Goal: Task Accomplishment & Management: Complete application form

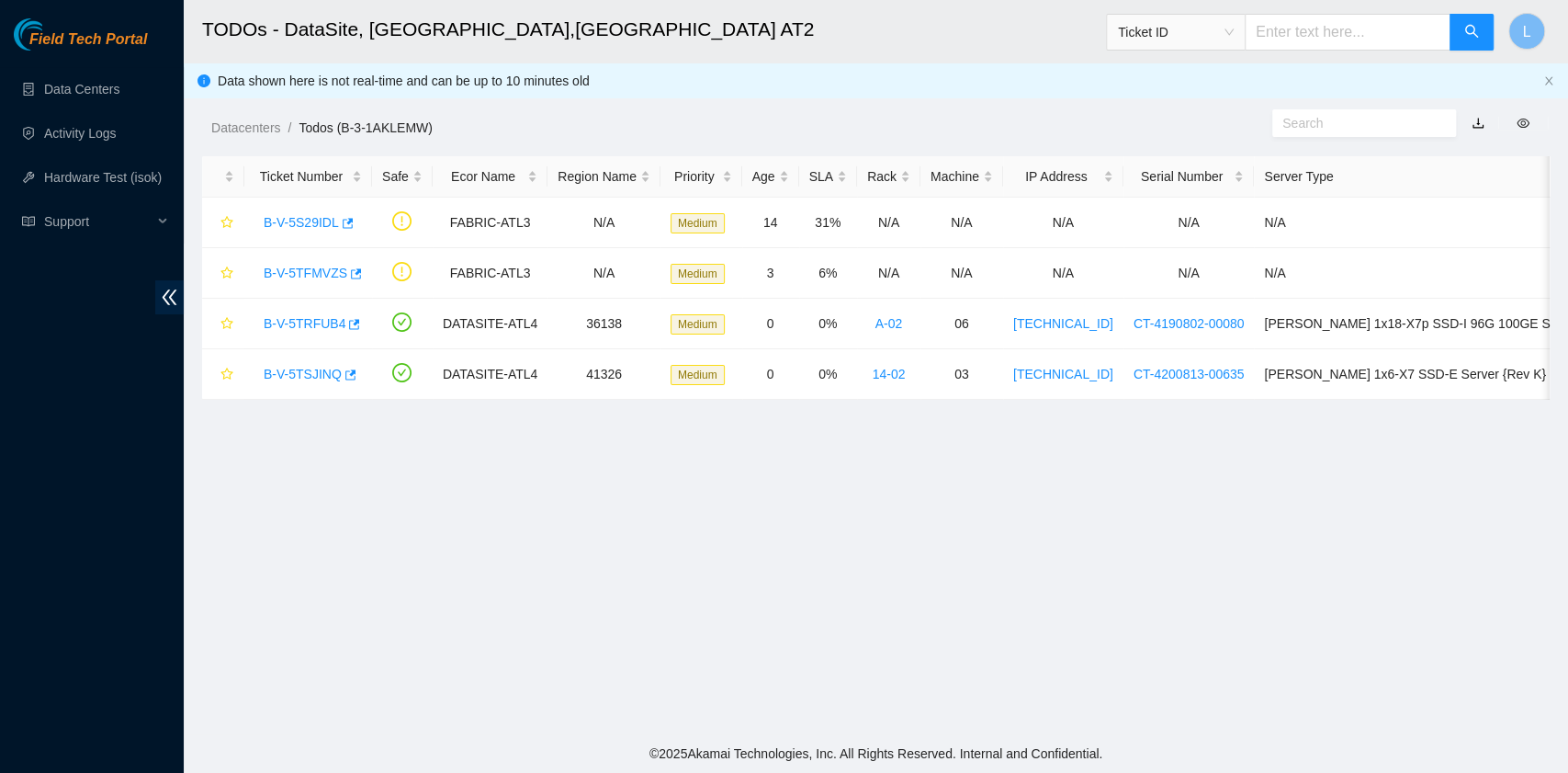
scroll to position [156, 0]
click at [318, 369] on link "B-V-5TSJINQ" at bounding box center [302, 373] width 78 height 15
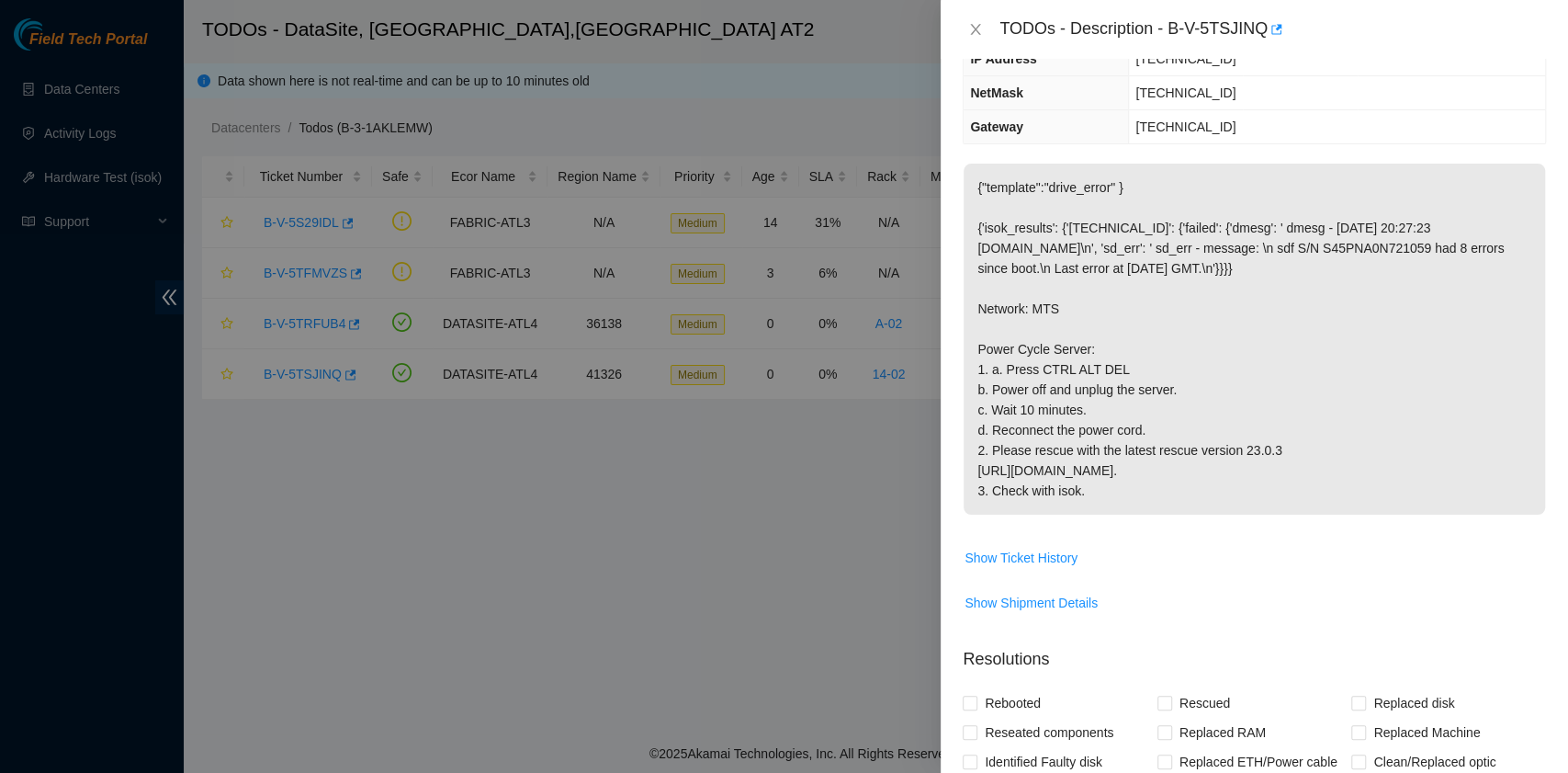
scroll to position [239, 0]
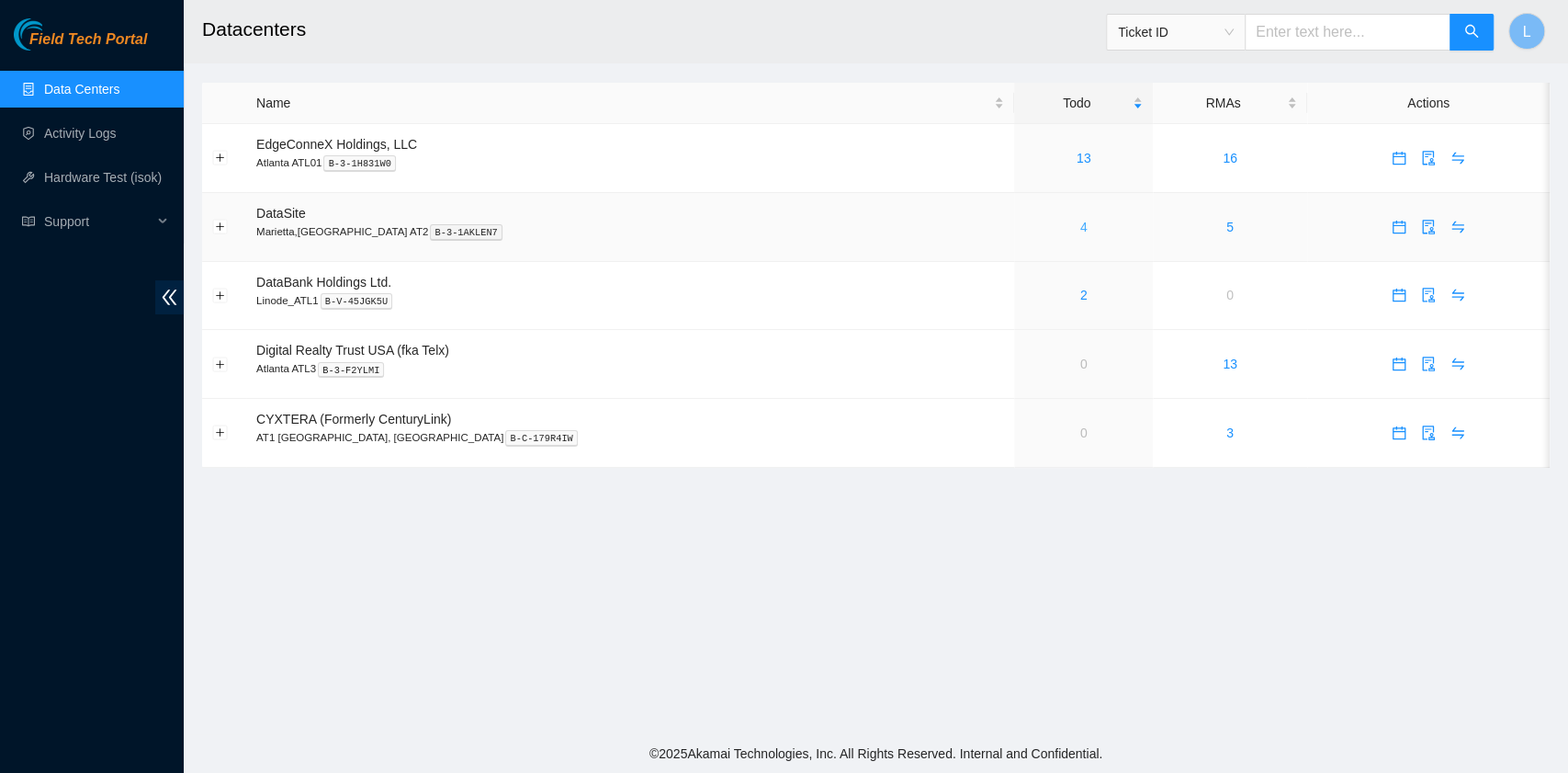
click at [1081, 226] on link "4" at bounding box center [1083, 226] width 7 height 15
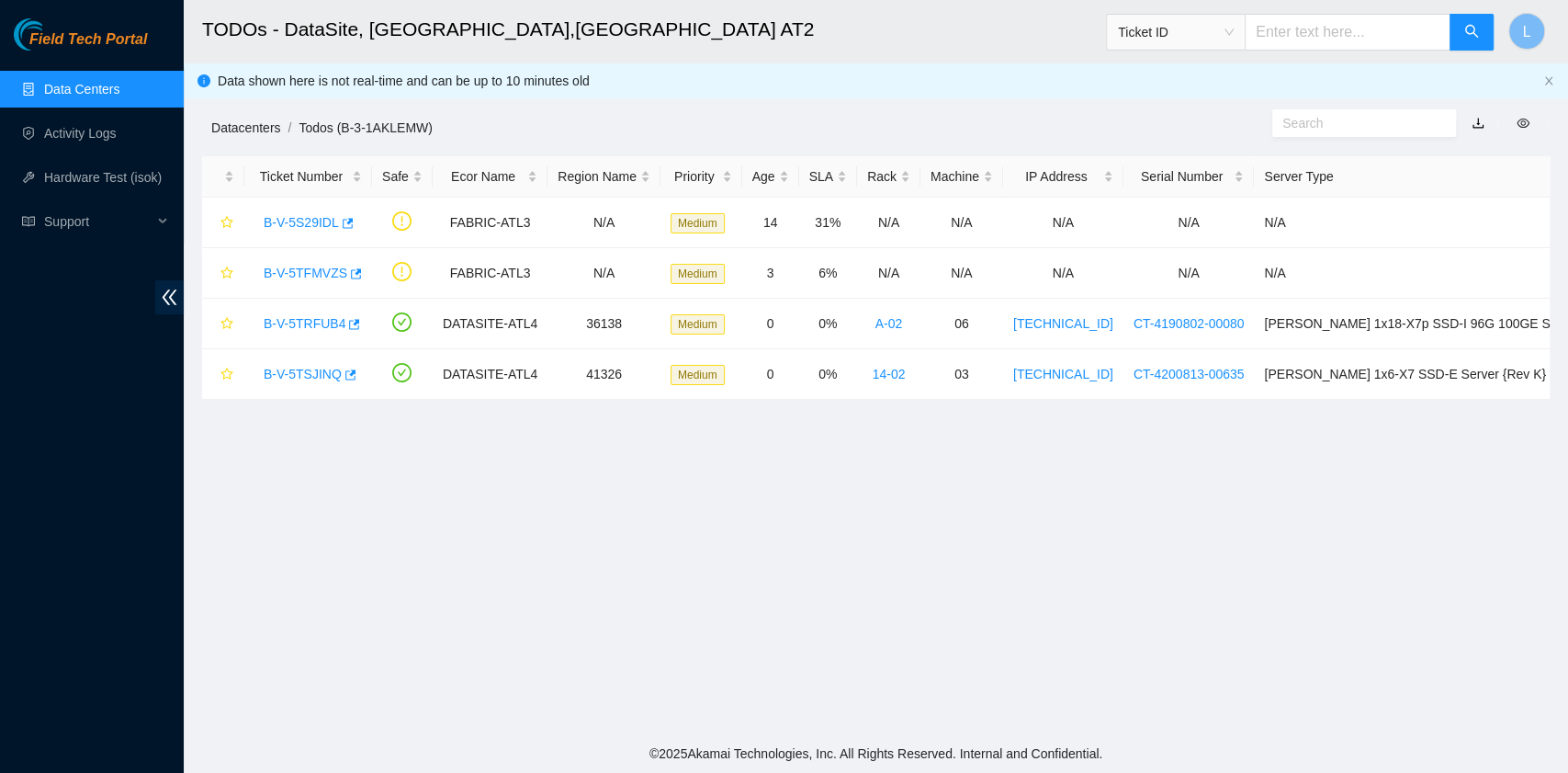
click at [244, 125] on link "Datacenters" at bounding box center [246, 127] width 69 height 15
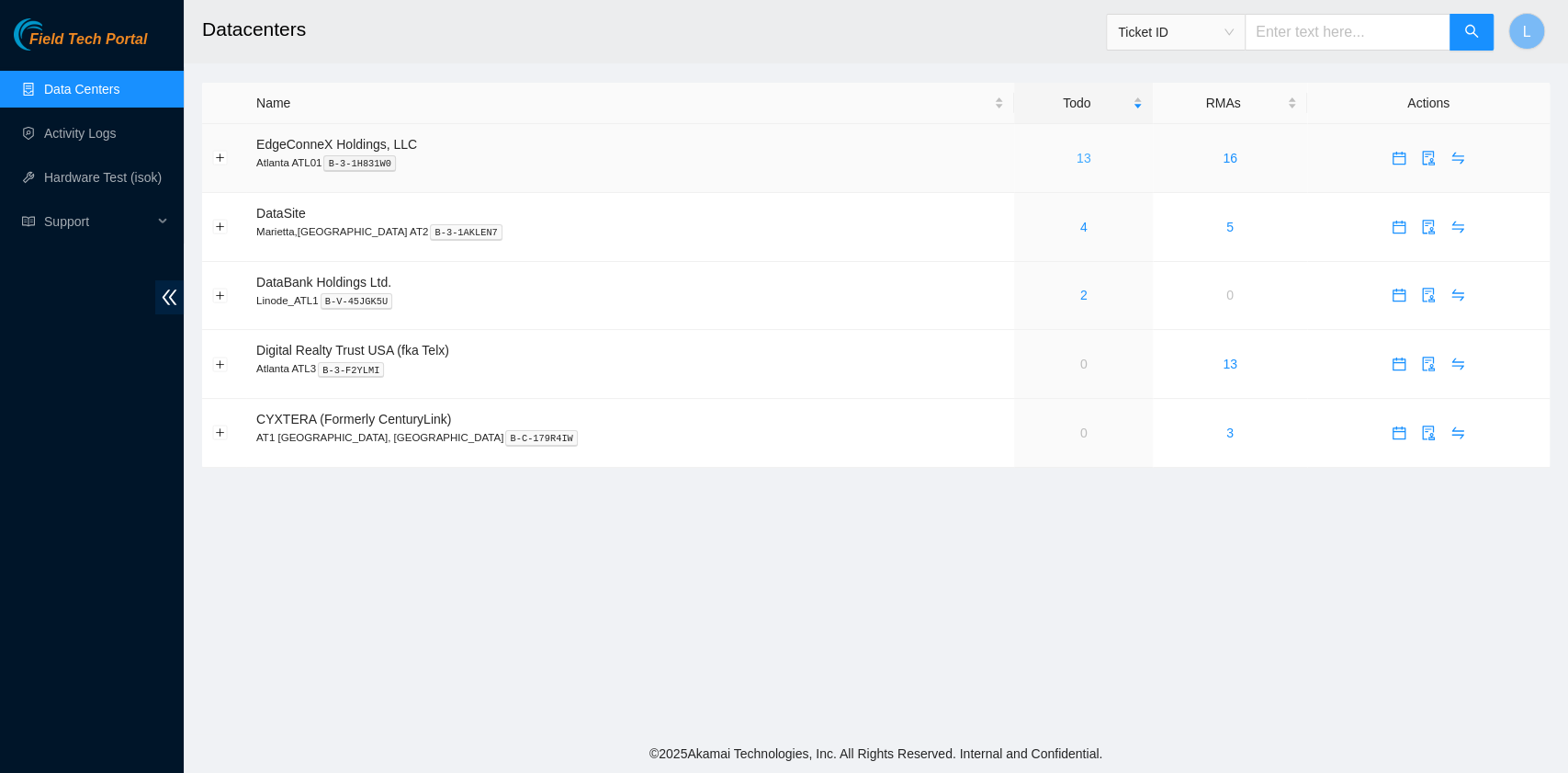
click at [1077, 163] on link "13" at bounding box center [1083, 158] width 15 height 15
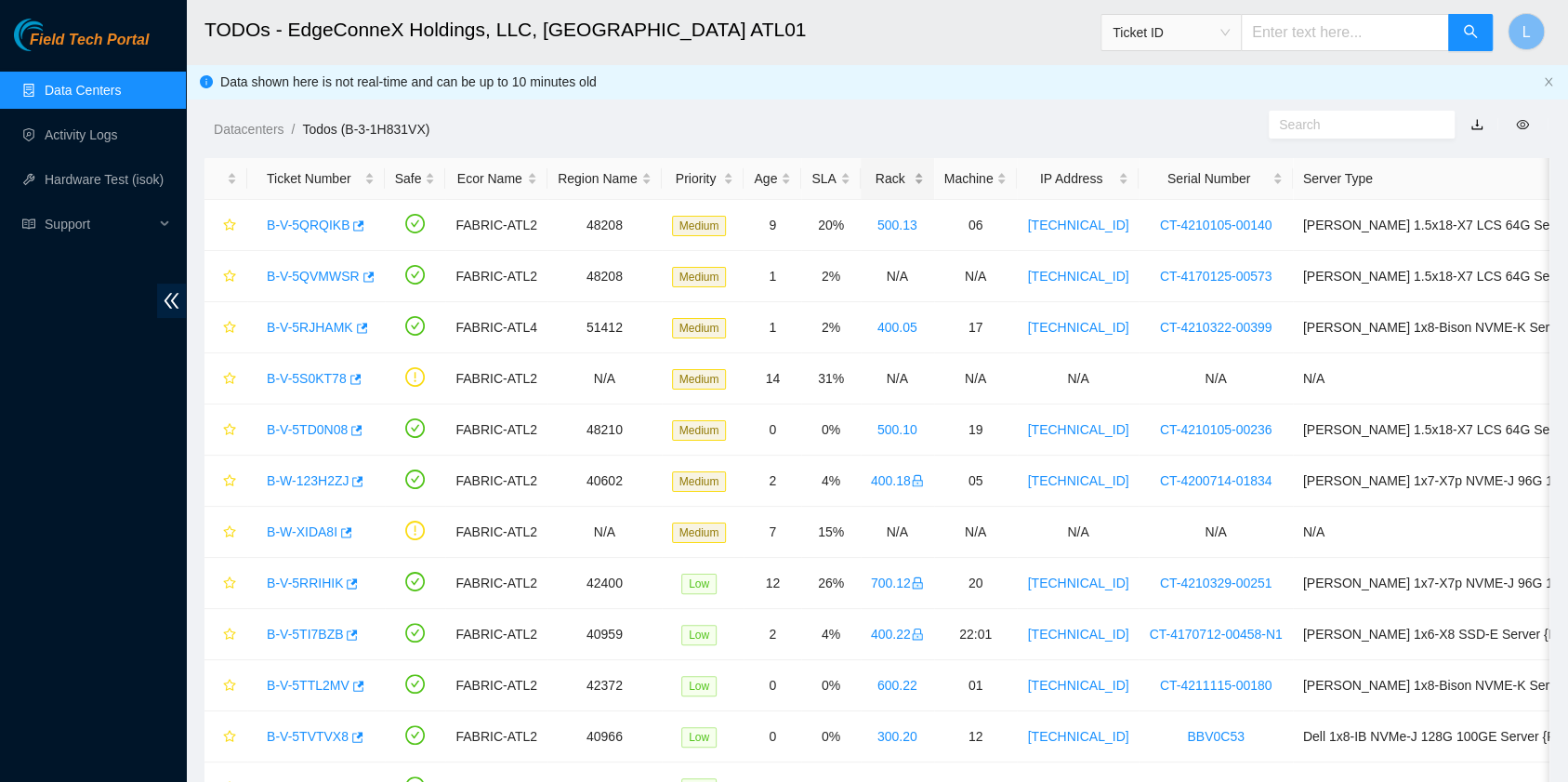
click at [879, 178] on div "Rack" at bounding box center [897, 179] width 53 height 20
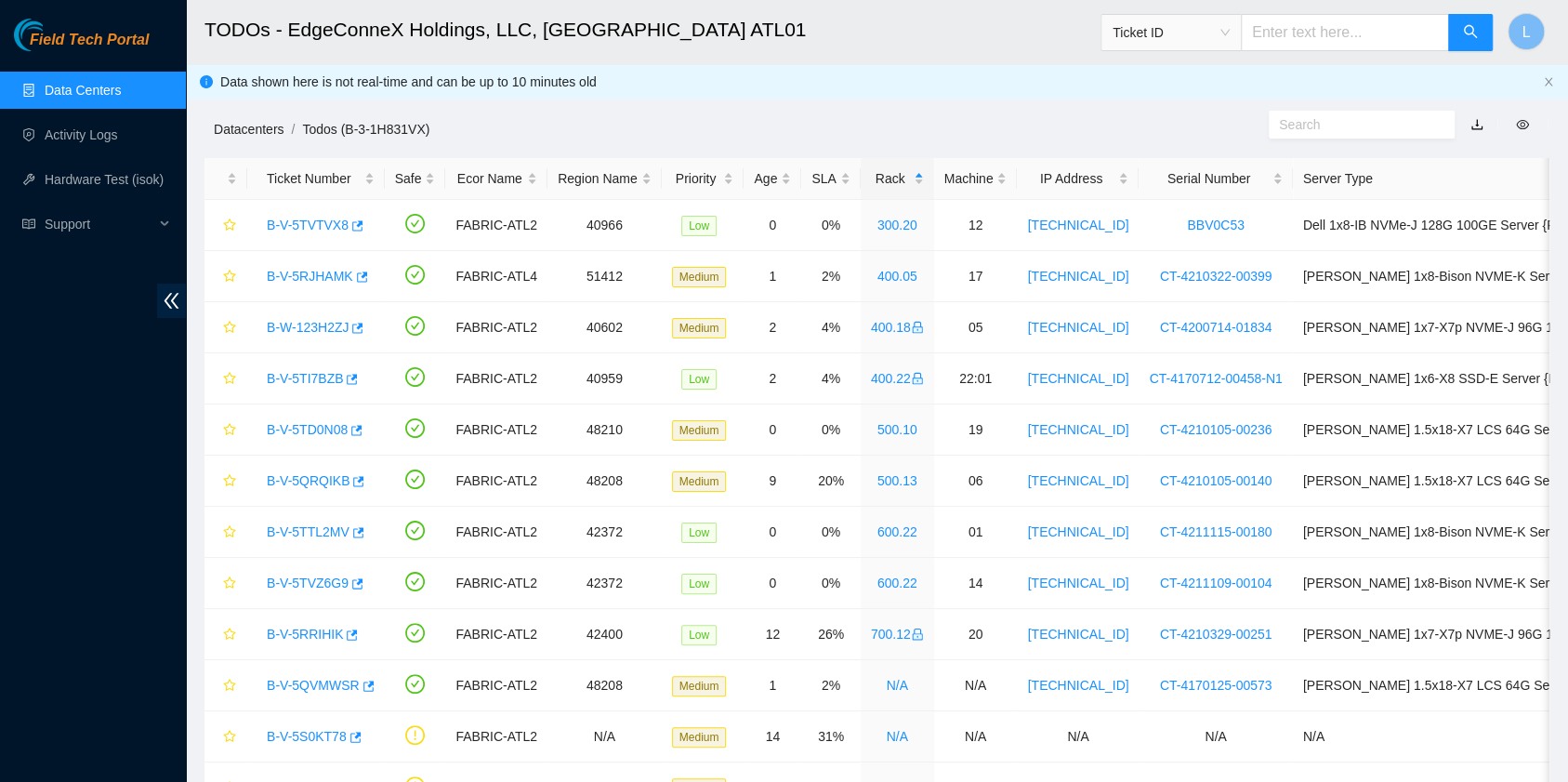
click at [238, 122] on link "Datacenters" at bounding box center [249, 129] width 70 height 15
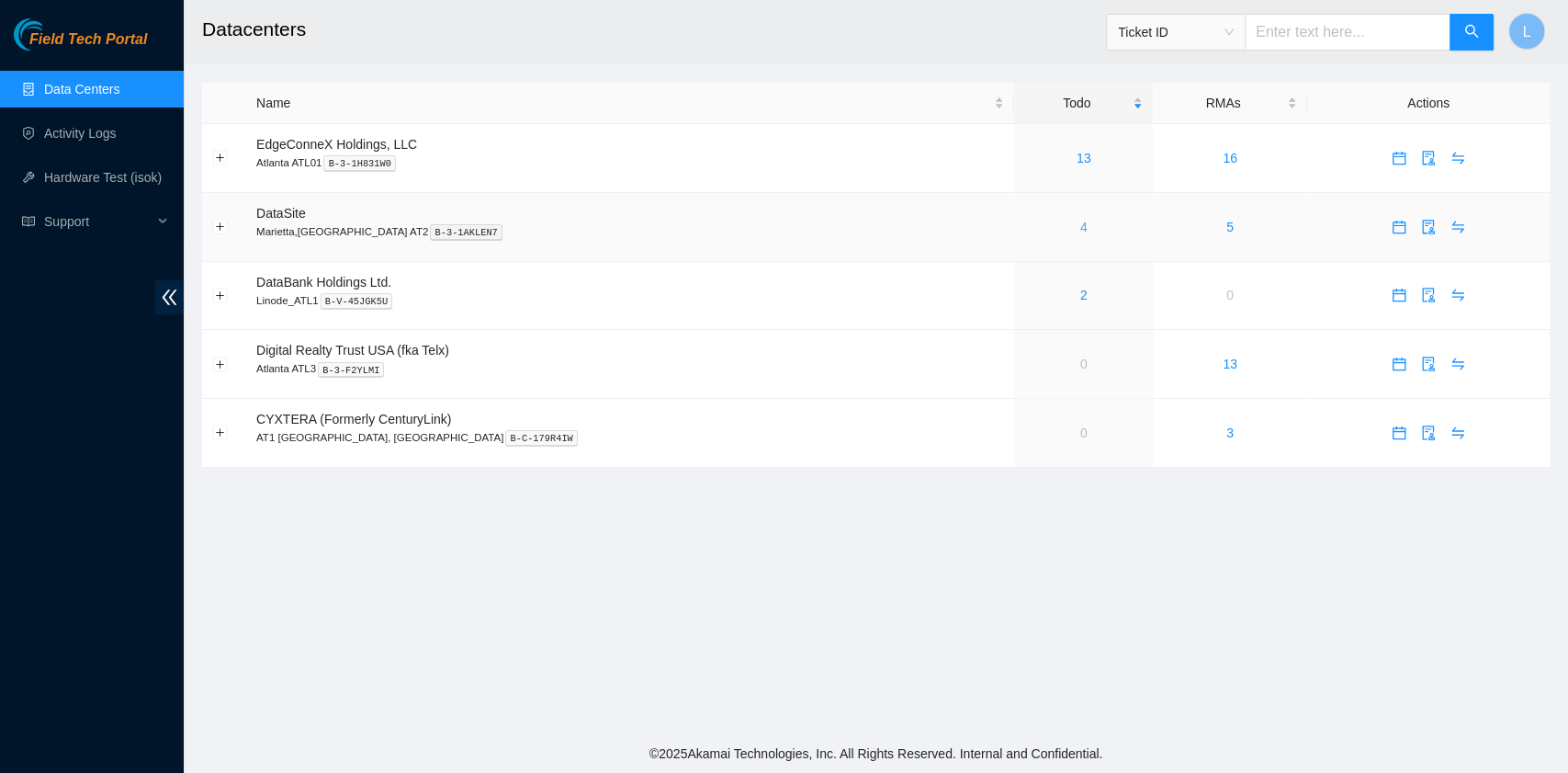
click at [1081, 227] on link "4" at bounding box center [1083, 226] width 7 height 15
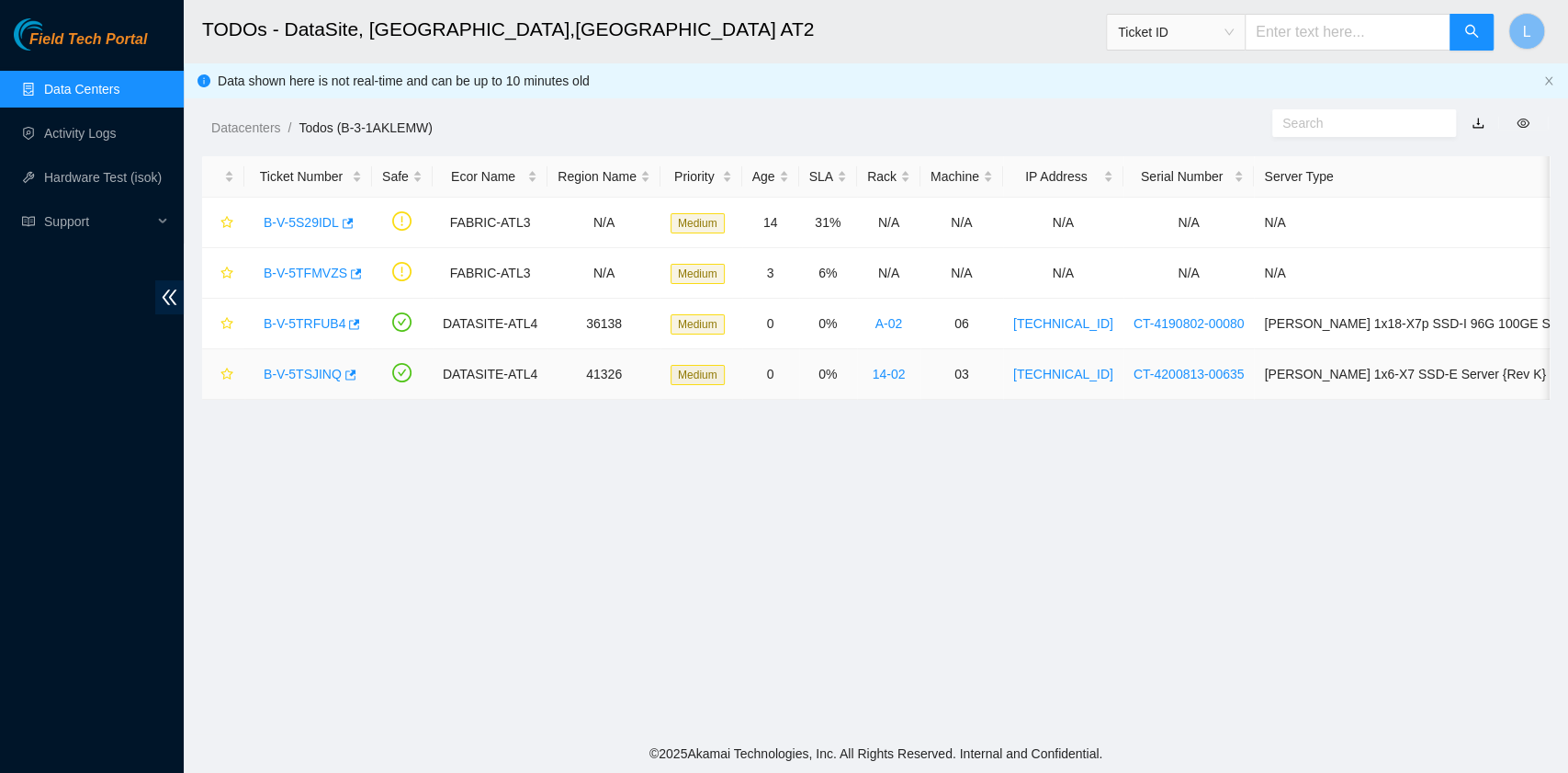
click at [305, 376] on link "B-V-5TSJINQ" at bounding box center [302, 373] width 78 height 15
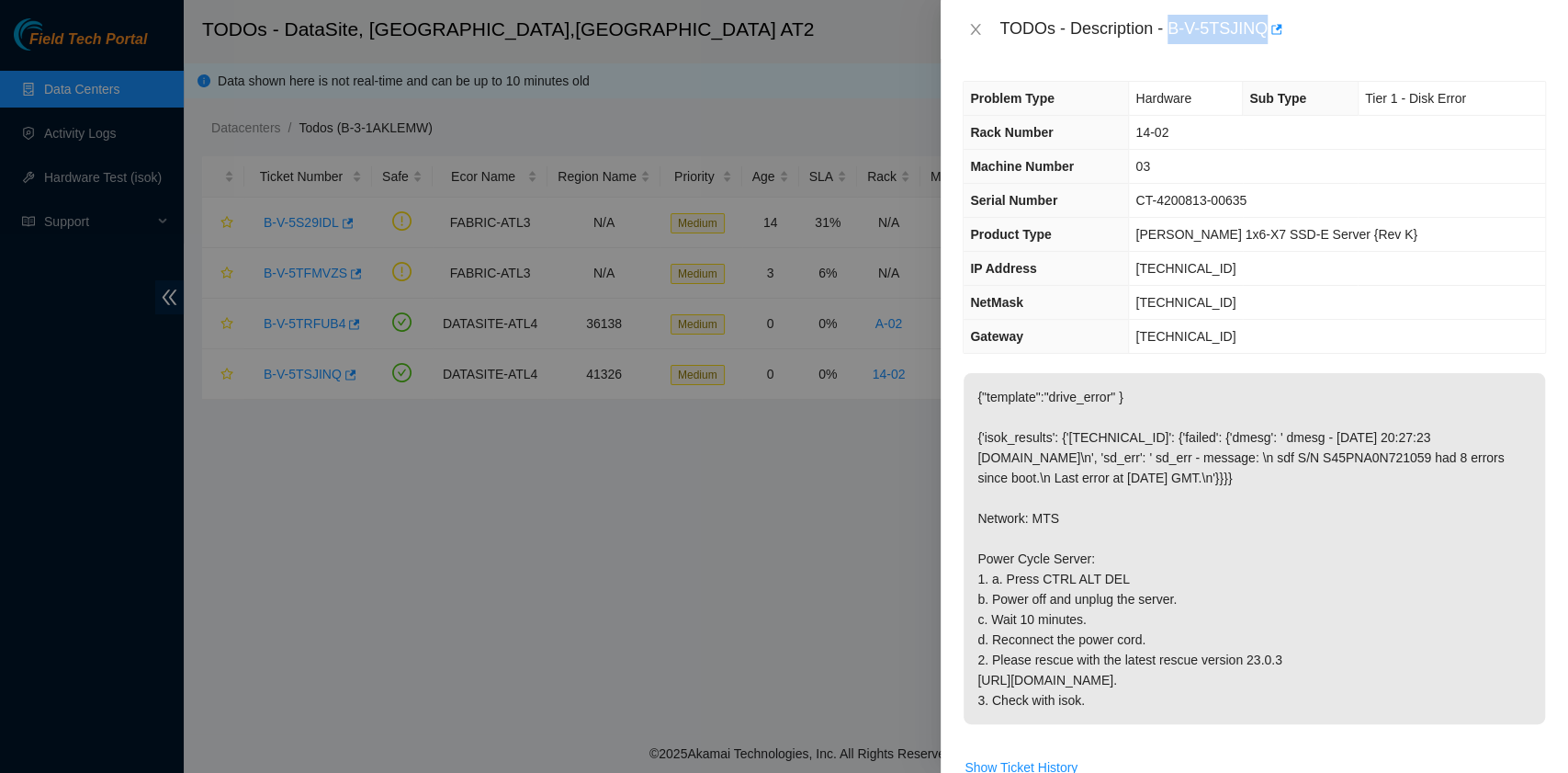
drag, startPoint x: 1173, startPoint y: 32, endPoint x: 1262, endPoint y: 37, distance: 89.1
click at [1262, 37] on div "TODOs - Description - B-V-5TSJINQ" at bounding box center [1273, 30] width 547 height 30
copy div "B-V-5TSJINQ"
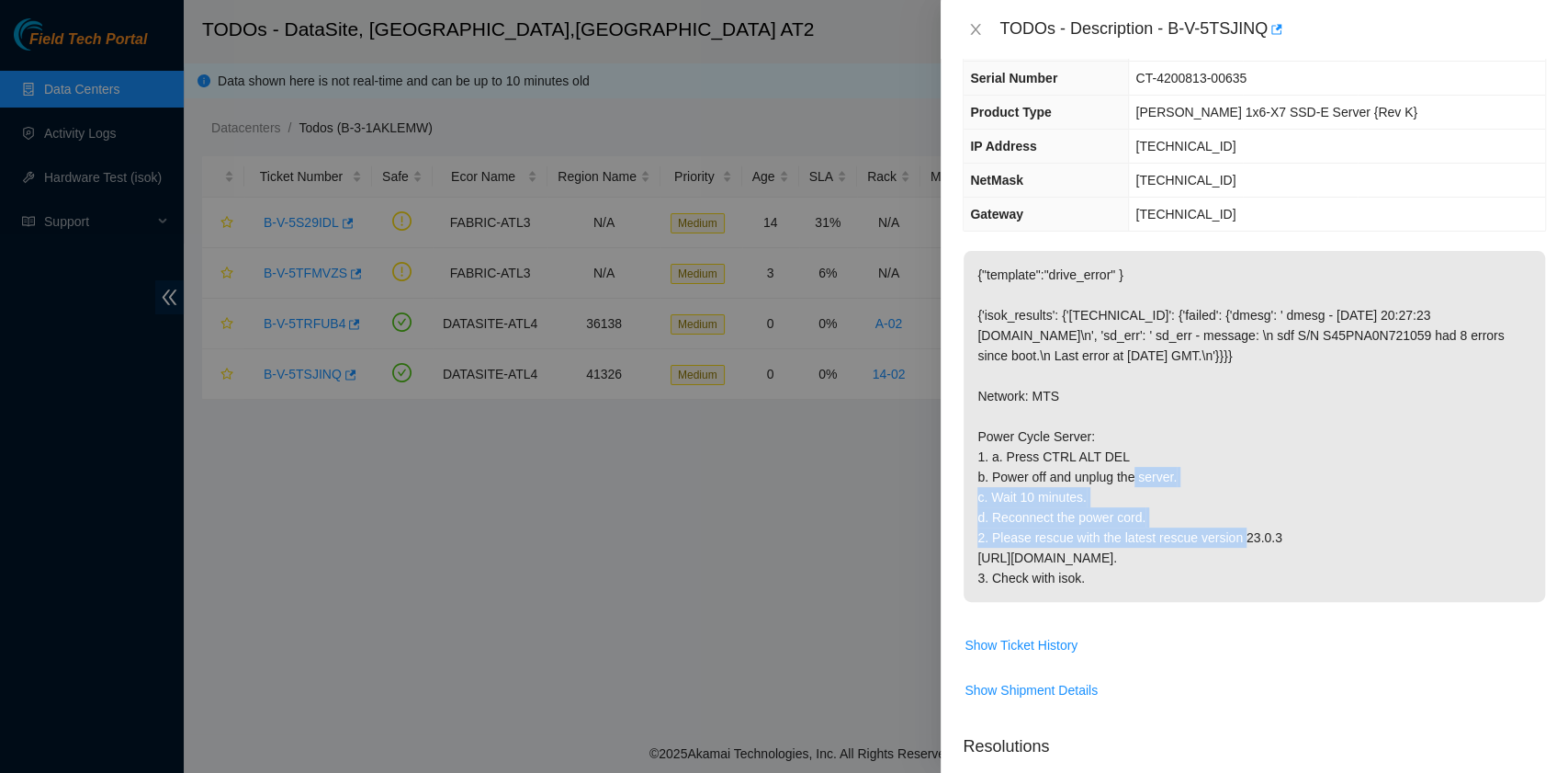
drag, startPoint x: 1004, startPoint y: 494, endPoint x: 1157, endPoint y: 559, distance: 166.2
click at [1157, 559] on p "{"template":"drive_error" } {'isok_results': {'23.221.226.10': {'failed': {'dme…" at bounding box center [1254, 426] width 581 height 351
copy p "Press CTRL ALT DEL b. Power off and unplug the server. c. Wait 10 minutes. d. R…"
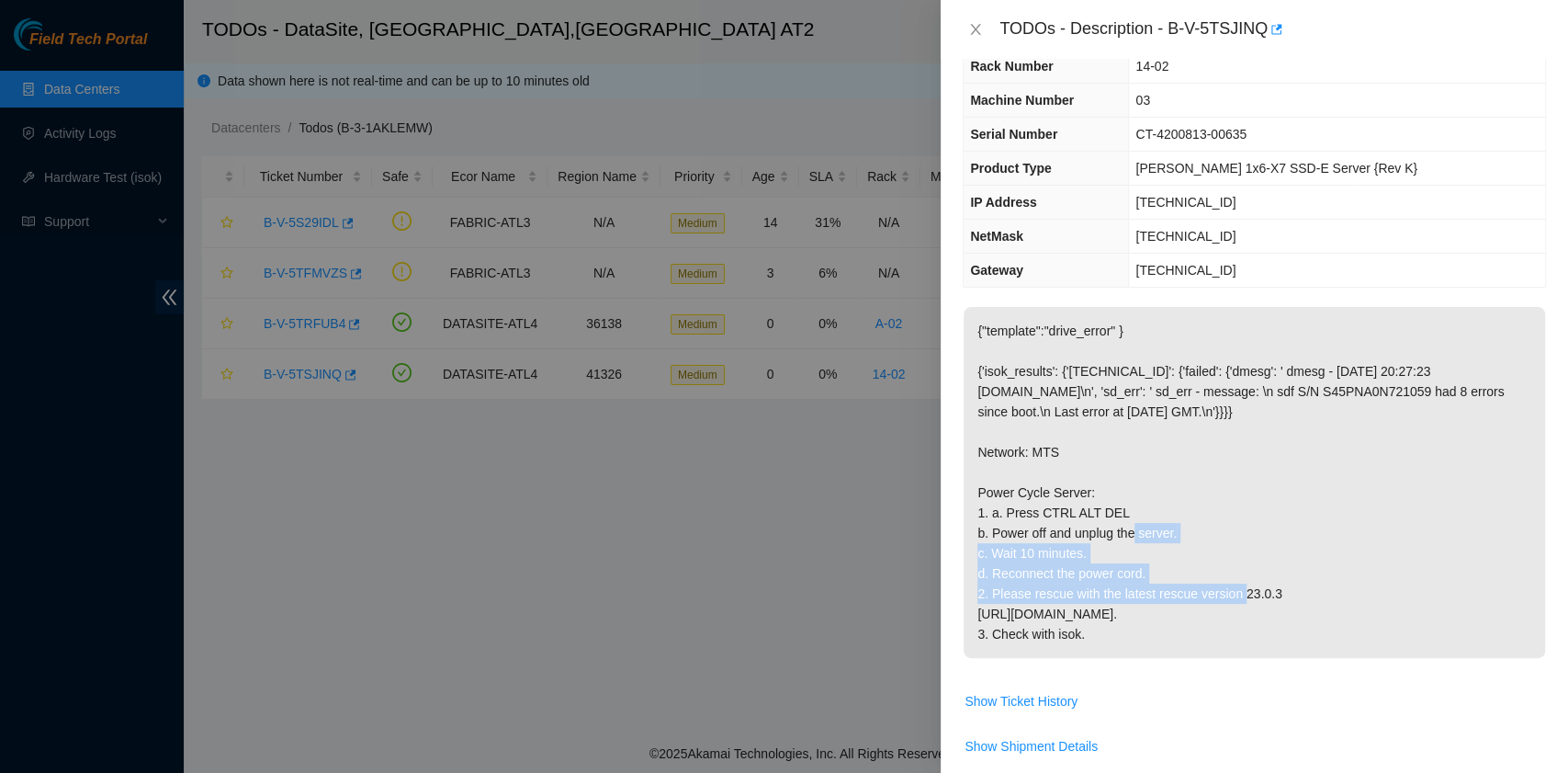
scroll to position [0, 0]
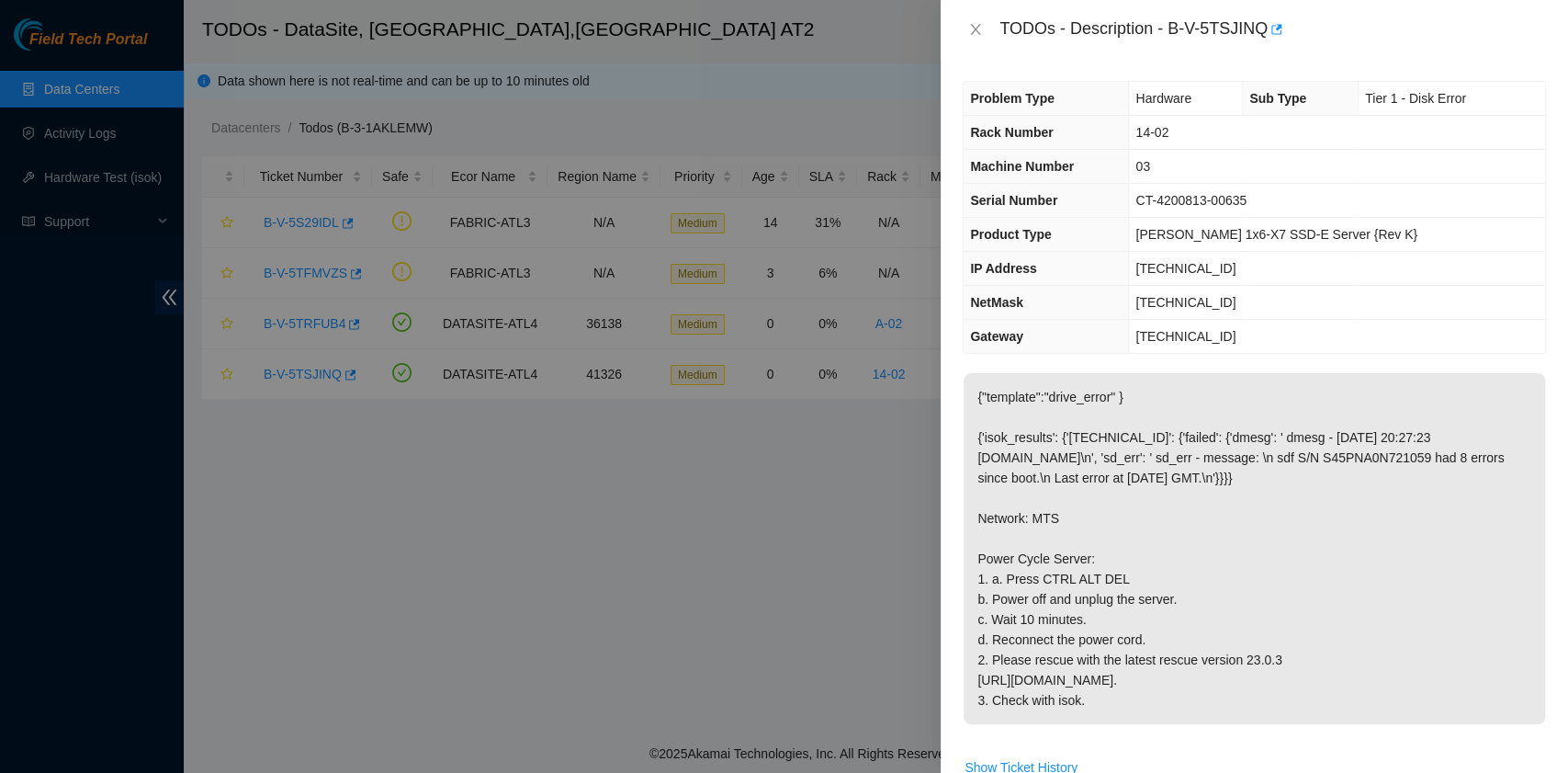
click at [1243, 355] on div "Problem Type Hardware Sub Type Tier 1 - Disk Error Rack Number 14-02 Machine Nu…" at bounding box center [1254, 416] width 628 height 714
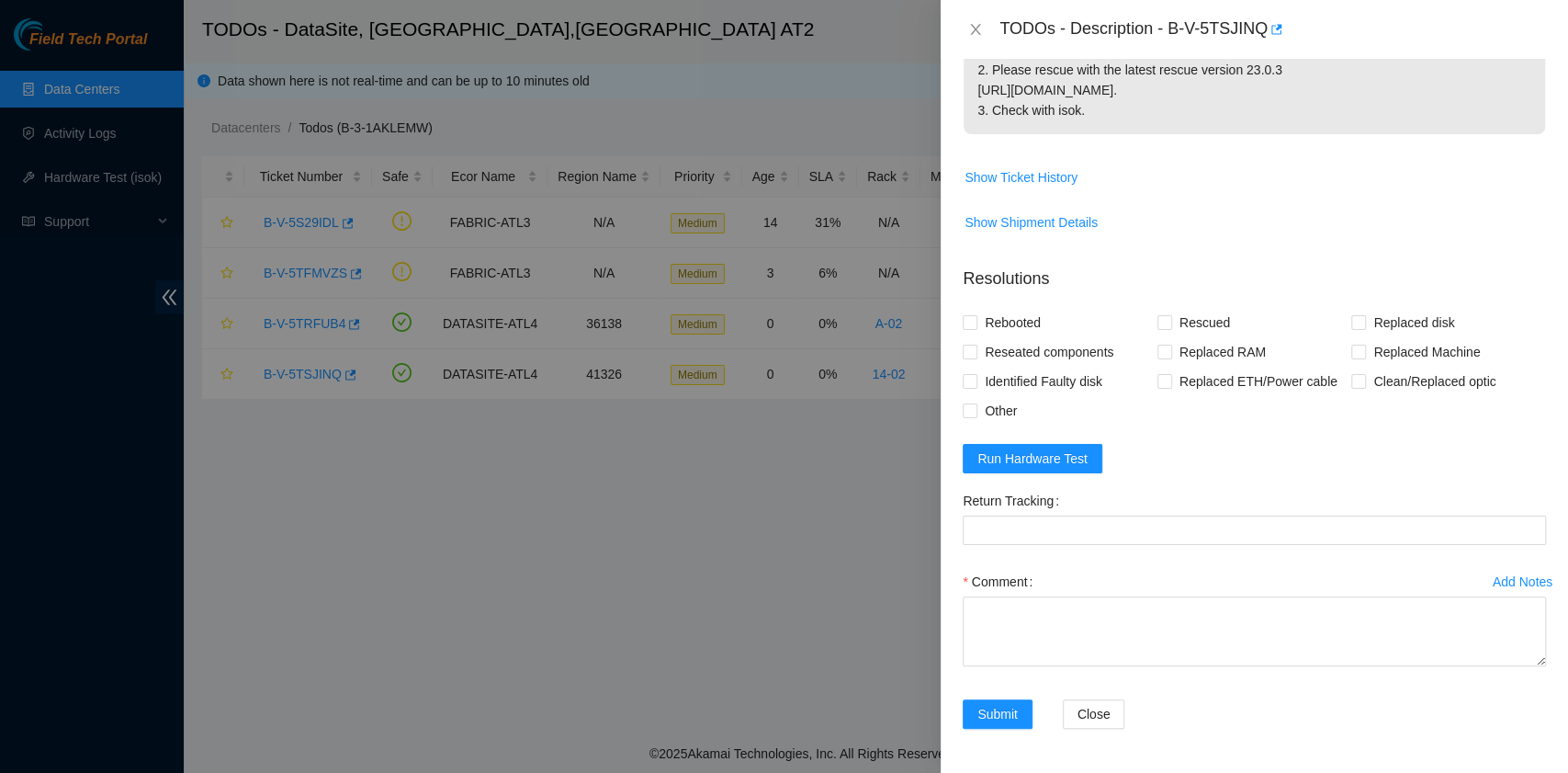
scroll to position [647, 0]
click at [1089, 472] on button "Run Hardware Test" at bounding box center [1033, 459] width 140 height 30
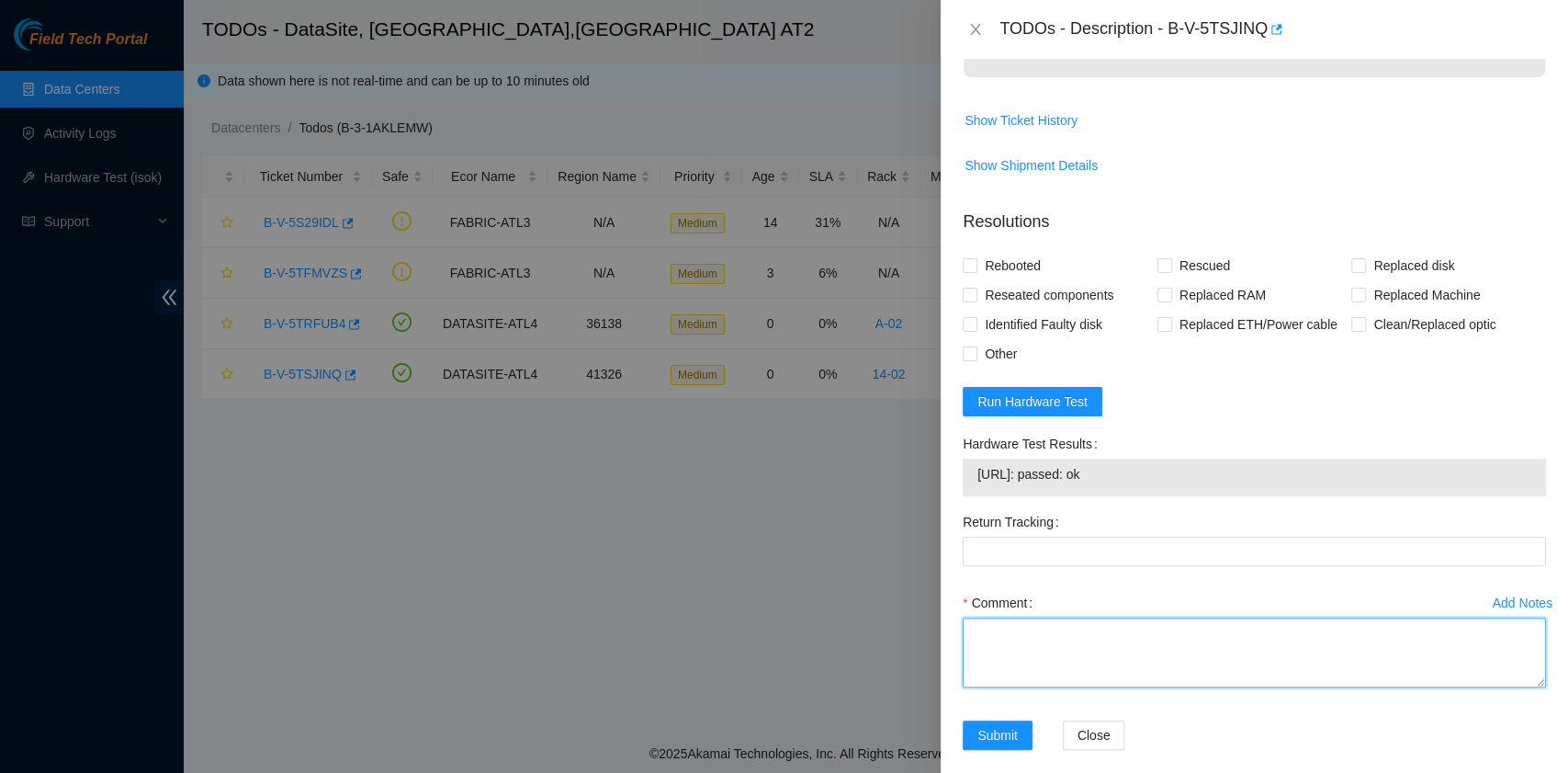
click at [1048, 687] on textarea "Comment" at bounding box center [1254, 653] width 583 height 70
paste textarea "B-V-5TSJINQ R:14-02 M:03 Powered Cycle the server. Press CTRL ALT DEL. Powered …"
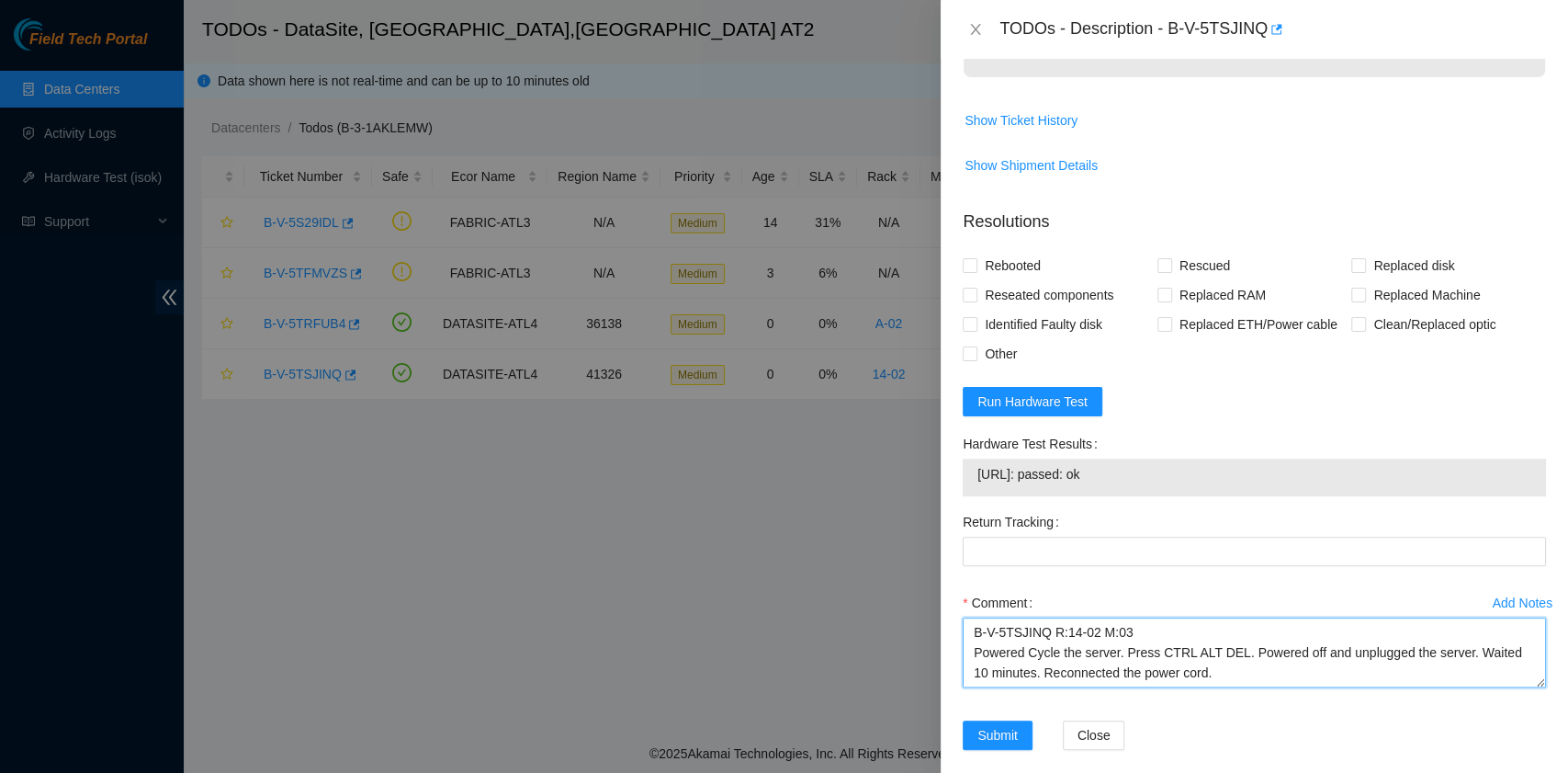
scroll to position [15, 0]
type textarea "B-V-5TSJINQ R:14-02 M:03 Powered Cycle the server. Press CTRL ALT DEL. Powered …"
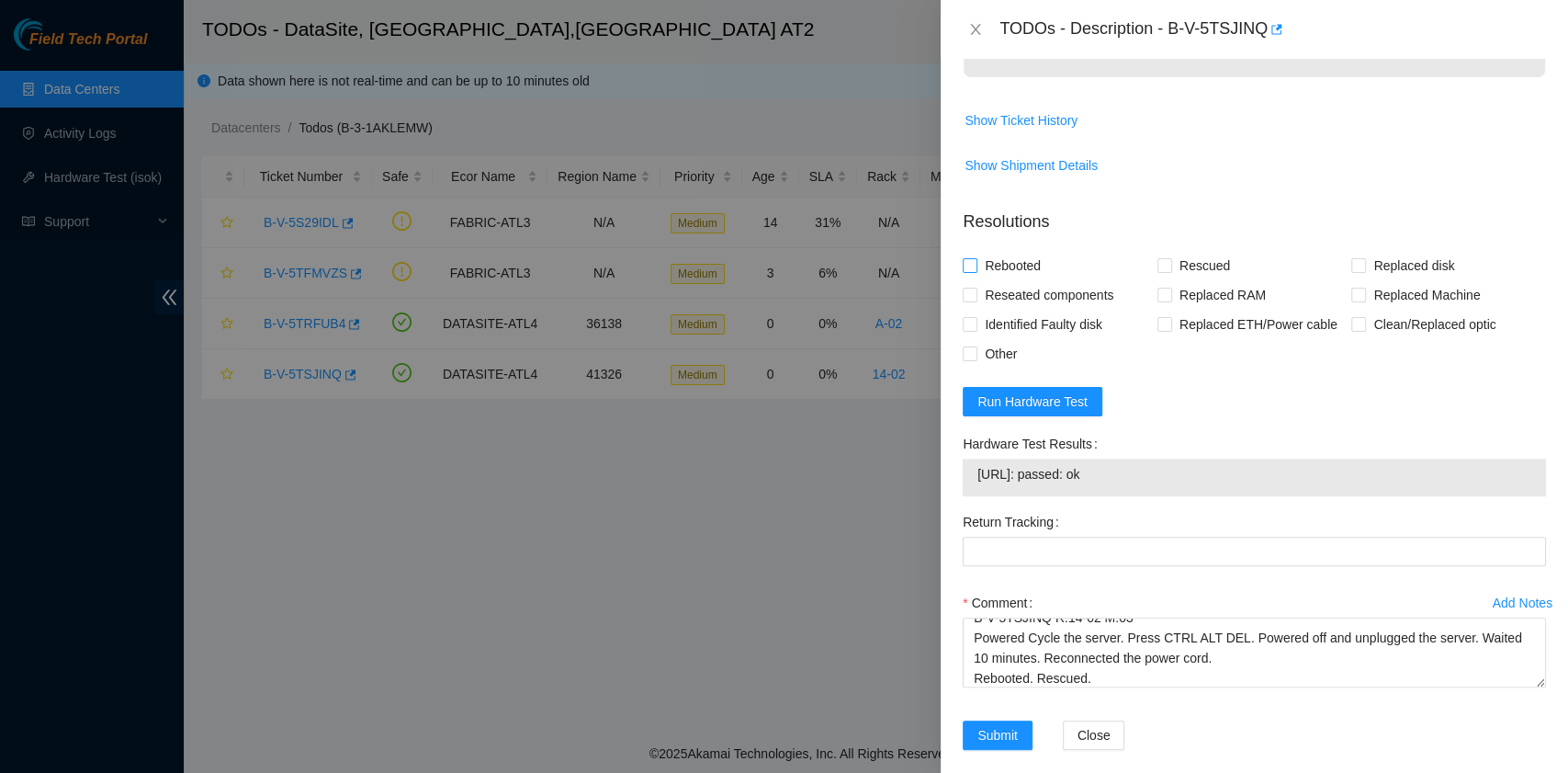
click at [964, 271] on input "Rebooted" at bounding box center [969, 265] width 13 height 13
checkbox input "true"
click at [1163, 272] on span at bounding box center [1164, 266] width 15 height 15
click at [1163, 271] on input "Rescued" at bounding box center [1163, 265] width 13 height 13
checkbox input "true"
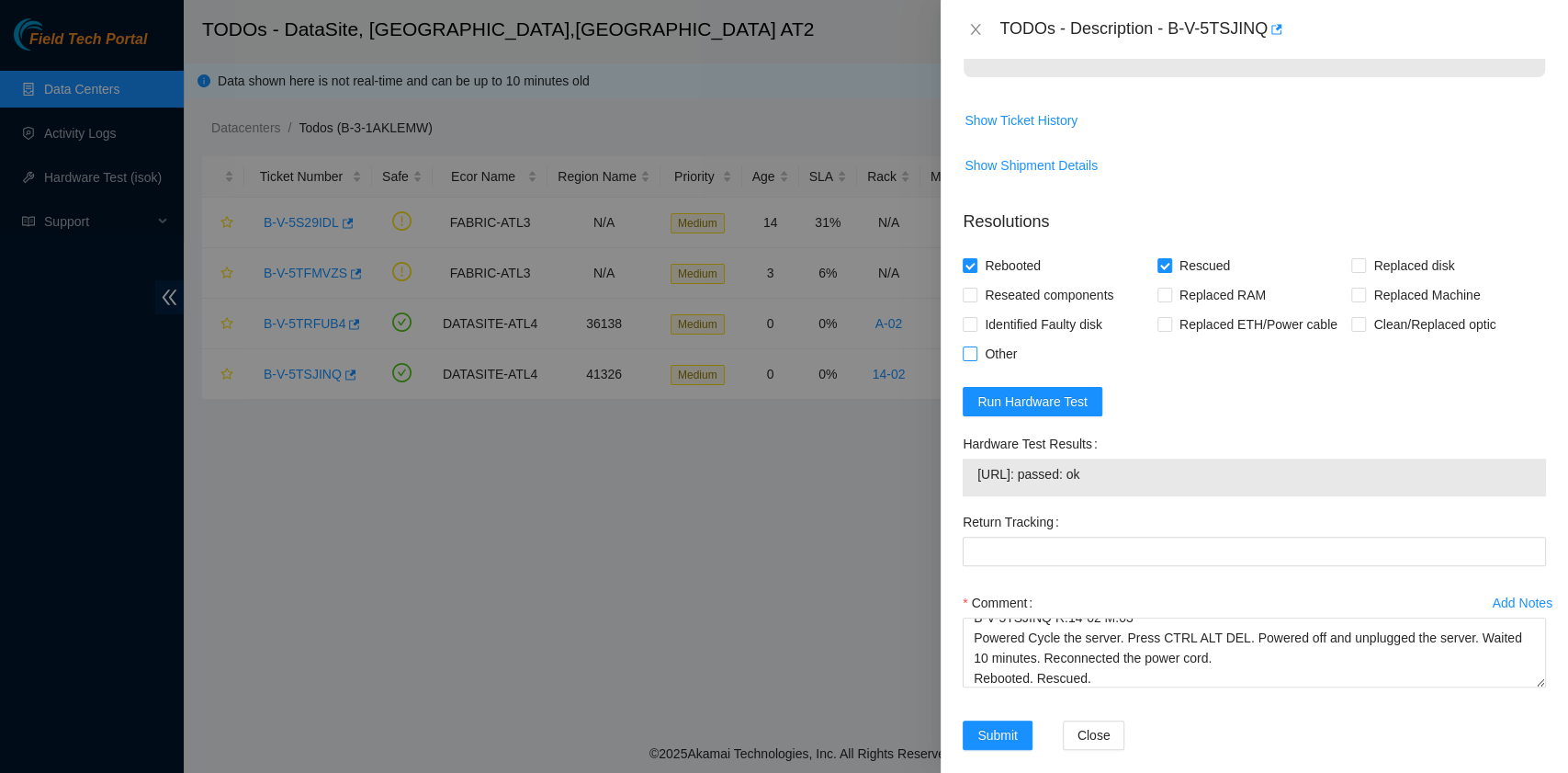
click at [970, 359] on input "Other" at bounding box center [969, 352] width 13 height 13
checkbox input "true"
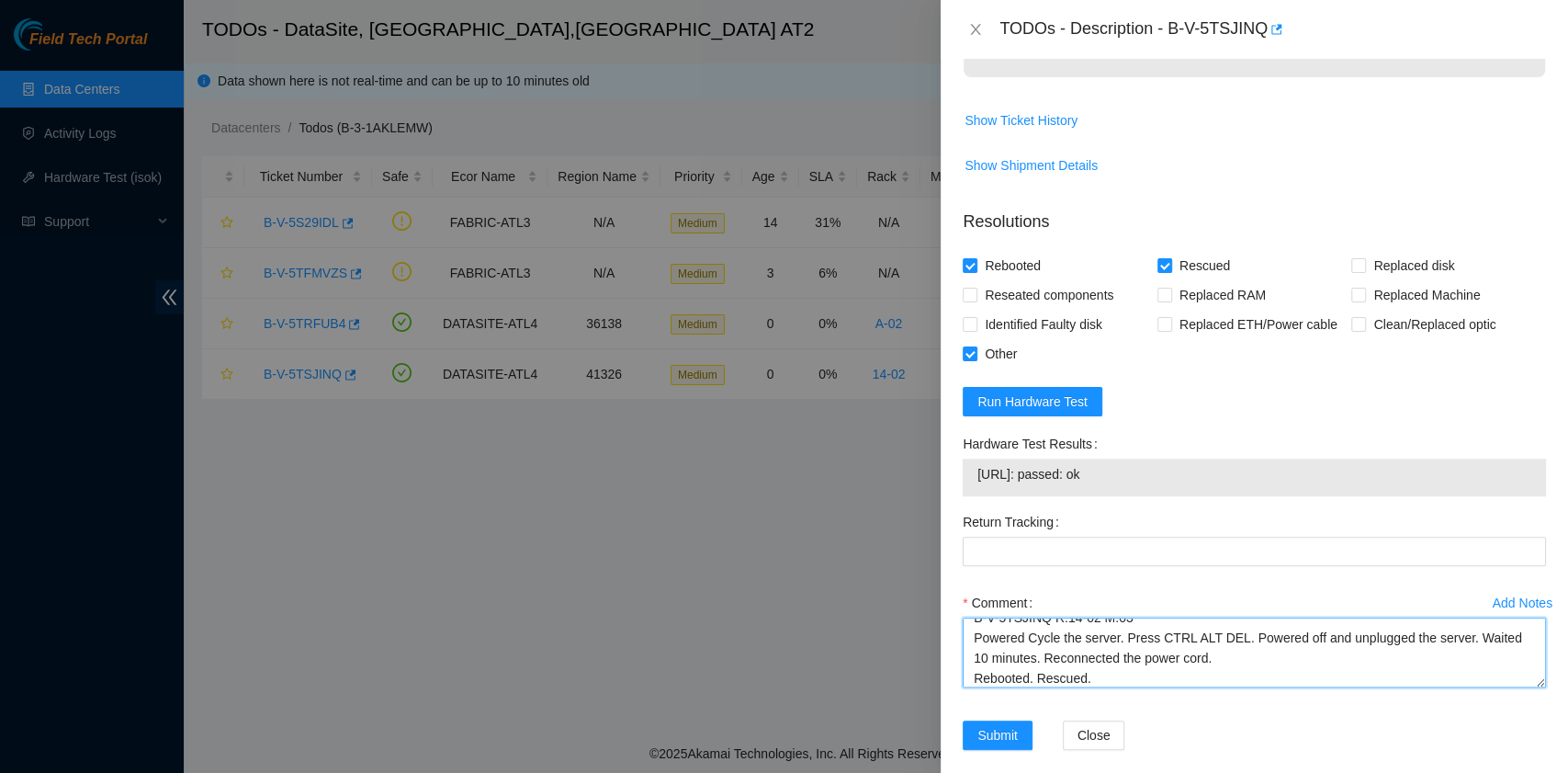
click at [1138, 687] on textarea "B-V-5TSJINQ R:14-02 M:03 Powered Cycle the server. Press CTRL ALT DEL. Powered …" at bounding box center [1254, 653] width 583 height 70
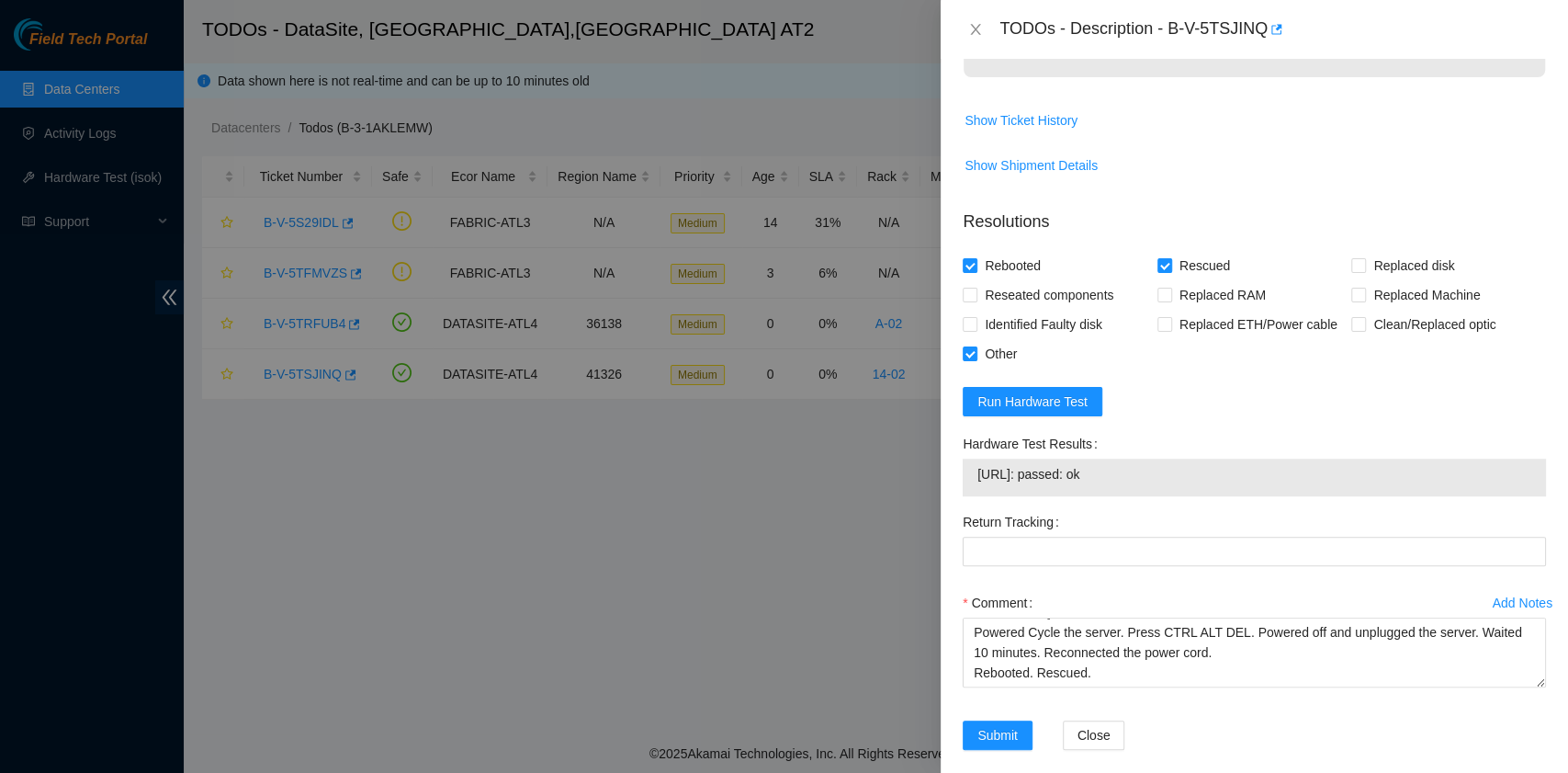
drag, startPoint x: 1134, startPoint y: 536, endPoint x: 956, endPoint y: 552, distance: 178.7
click at [956, 507] on div "Hardware Test Results 23.221.226.10: passed: ok" at bounding box center [1254, 468] width 598 height 78
copy tbody "23.221.226.10: passed: ok"
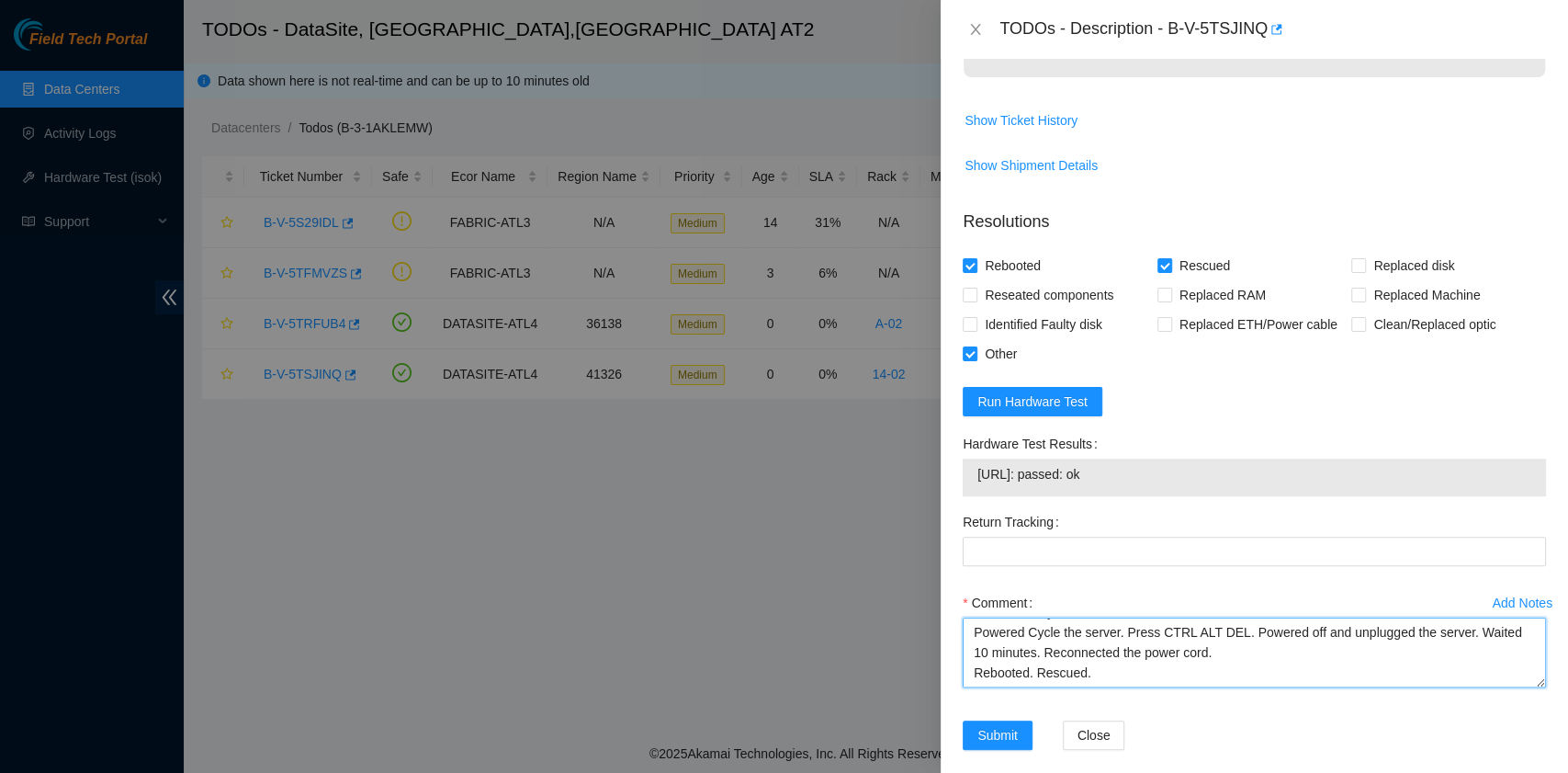
click at [1078, 687] on textarea "B-V-5TSJINQ R:14-02 M:03 Powered Cycle the server. Press CTRL ALT DEL. Powered …" at bounding box center [1254, 653] width 583 height 70
paste textarea "23.221.226.10: passed: ok"
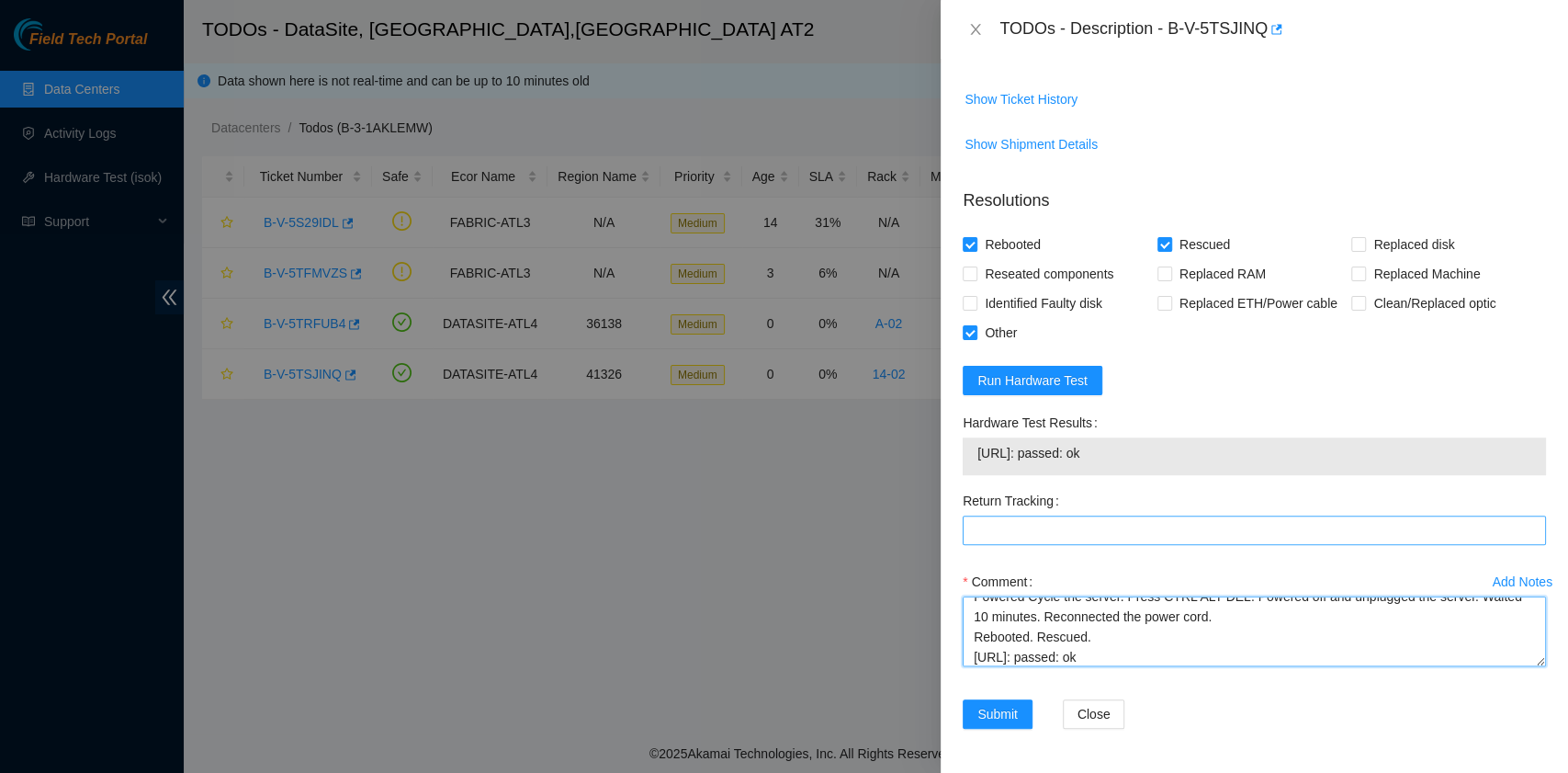
scroll to position [726, 0]
type textarea "B-V-5TSJINQ R:14-02 M:03 Powered Cycle the server. Press CTRL ALT DEL. Powered …"
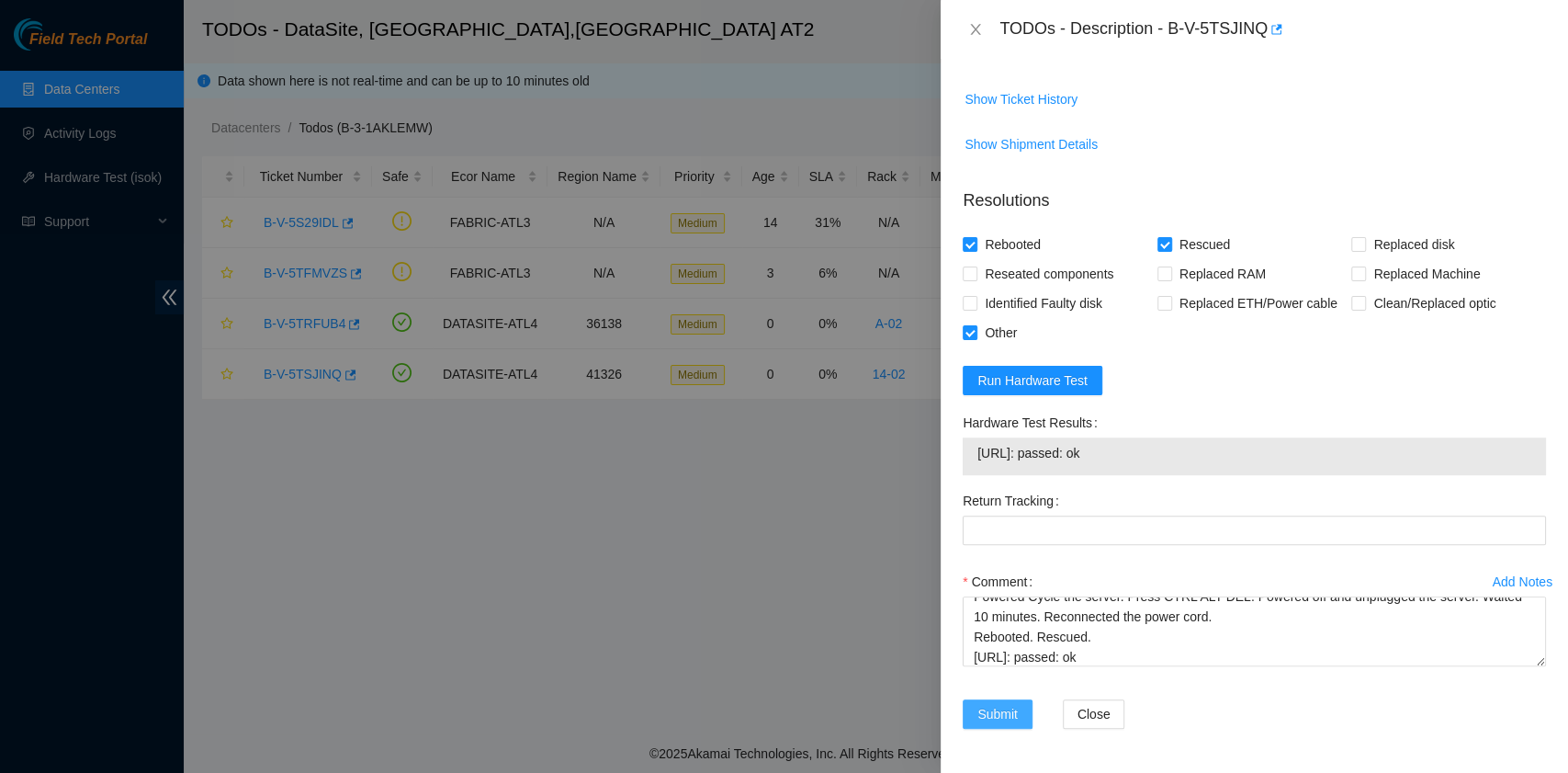
click at [1012, 708] on span "Submit" at bounding box center [998, 714] width 40 height 20
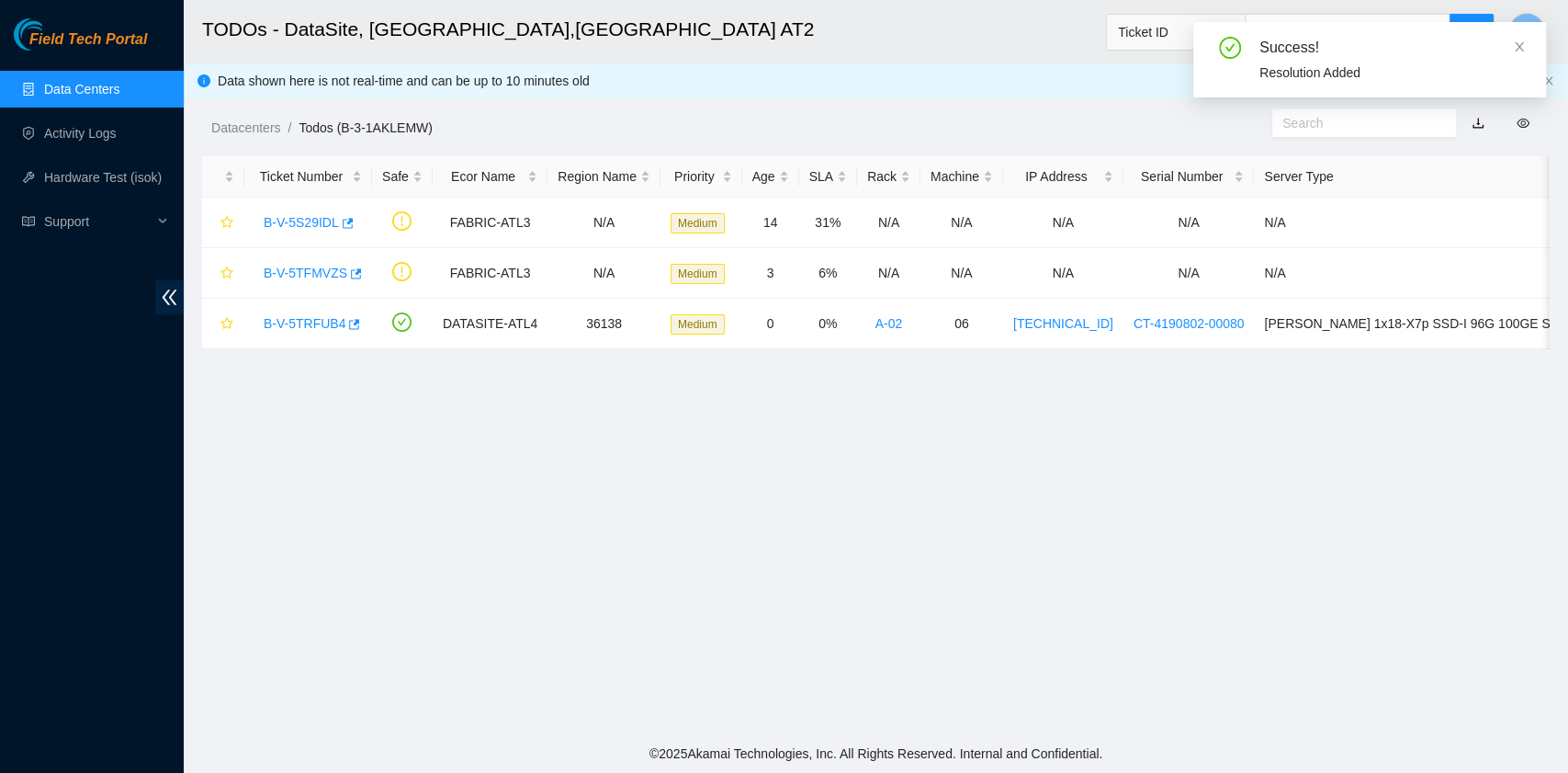
scroll to position [466, 0]
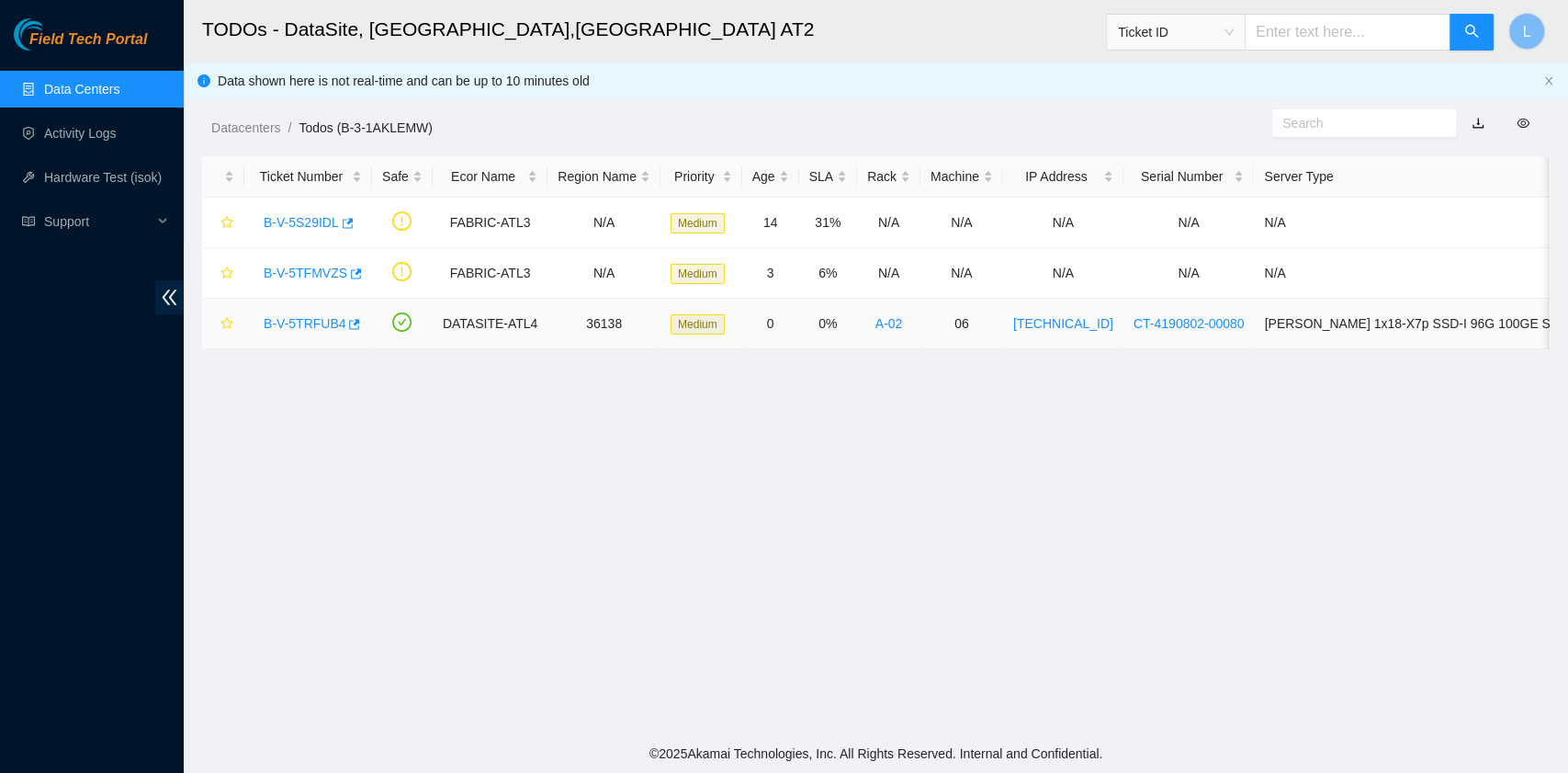
click at [320, 318] on link "B-V-5TRFUB4" at bounding box center [304, 323] width 82 height 15
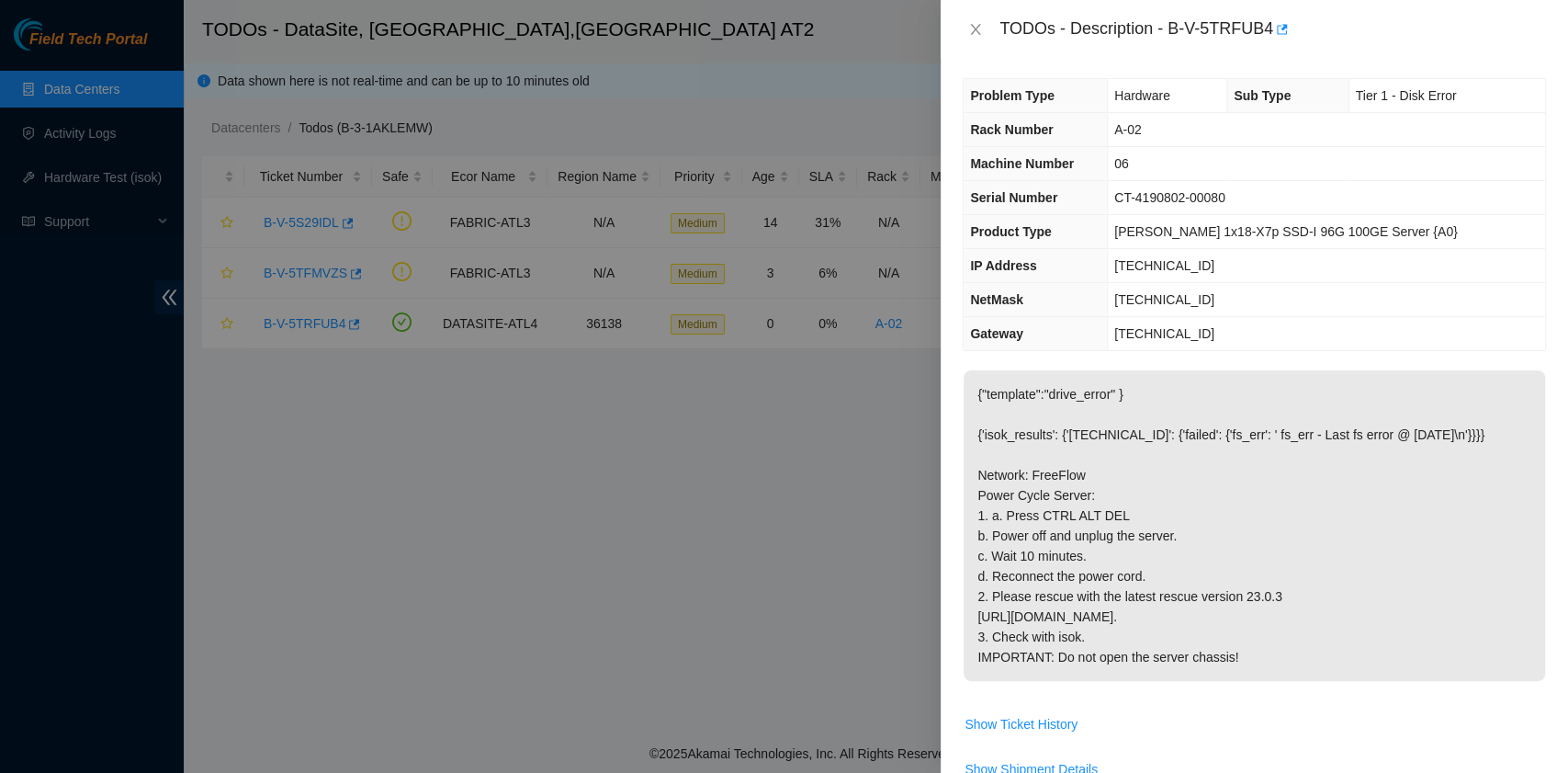
scroll to position [0, 0]
drag, startPoint x: 1173, startPoint y: 30, endPoint x: 1267, endPoint y: 38, distance: 94.3
click at [1267, 38] on div "TODOs - Description - B-V-5TRFUB4" at bounding box center [1273, 30] width 547 height 30
copy div "B-V-5TRFUB4"
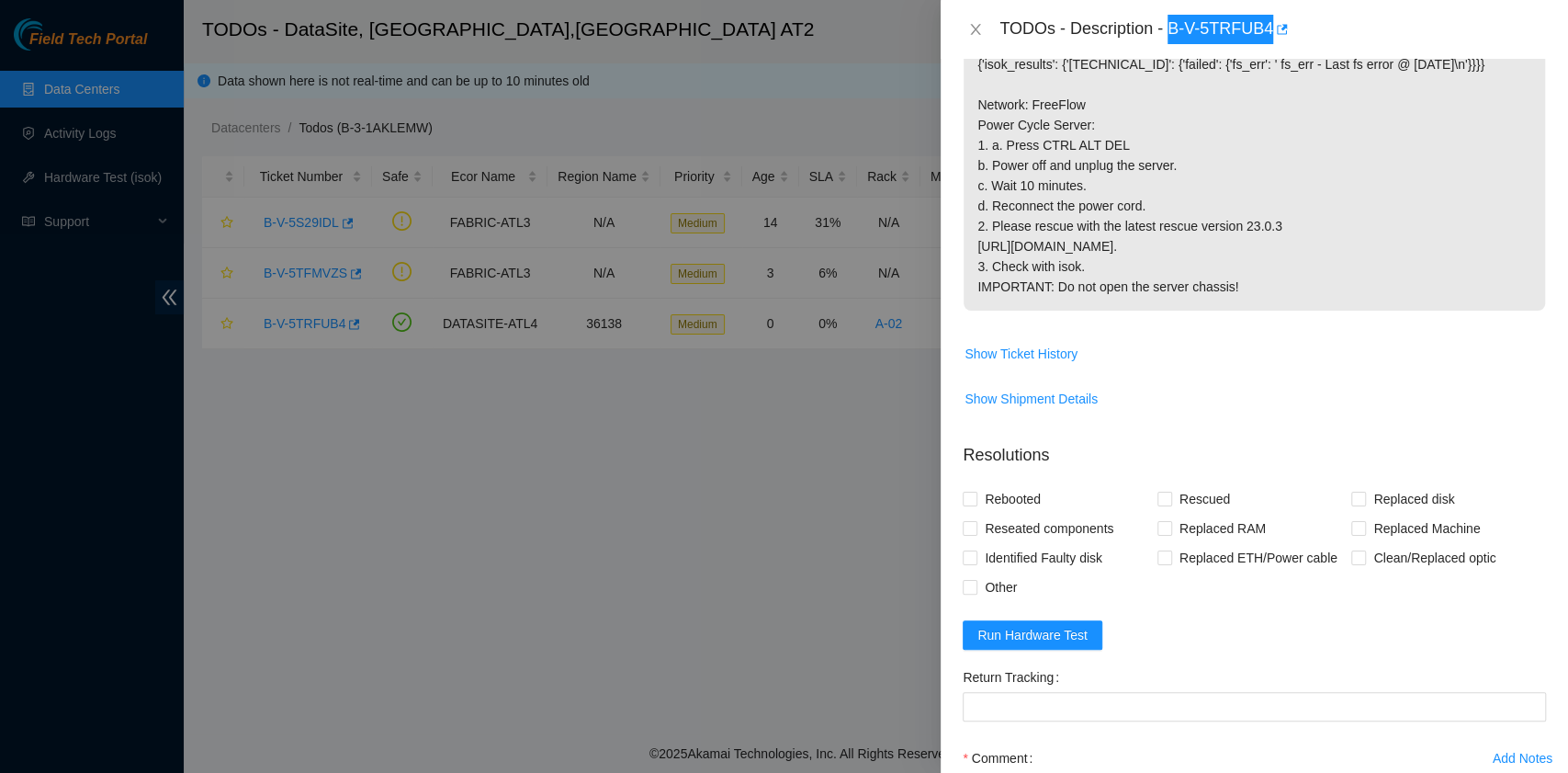
scroll to position [490, 0]
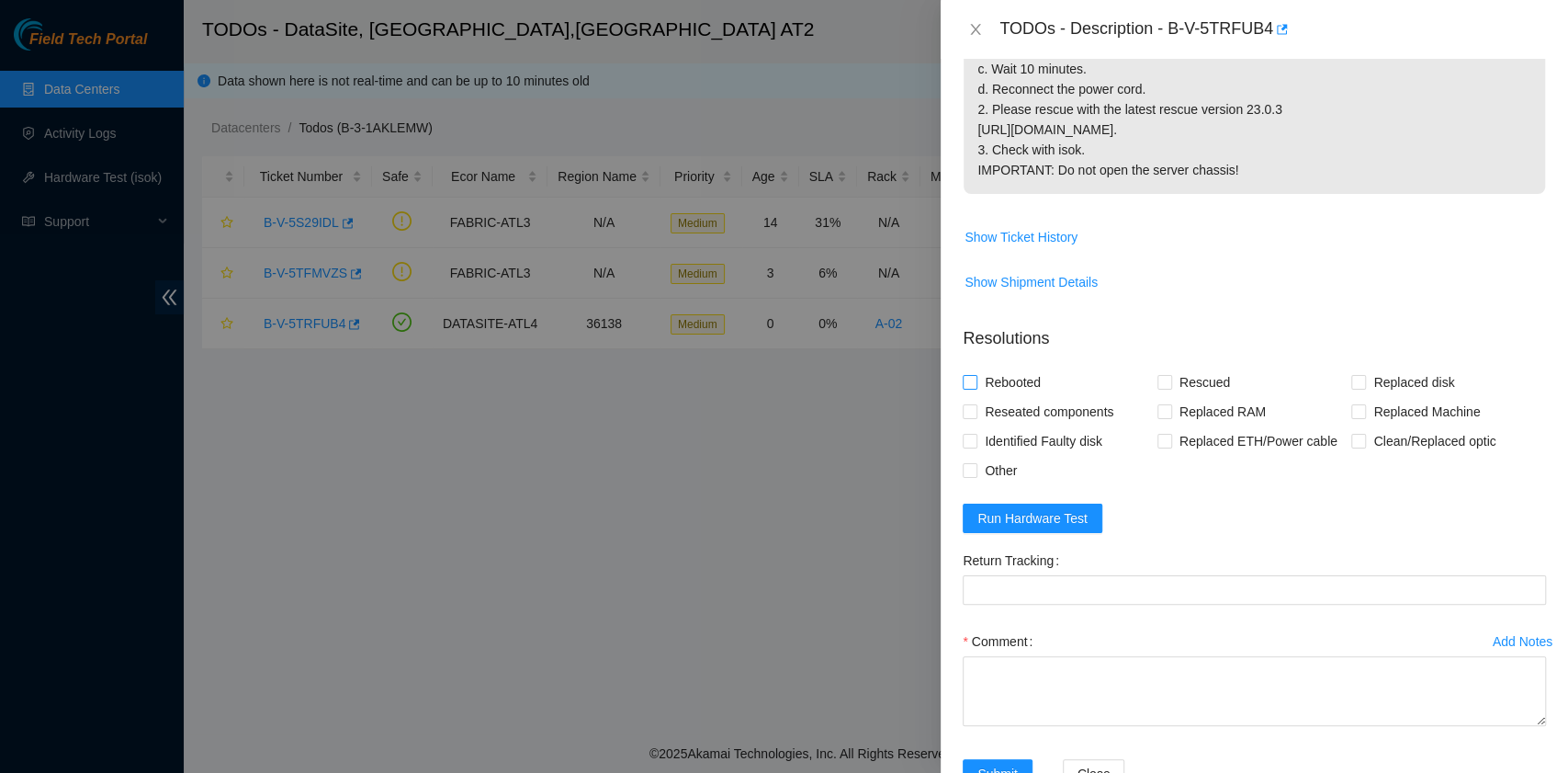
click at [1003, 397] on span "Rebooted" at bounding box center [1013, 382] width 71 height 30
click at [976, 388] on input "Rebooted" at bounding box center [969, 381] width 13 height 13
checkbox input "true"
click at [1162, 388] on input "Rescued" at bounding box center [1163, 381] width 13 height 13
checkbox input "true"
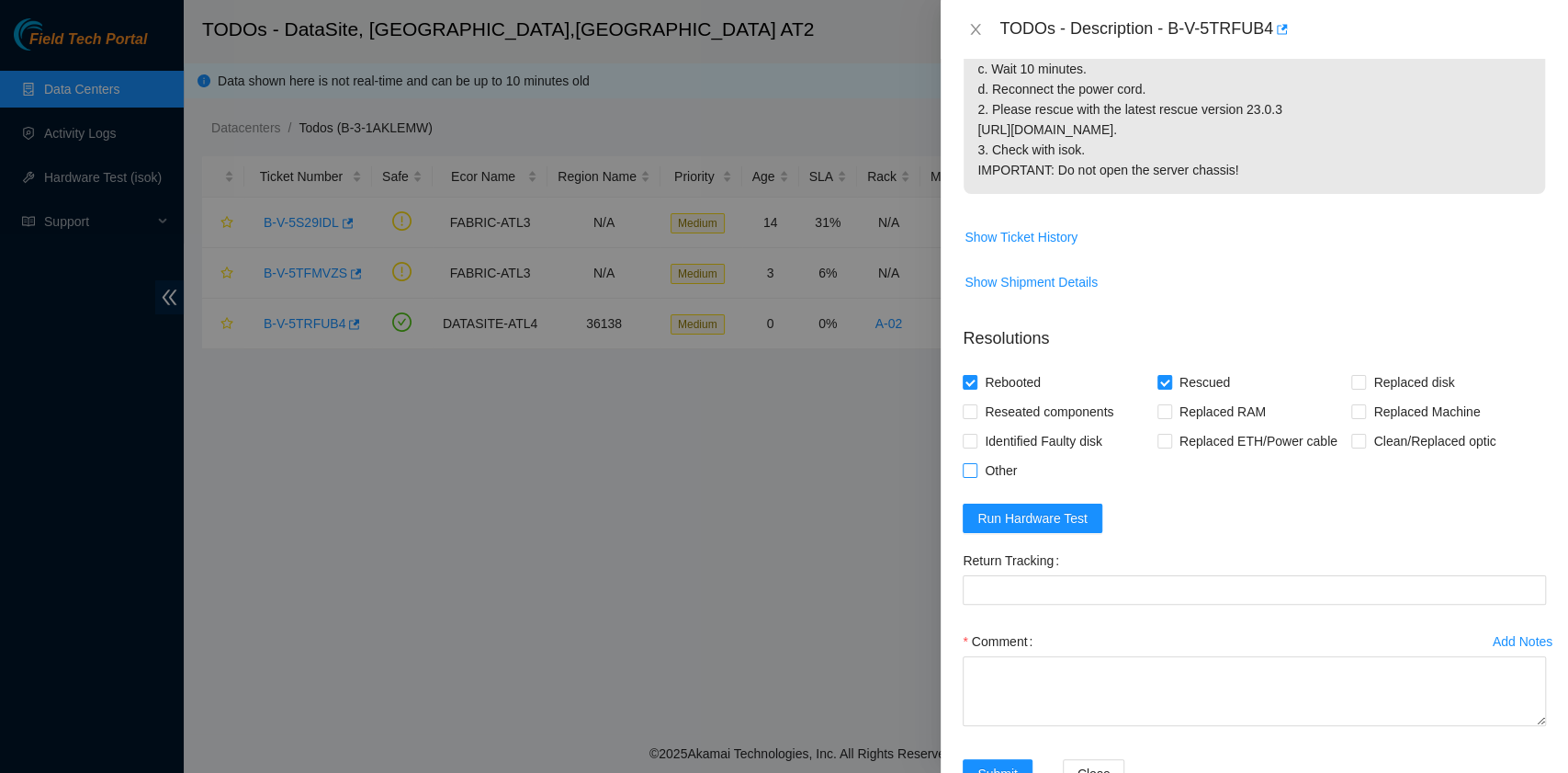
click at [970, 476] on input "Other" at bounding box center [969, 469] width 13 height 13
checkbox input "true"
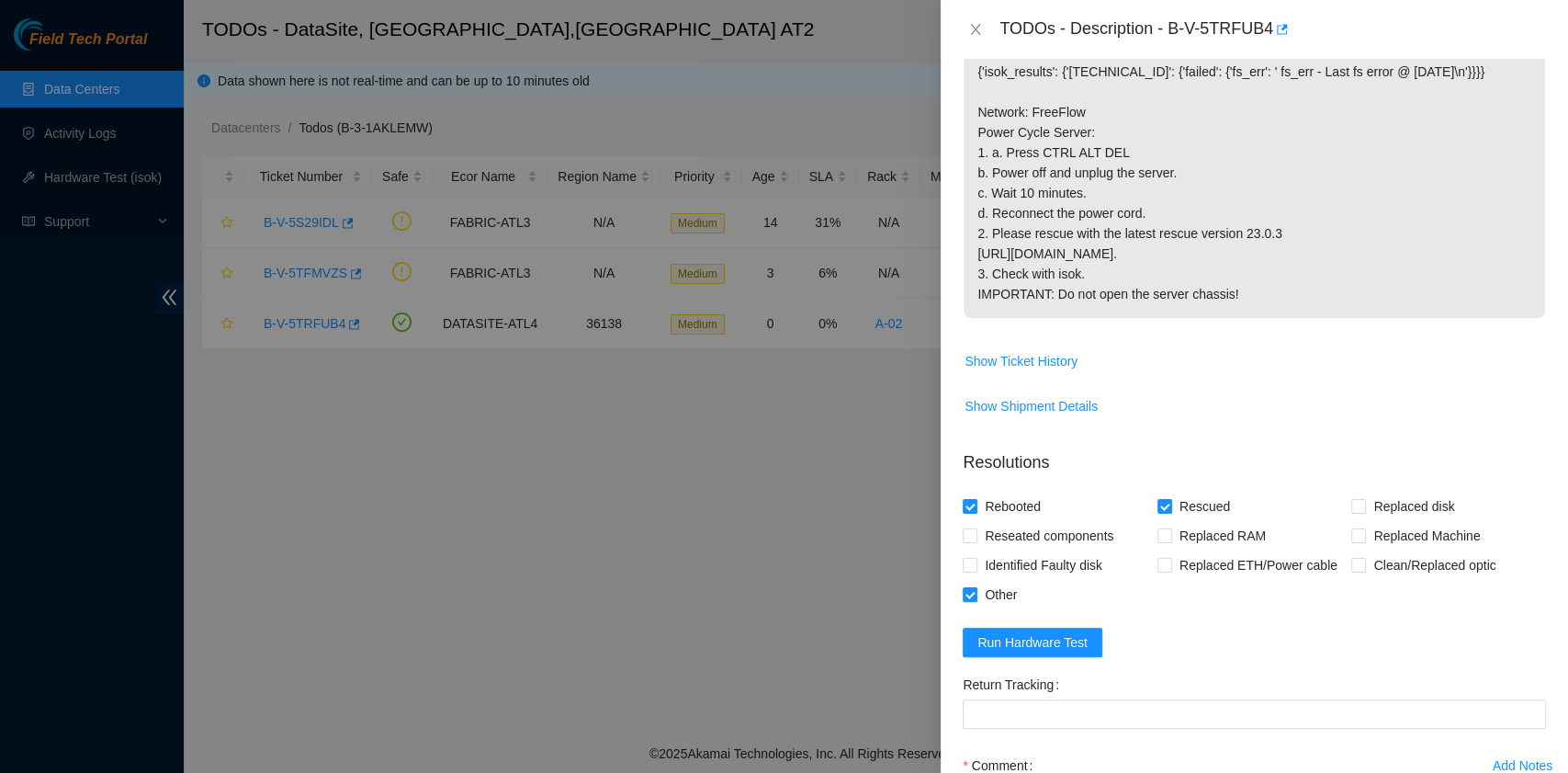
scroll to position [606, 0]
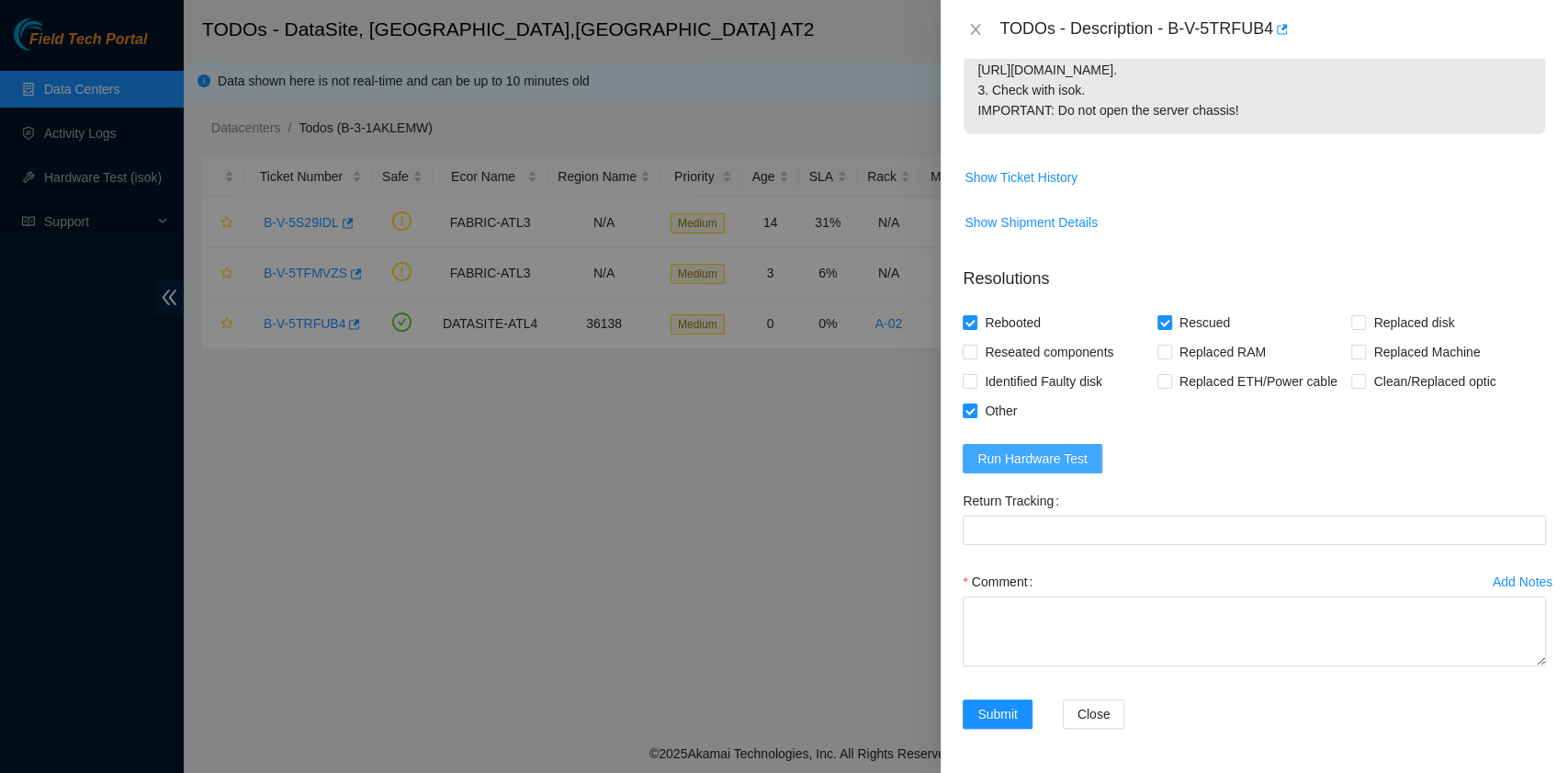
click at [1061, 462] on span "Run Hardware Test" at bounding box center [1033, 458] width 111 height 20
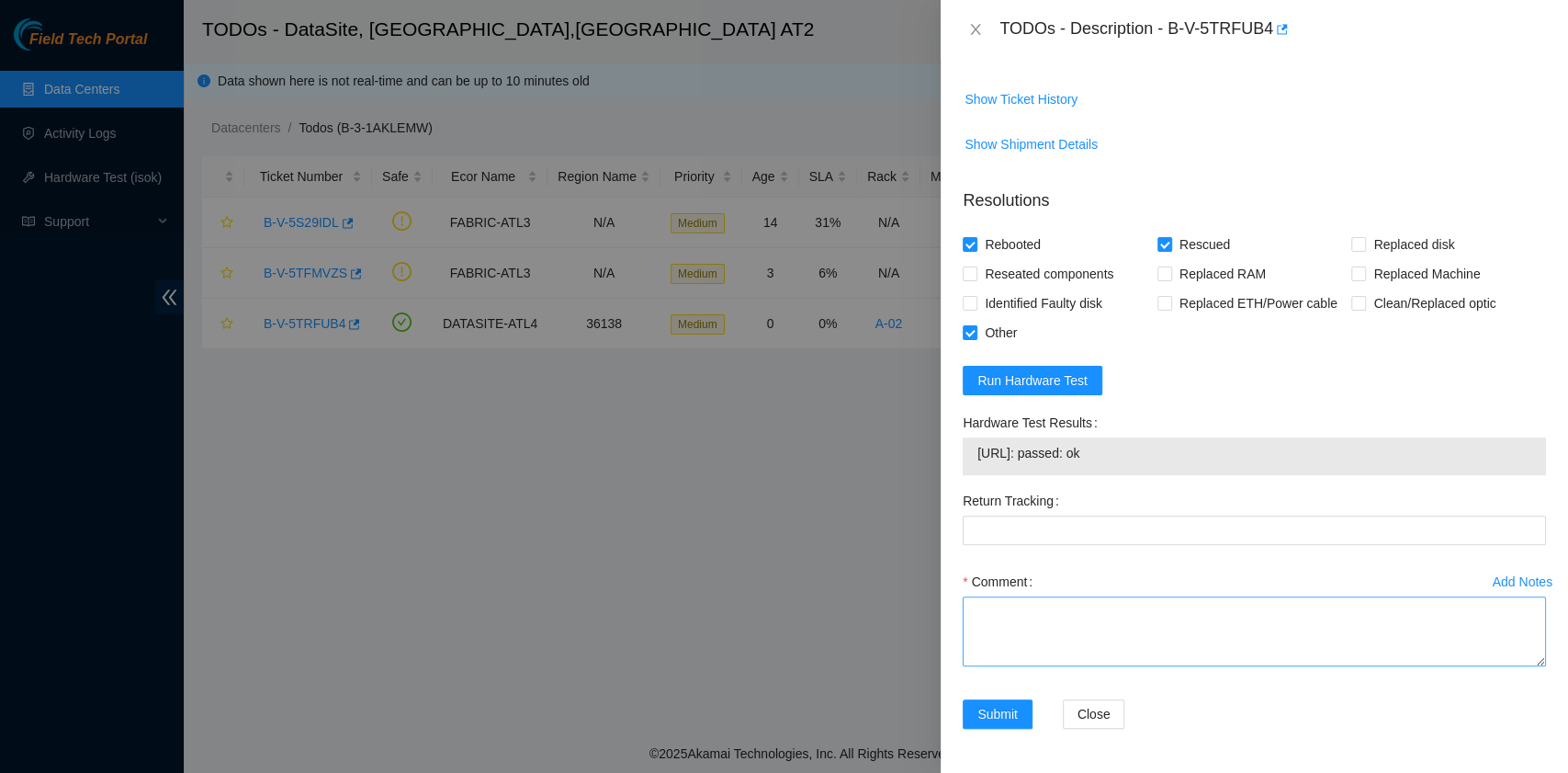
scroll to position [685, 0]
click at [1117, 638] on textarea "Comment" at bounding box center [1254, 631] width 583 height 70
paste textarea "B-V-5TRFUB4 R:A-02 M:06 Powered Cycle the server. Press CTRL ALT DEL. Powered o…"
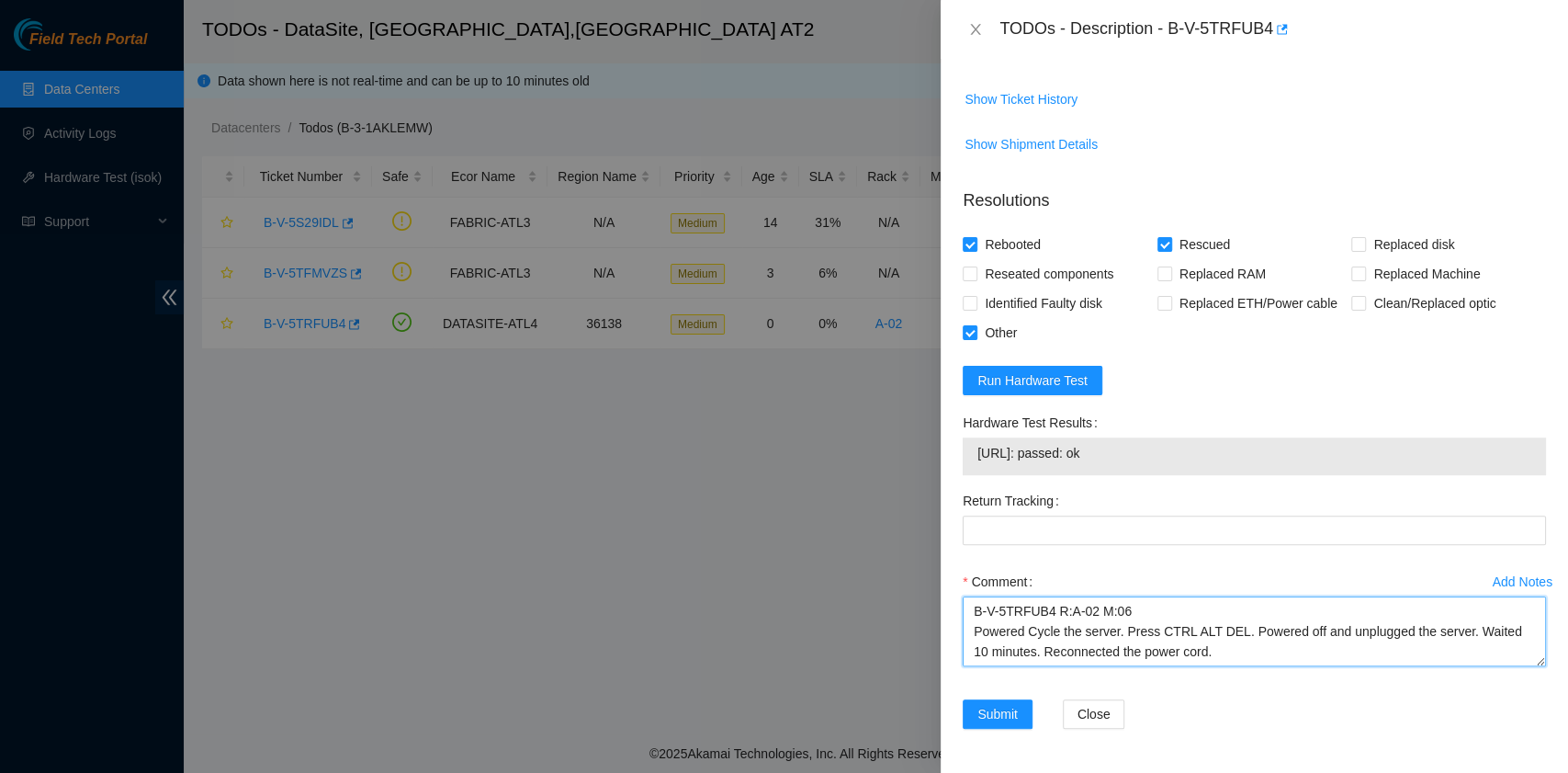
scroll to position [35, 0]
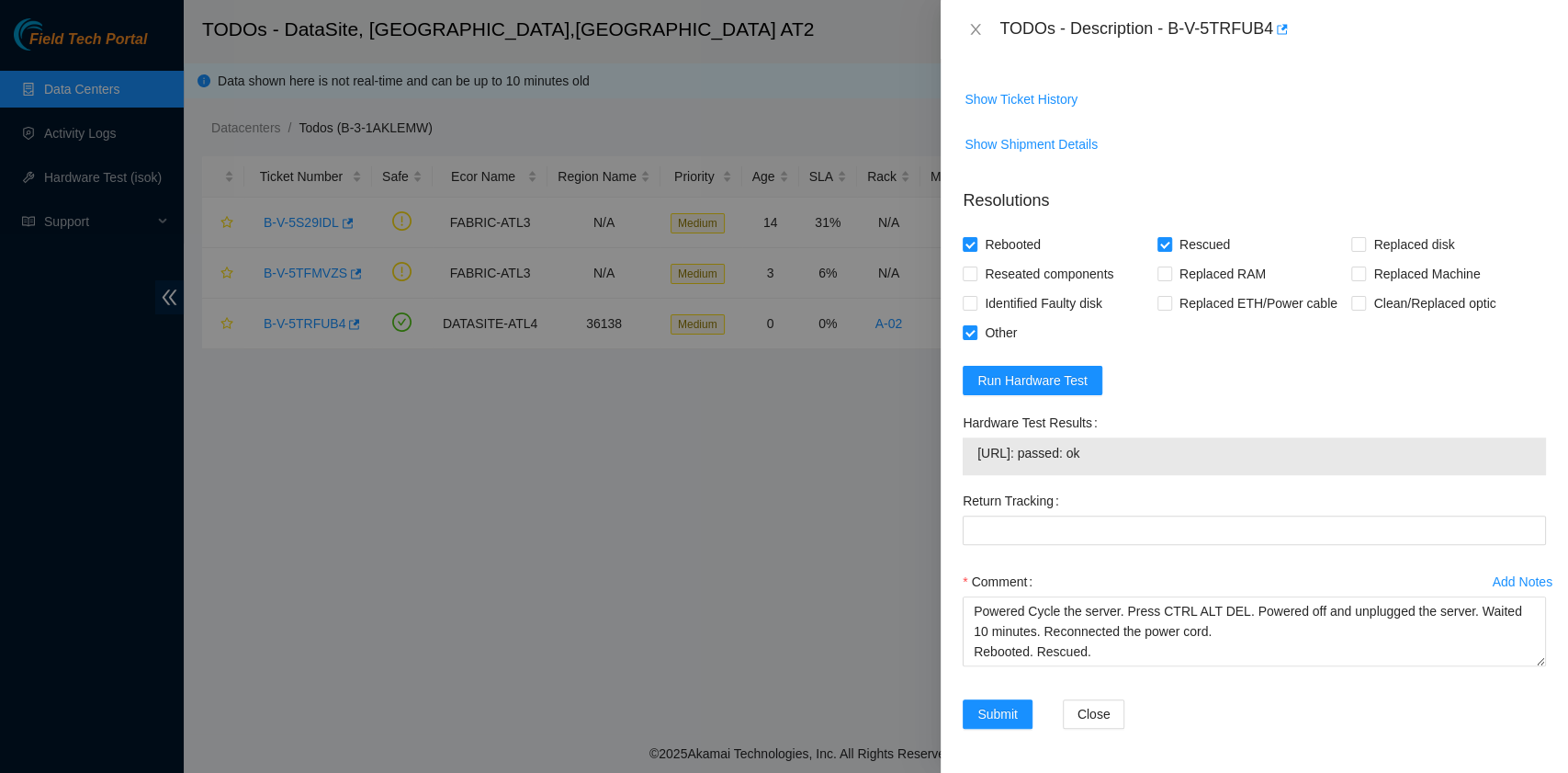
drag, startPoint x: 1145, startPoint y: 448, endPoint x: 959, endPoint y: 465, distance: 186.8
click at [959, 465] on div "Hardware Test Results 23.55.60.13: passed: ok" at bounding box center [1254, 446] width 598 height 78
copy tbody "23.55.60.13: passed: ok"
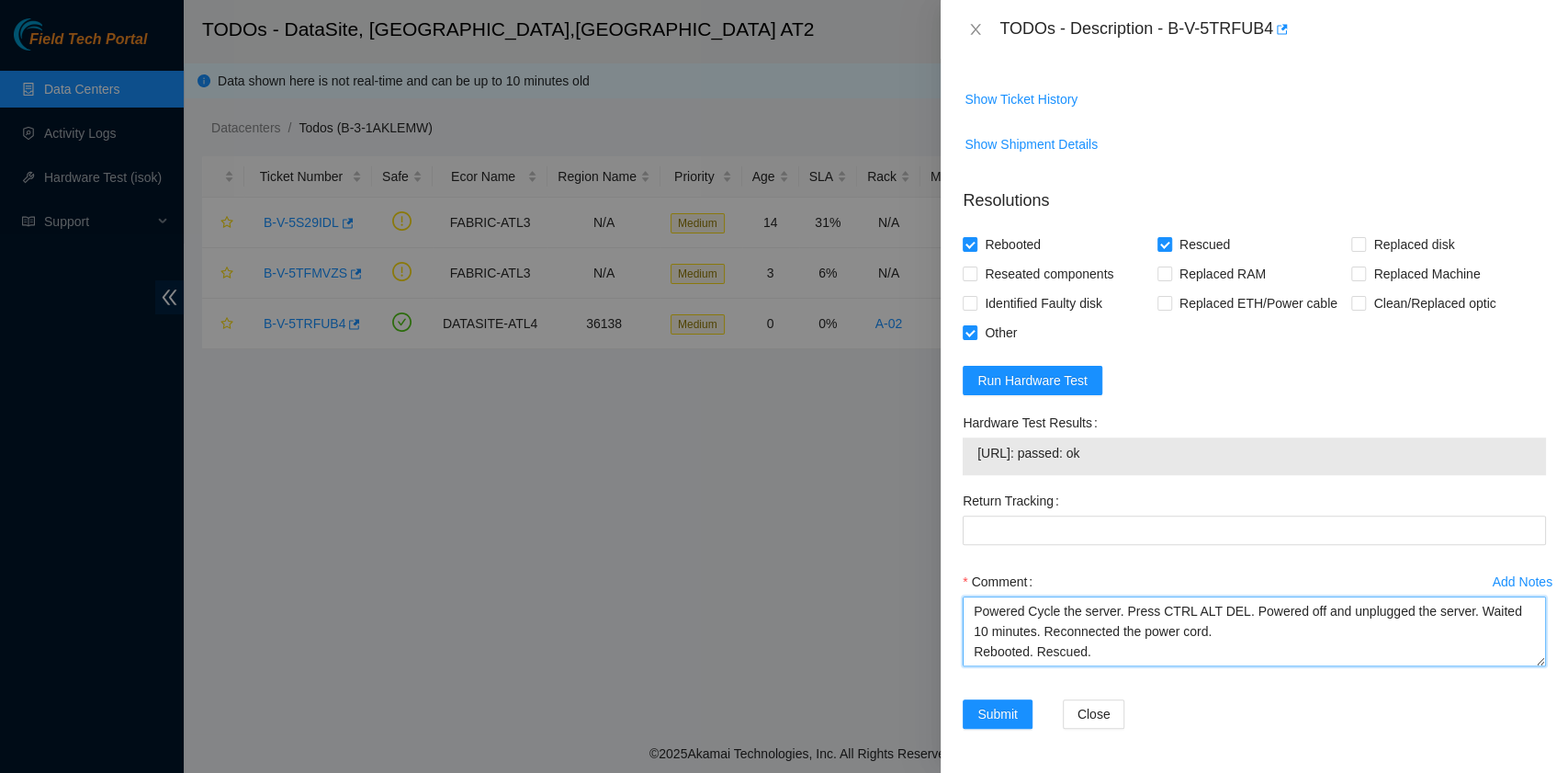
click at [1083, 661] on textarea "B-V-5TRFUB4 R:A-02 M:06 Powered Cycle the server. Press CTRL ALT DEL. Powered o…" at bounding box center [1254, 631] width 583 height 70
paste textarea "23.55.60.13: passed: ok"
type textarea "B-V-5TRFUB4 R:A-02 M:06 Powered Cycle the server. Press CTRL ALT DEL. Powered o…"
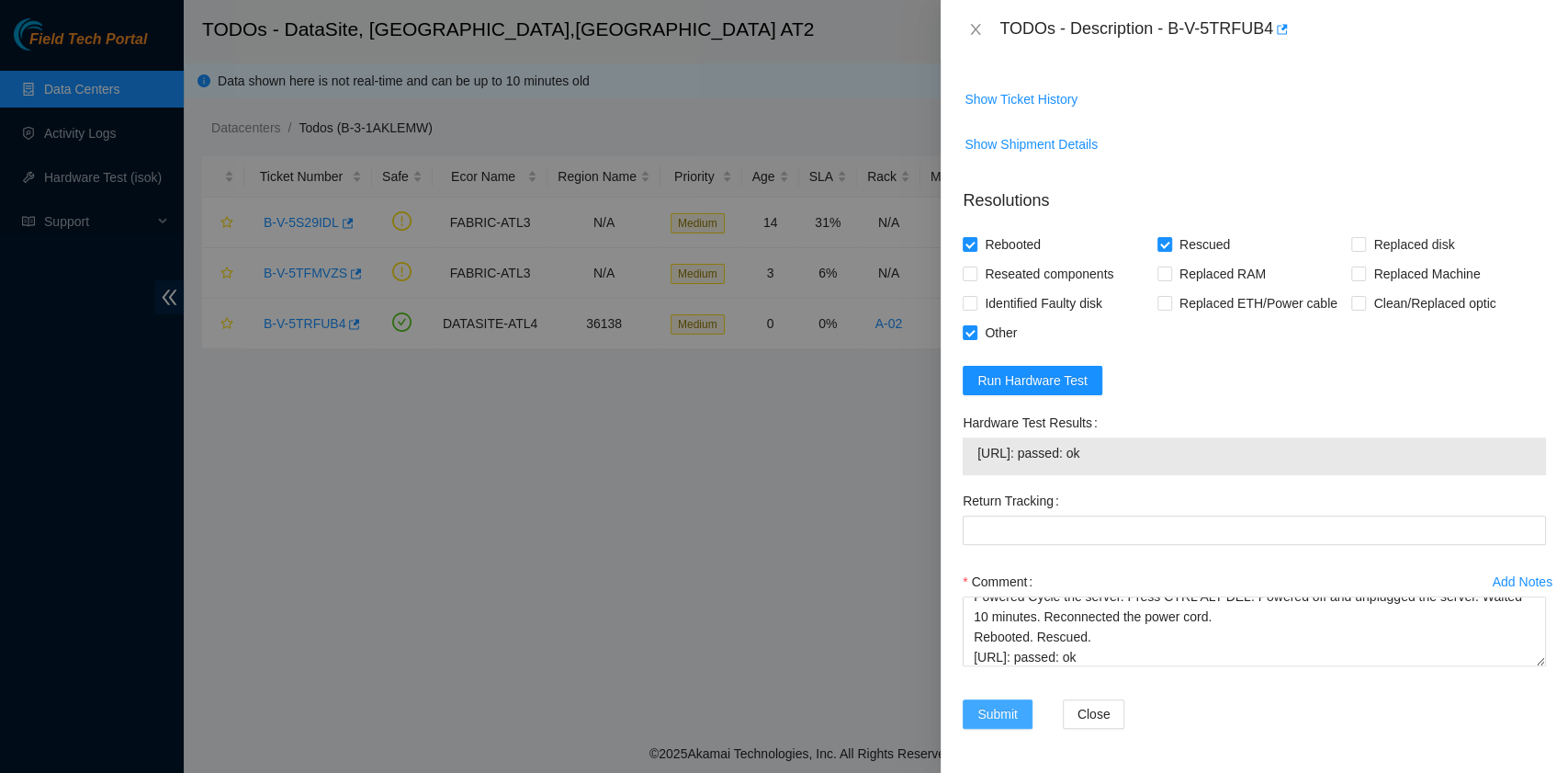
click at [1010, 708] on span "Submit" at bounding box center [998, 714] width 40 height 20
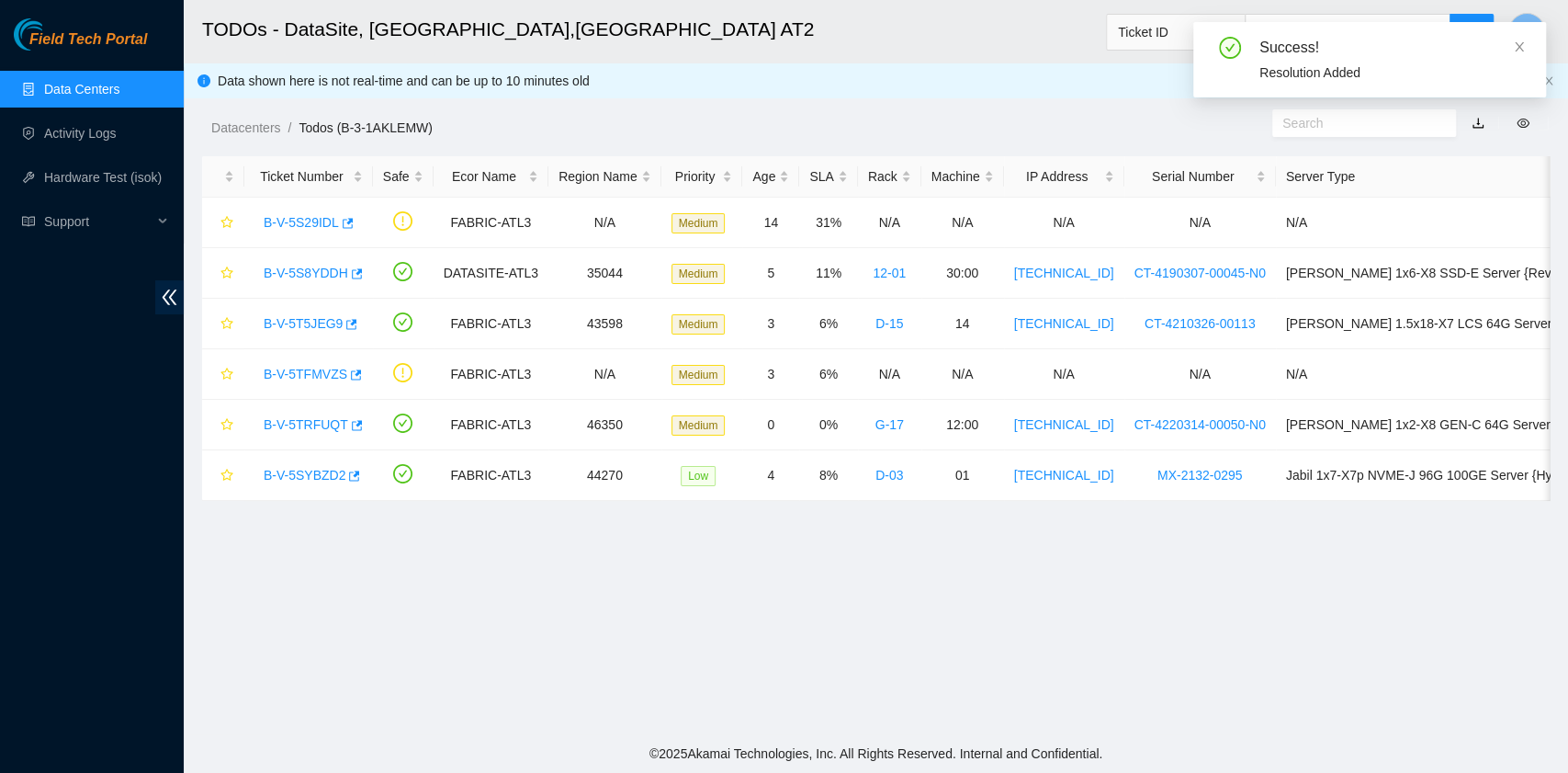
scroll to position [466, 0]
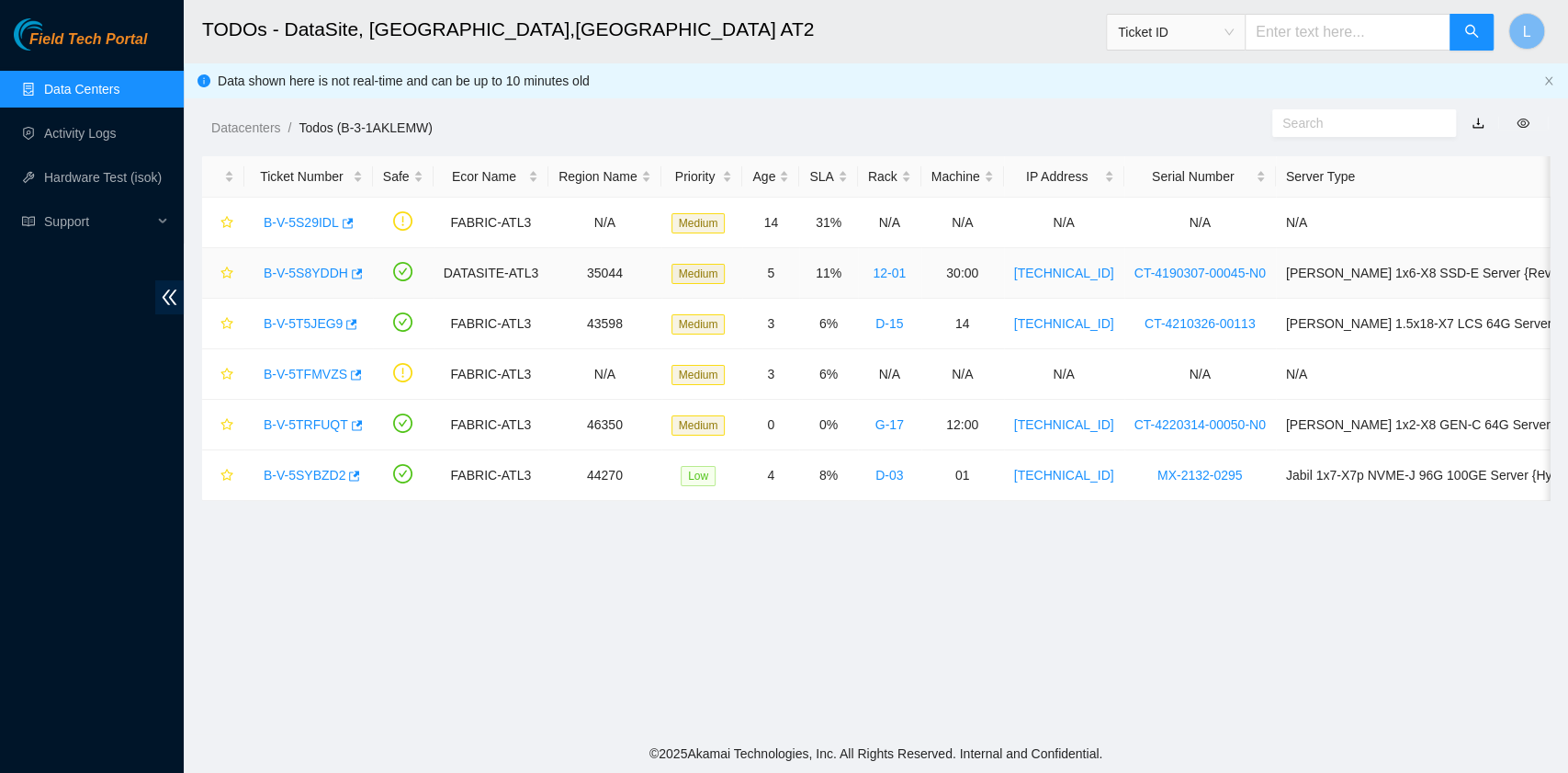
click at [320, 272] on link "B-V-5S8YDDH" at bounding box center [306, 272] width 85 height 15
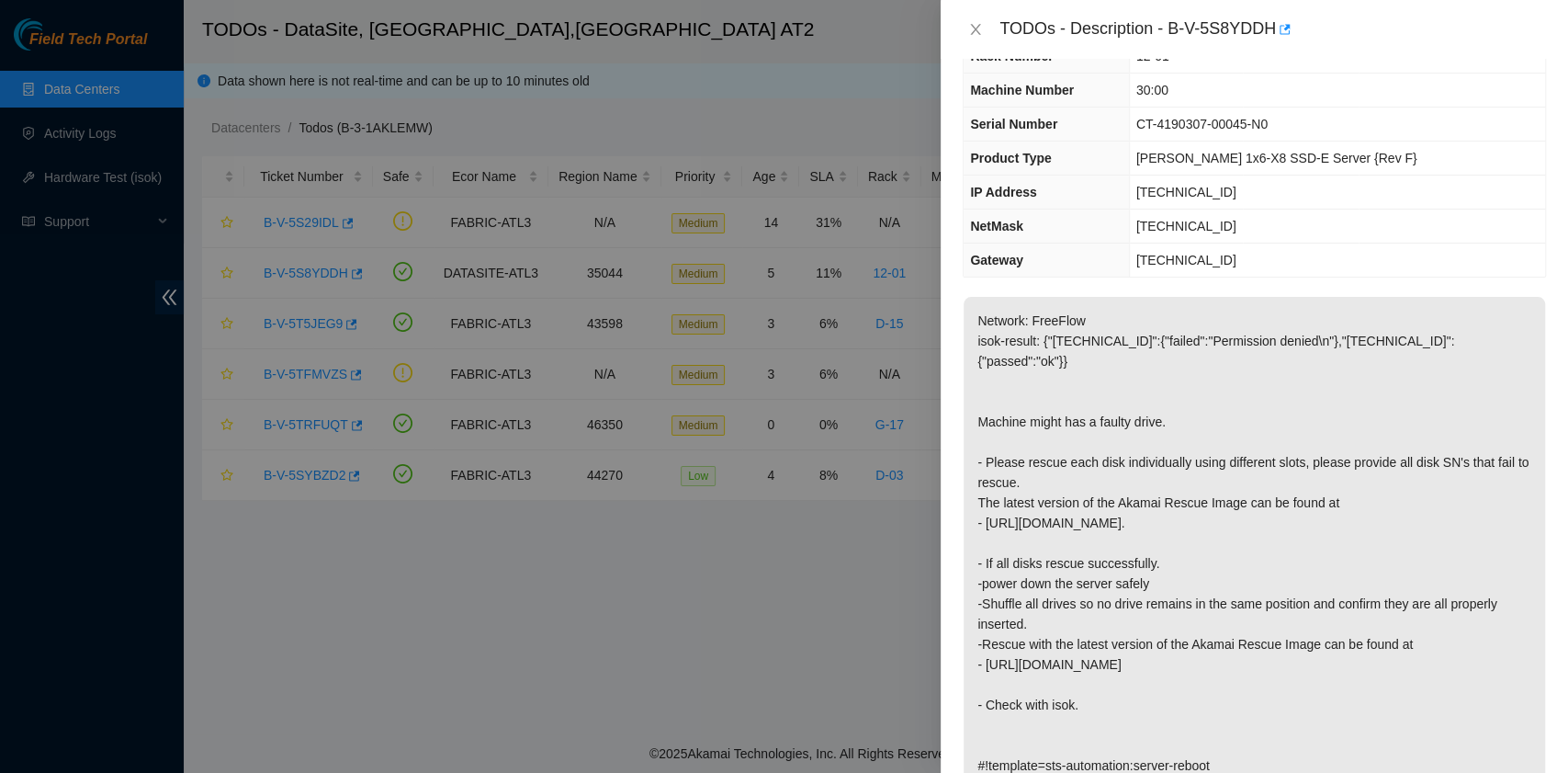
scroll to position [72, 0]
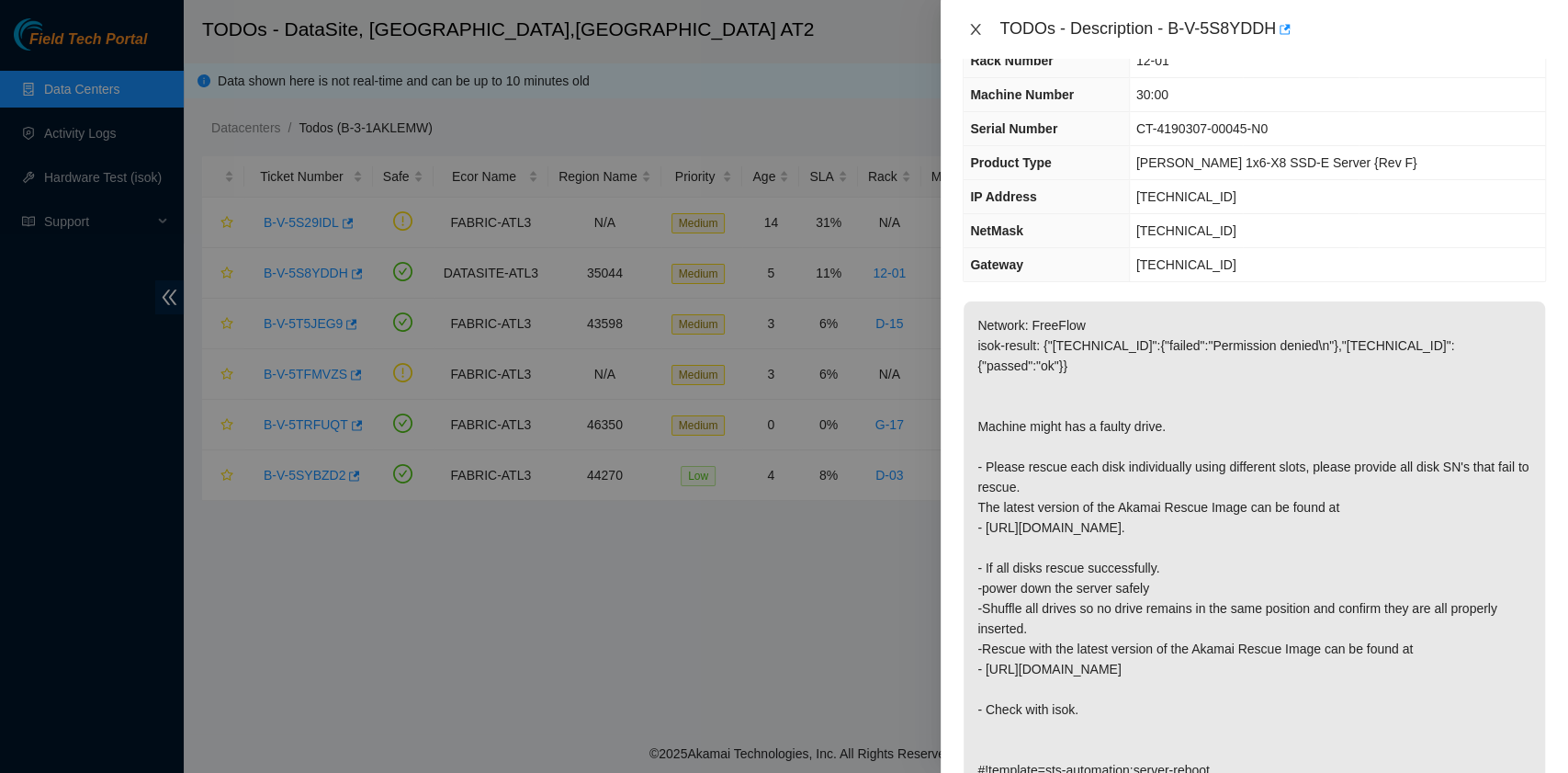
click at [976, 25] on icon "close" at bounding box center [975, 29] width 15 height 15
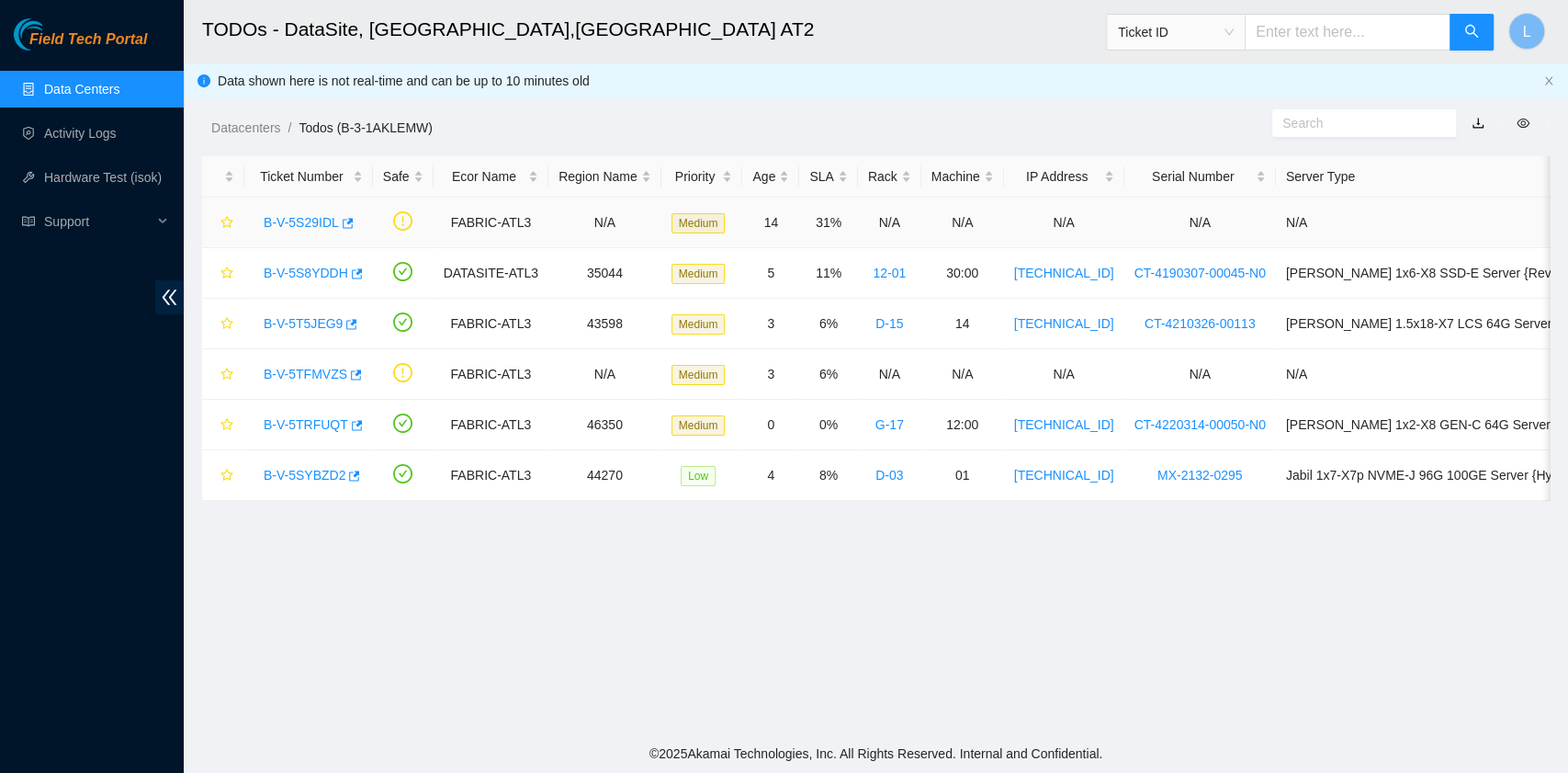
scroll to position [92, 0]
click at [332, 322] on link "B-V-5T5JEG9" at bounding box center [303, 323] width 79 height 15
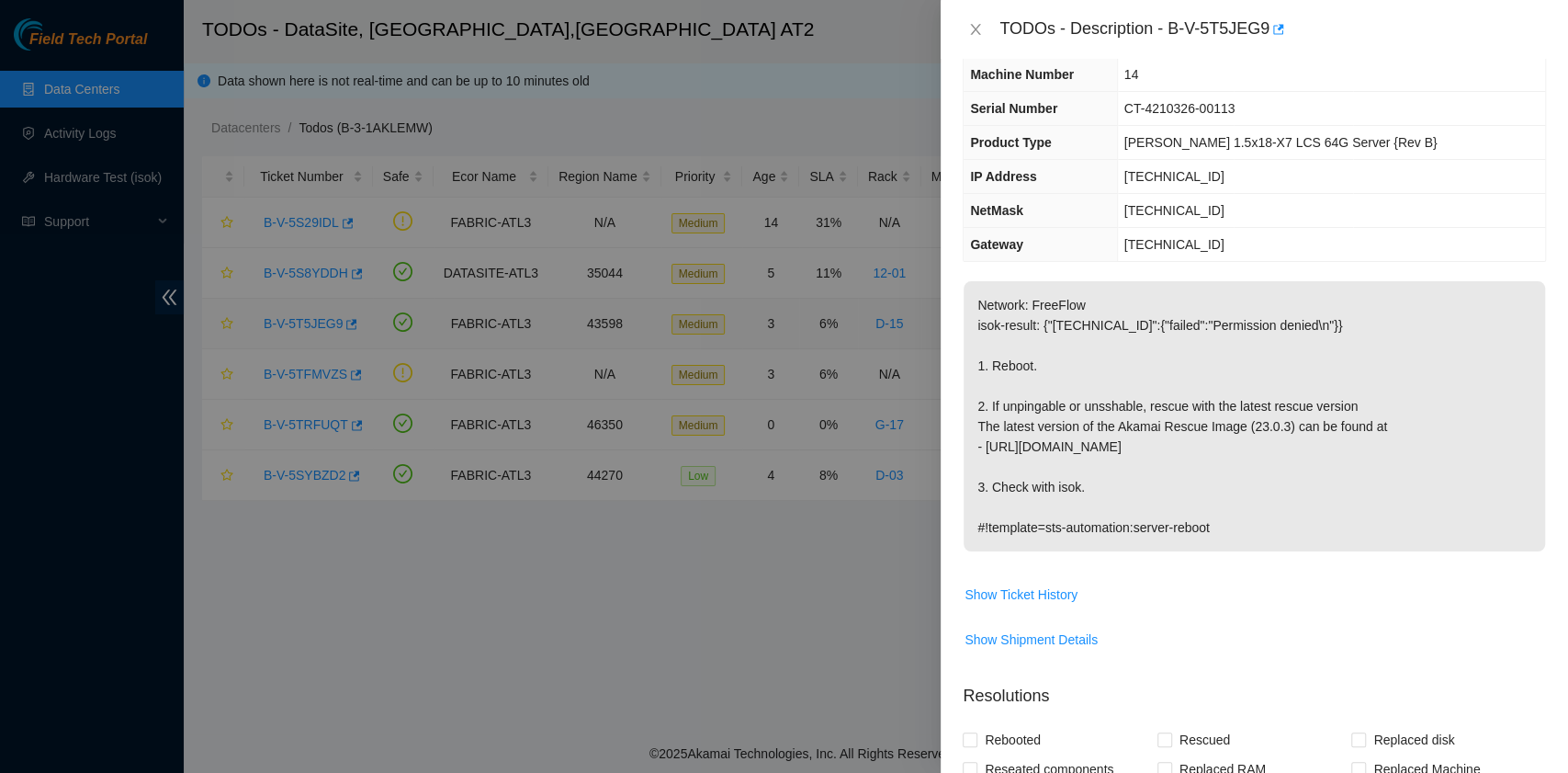
scroll to position [72, 0]
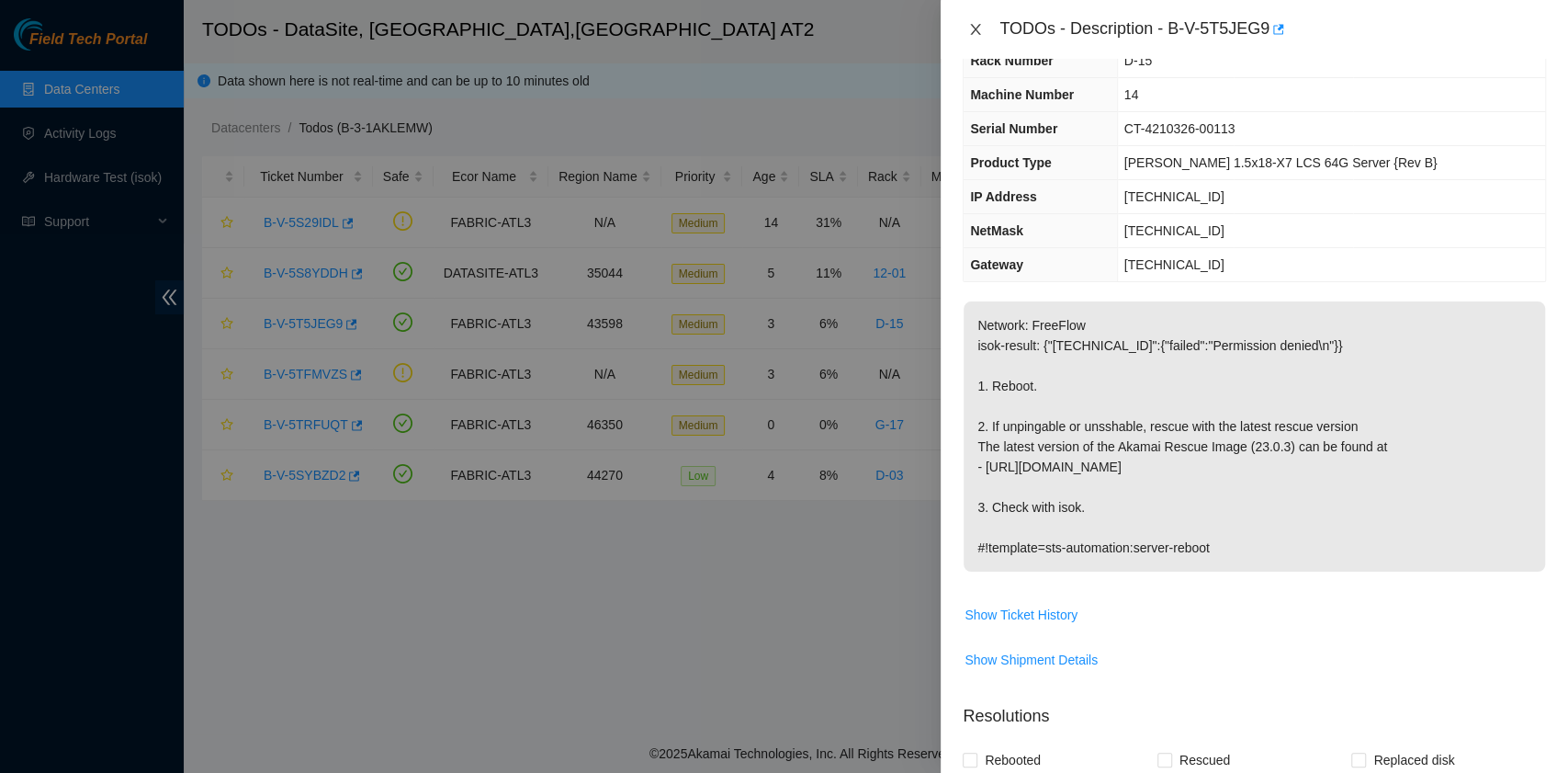
click at [979, 29] on icon "close" at bounding box center [975, 29] width 15 height 15
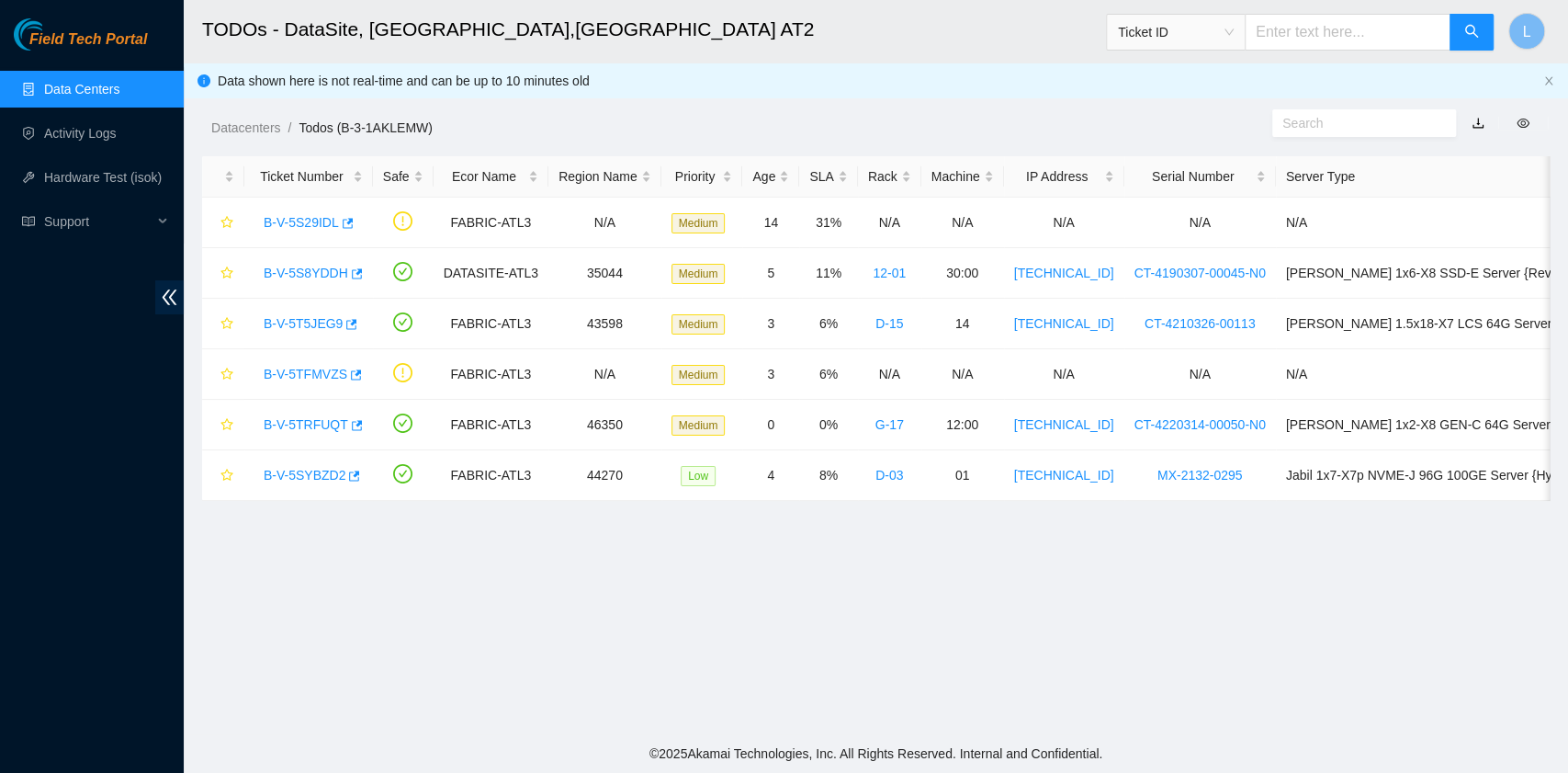
scroll to position [92, 0]
click at [324, 324] on link "B-V-5T5JEG9" at bounding box center [303, 323] width 79 height 15
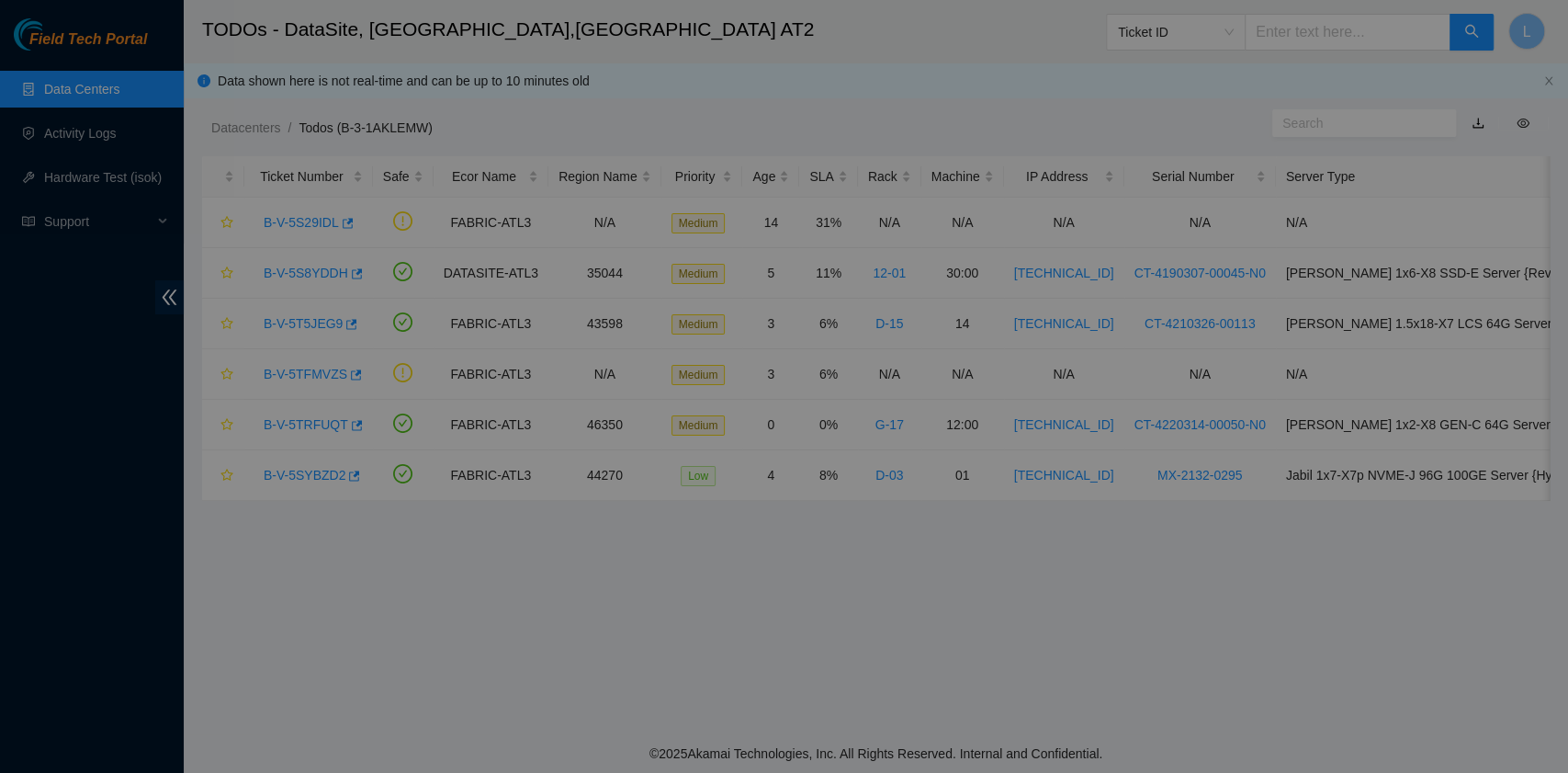
scroll to position [317, 0]
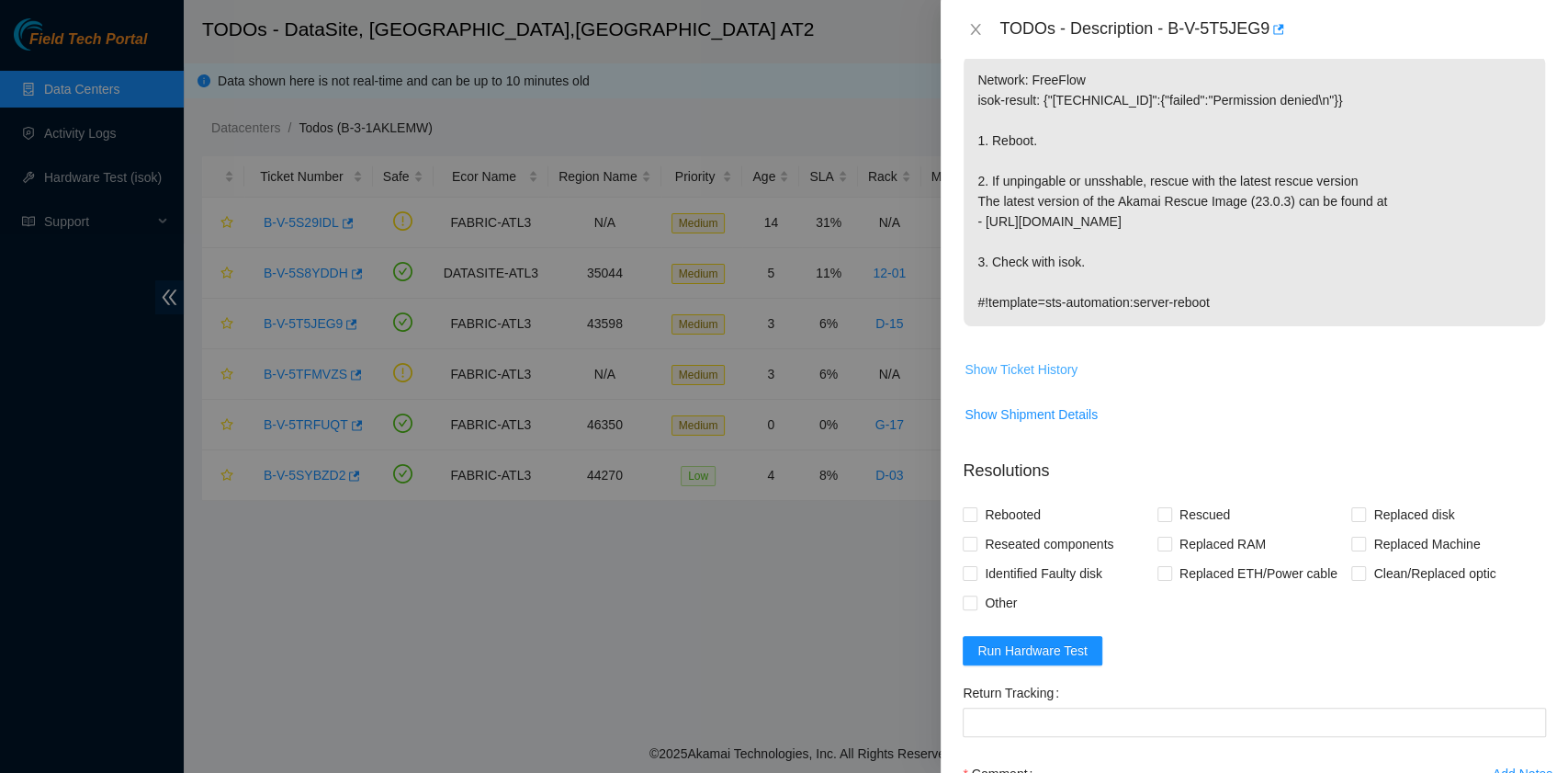
click at [1062, 367] on span "Show Ticket History" at bounding box center [1020, 369] width 113 height 20
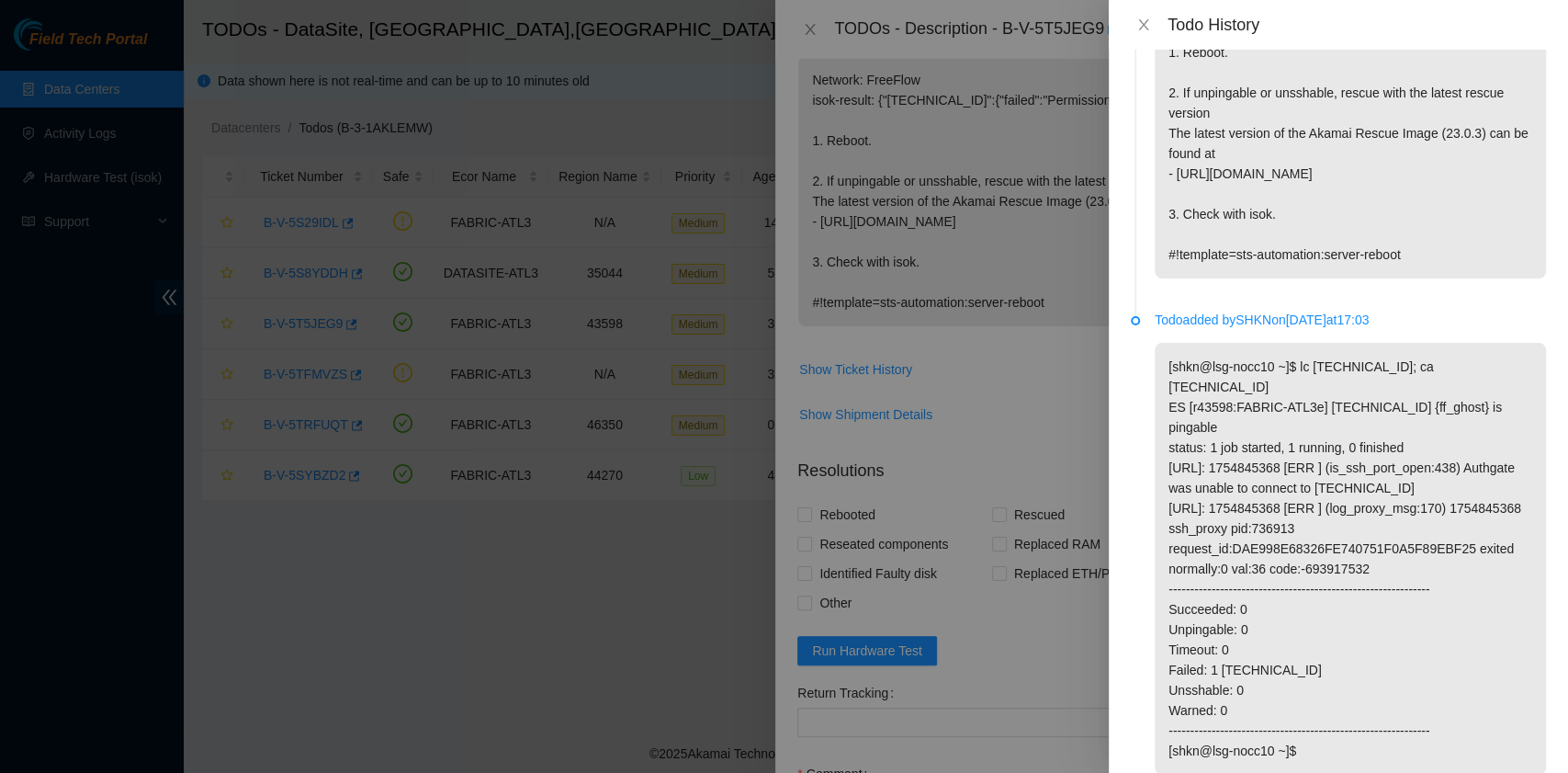
scroll to position [151, 0]
click at [1150, 22] on icon "close" at bounding box center [1144, 25] width 15 height 15
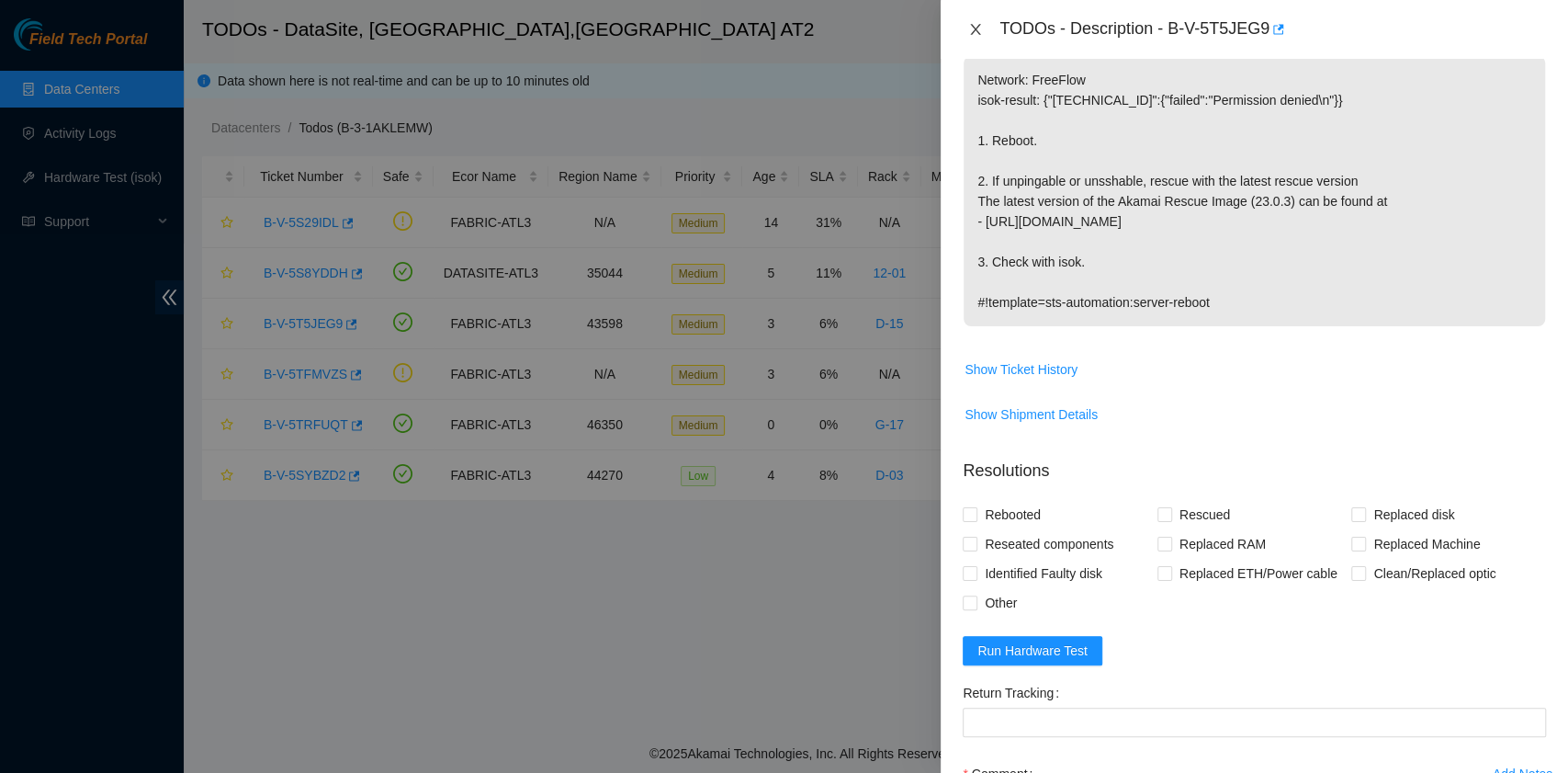
click at [979, 34] on icon "close" at bounding box center [976, 29] width 10 height 11
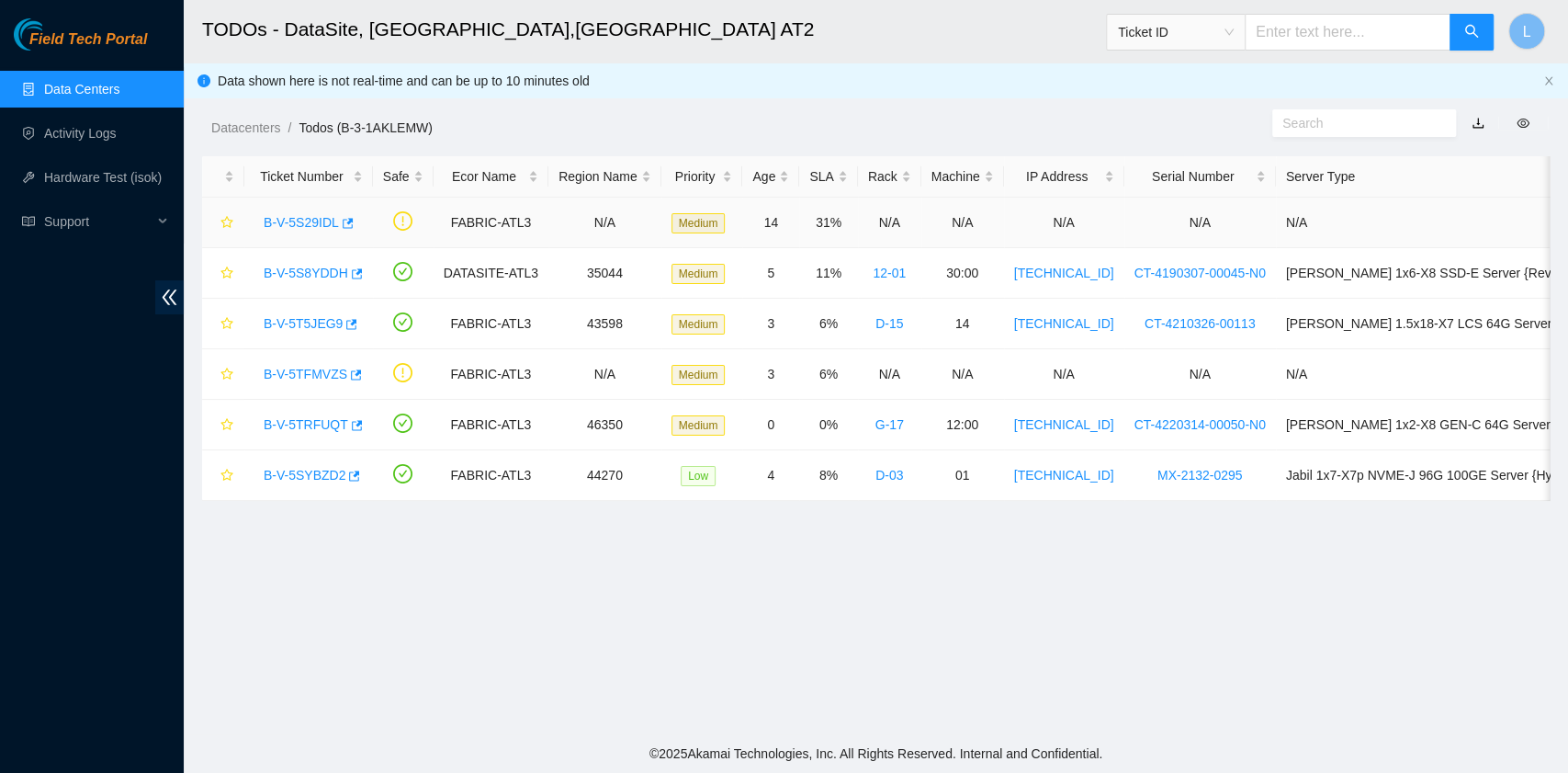
scroll to position [364, 0]
click at [313, 271] on link "B-V-5S8YDDH" at bounding box center [306, 272] width 85 height 15
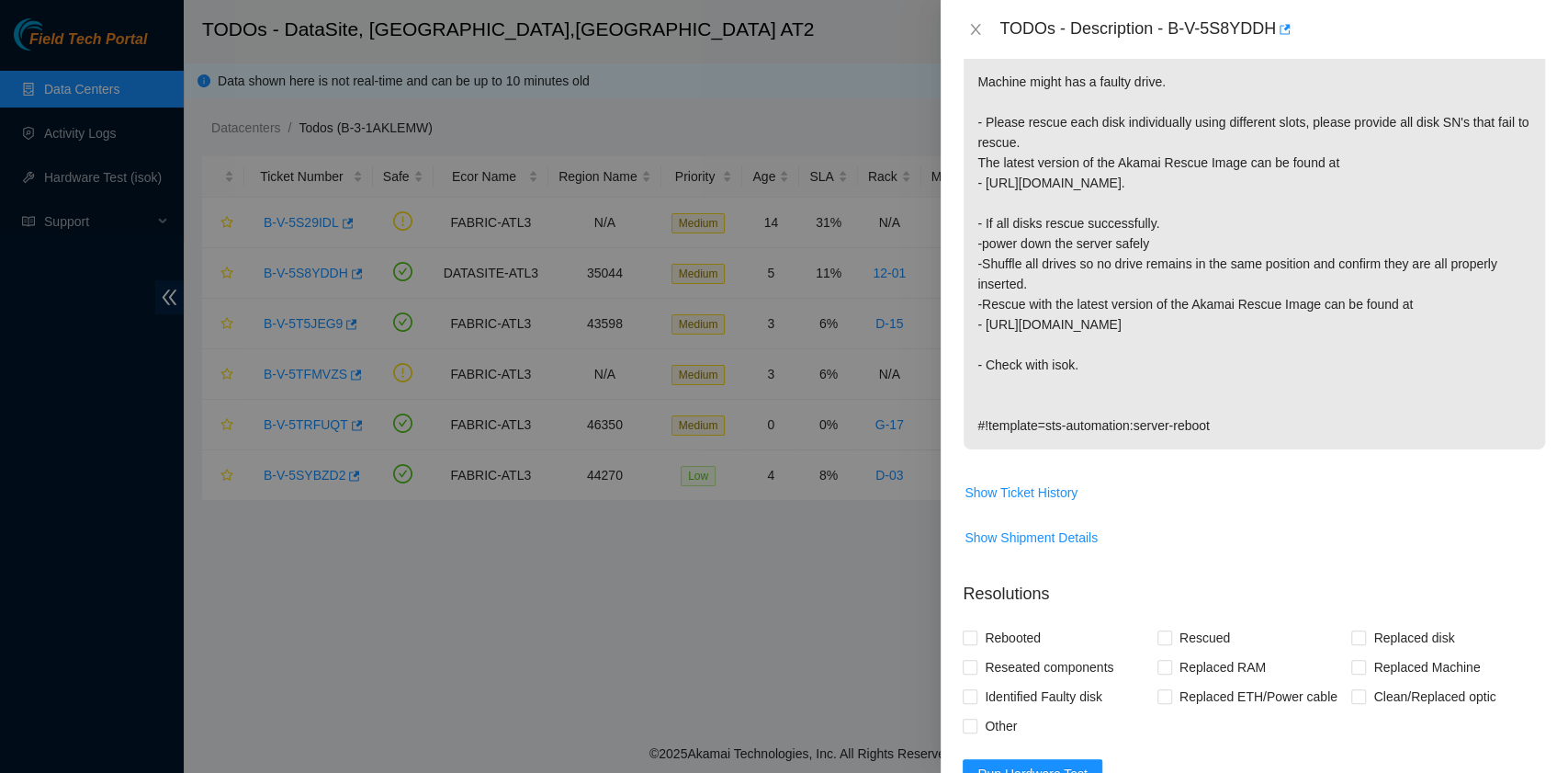
scroll to position [439, 0]
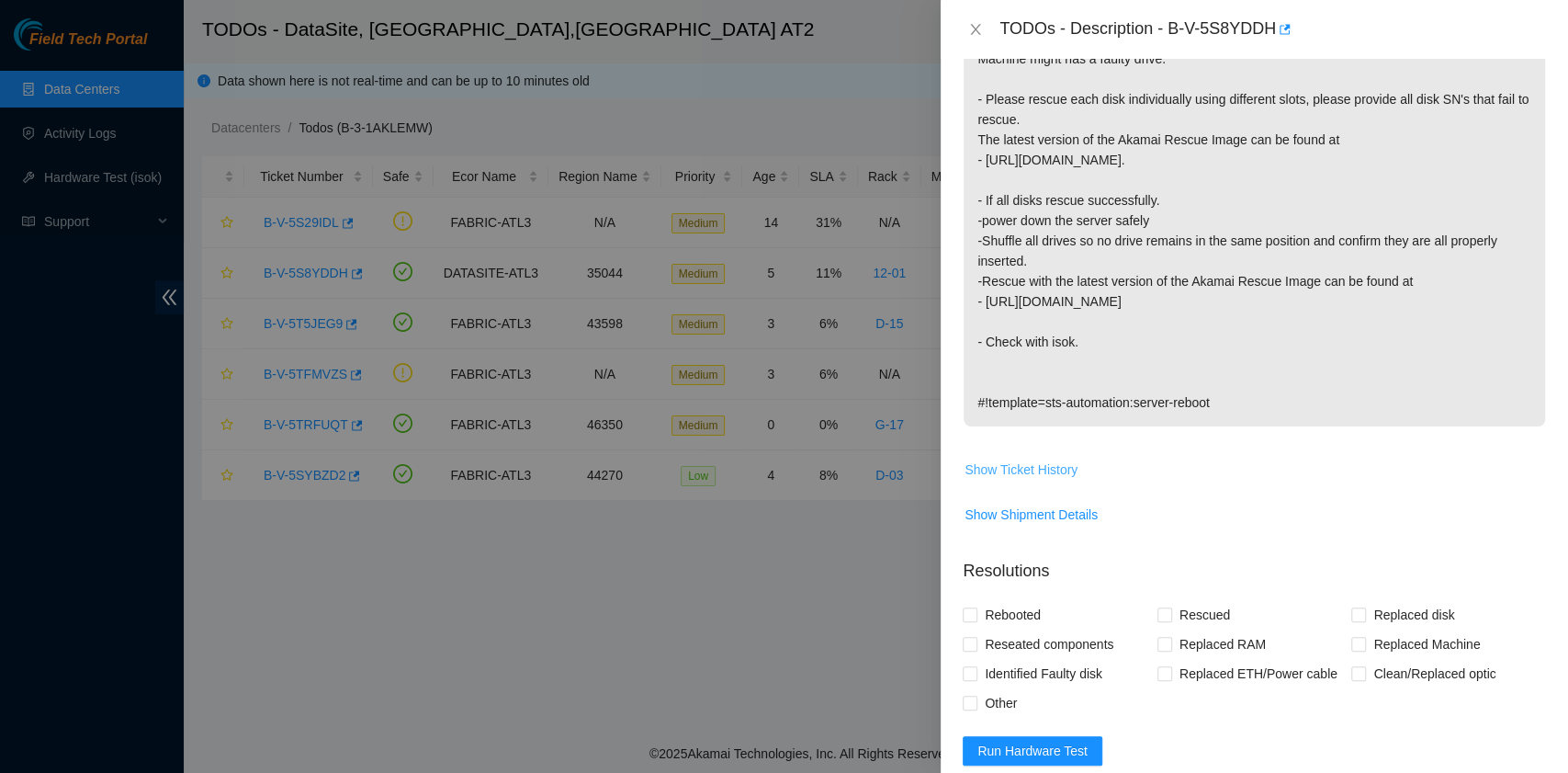
click at [1076, 455] on button "Show Ticket History" at bounding box center [1021, 470] width 114 height 30
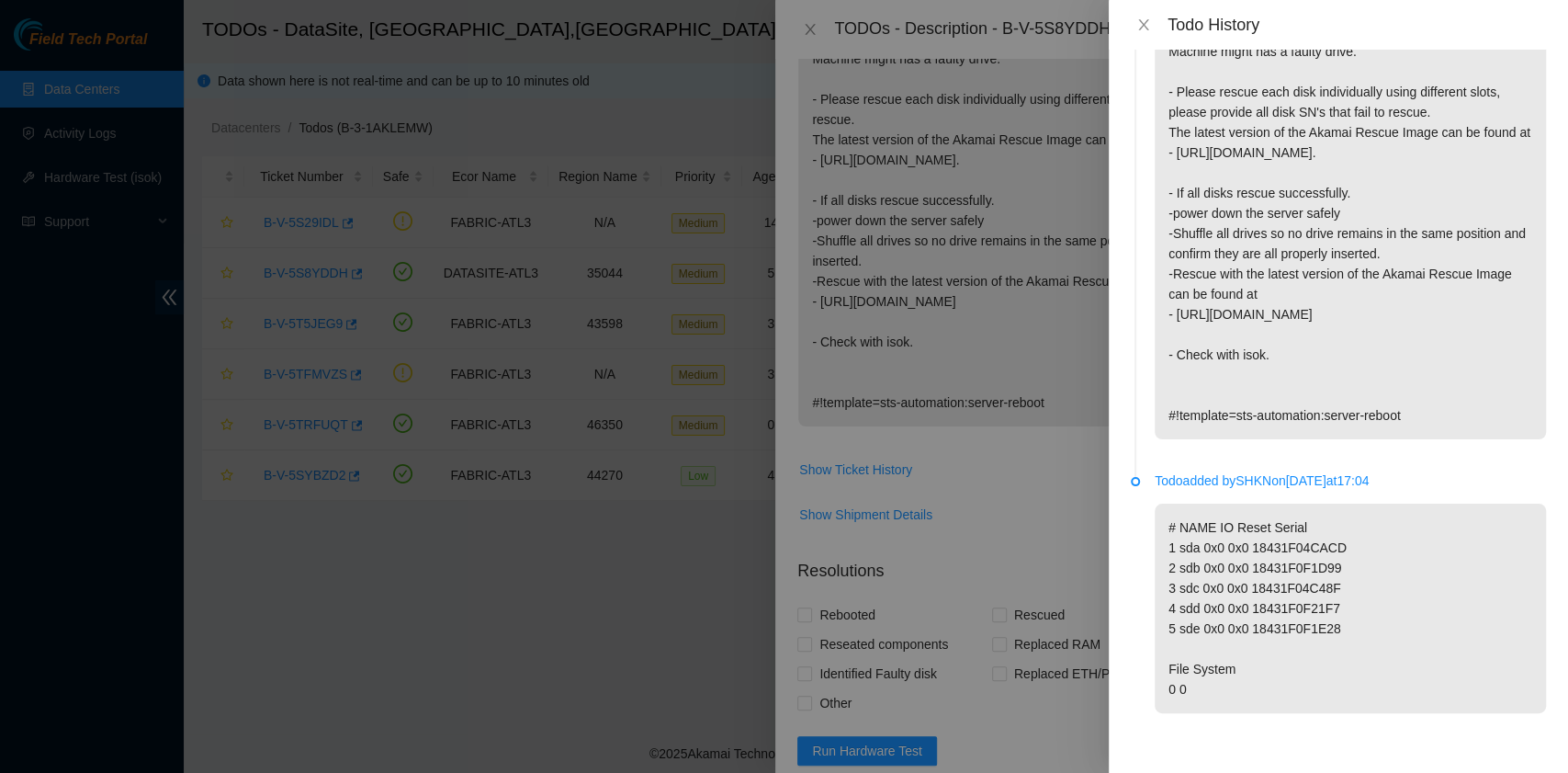
scroll to position [211, 0]
drag, startPoint x: 1138, startPoint y: 15, endPoint x: 1147, endPoint y: 26, distance: 14.2
click at [1139, 15] on div "Todo History" at bounding box center [1338, 25] width 415 height 20
click at [1151, 32] on icon "close" at bounding box center [1144, 25] width 15 height 15
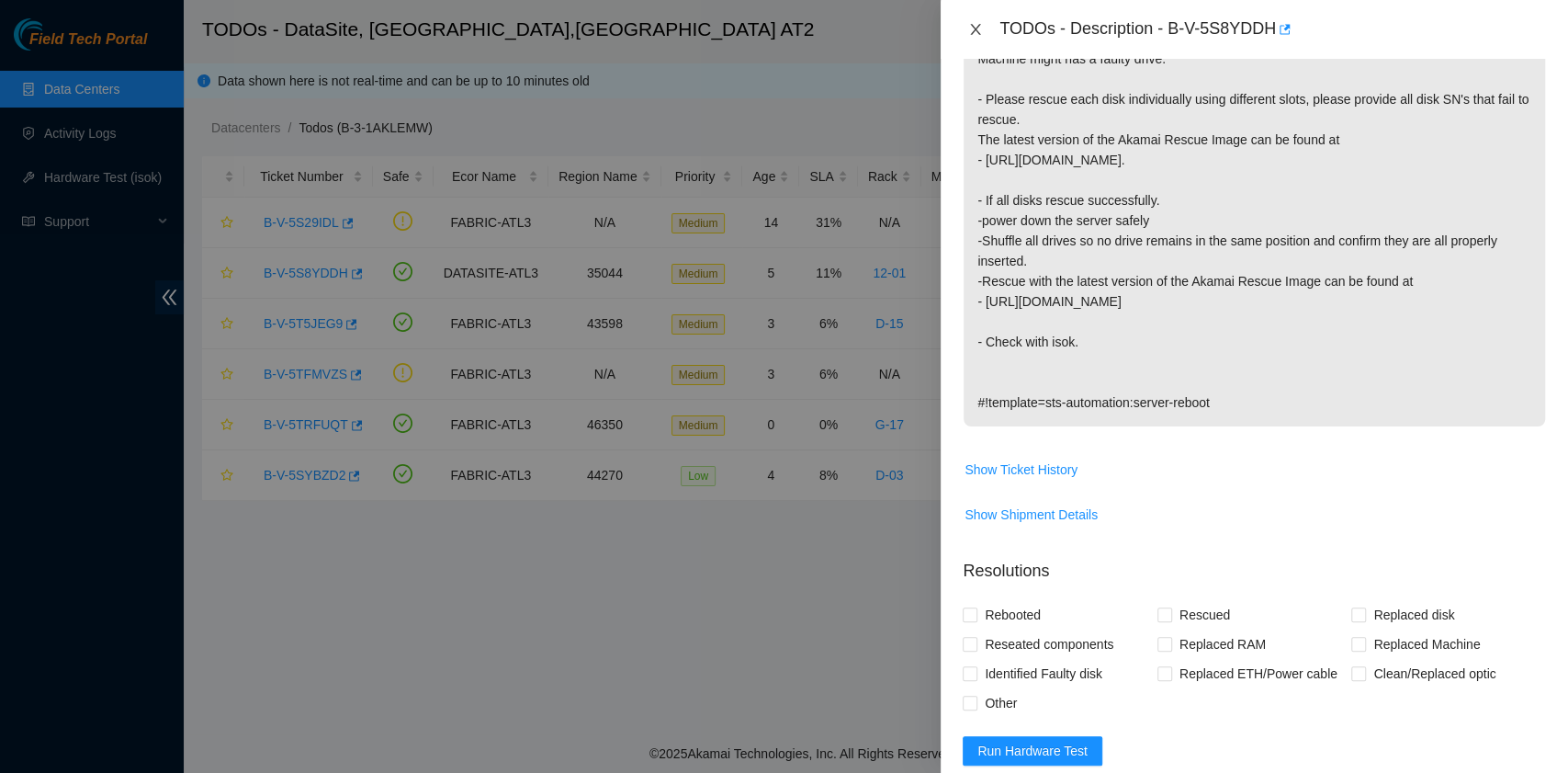
click at [972, 29] on icon "close" at bounding box center [975, 29] width 15 height 15
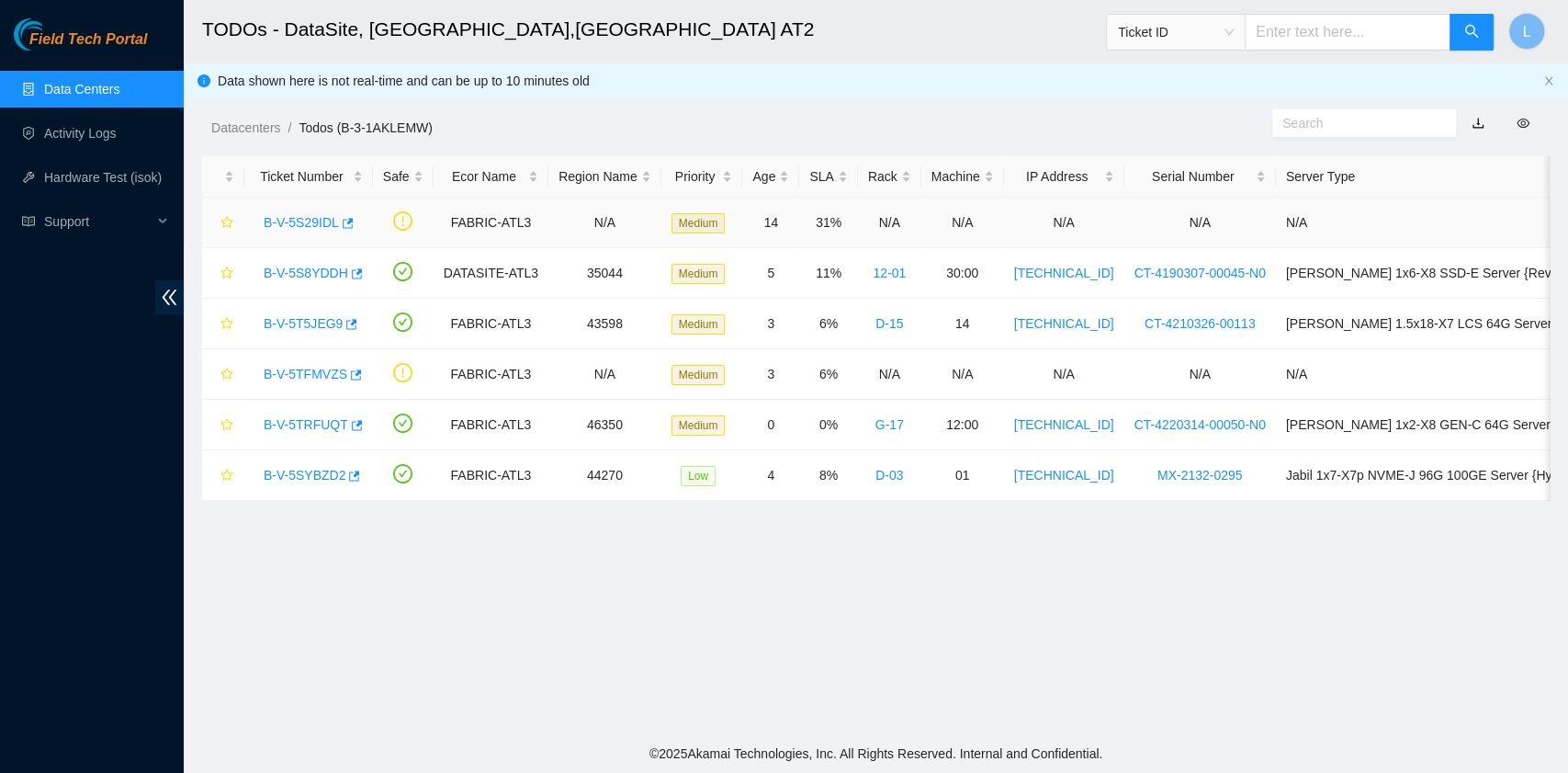
scroll to position [466, 0]
click at [295, 425] on link "B-V-5TRFUQT" at bounding box center [306, 425] width 85 height 15
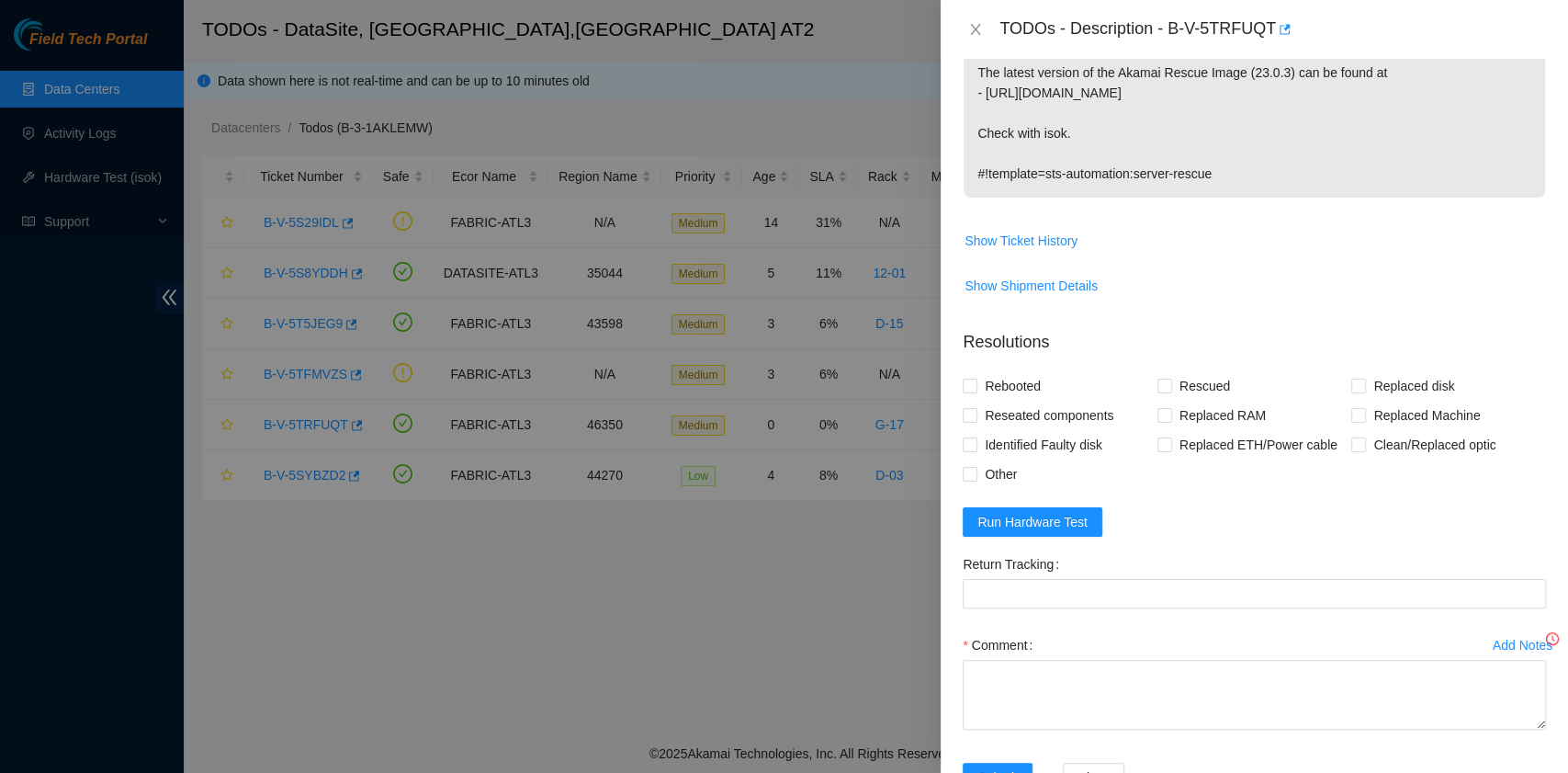
scroll to position [439, 0]
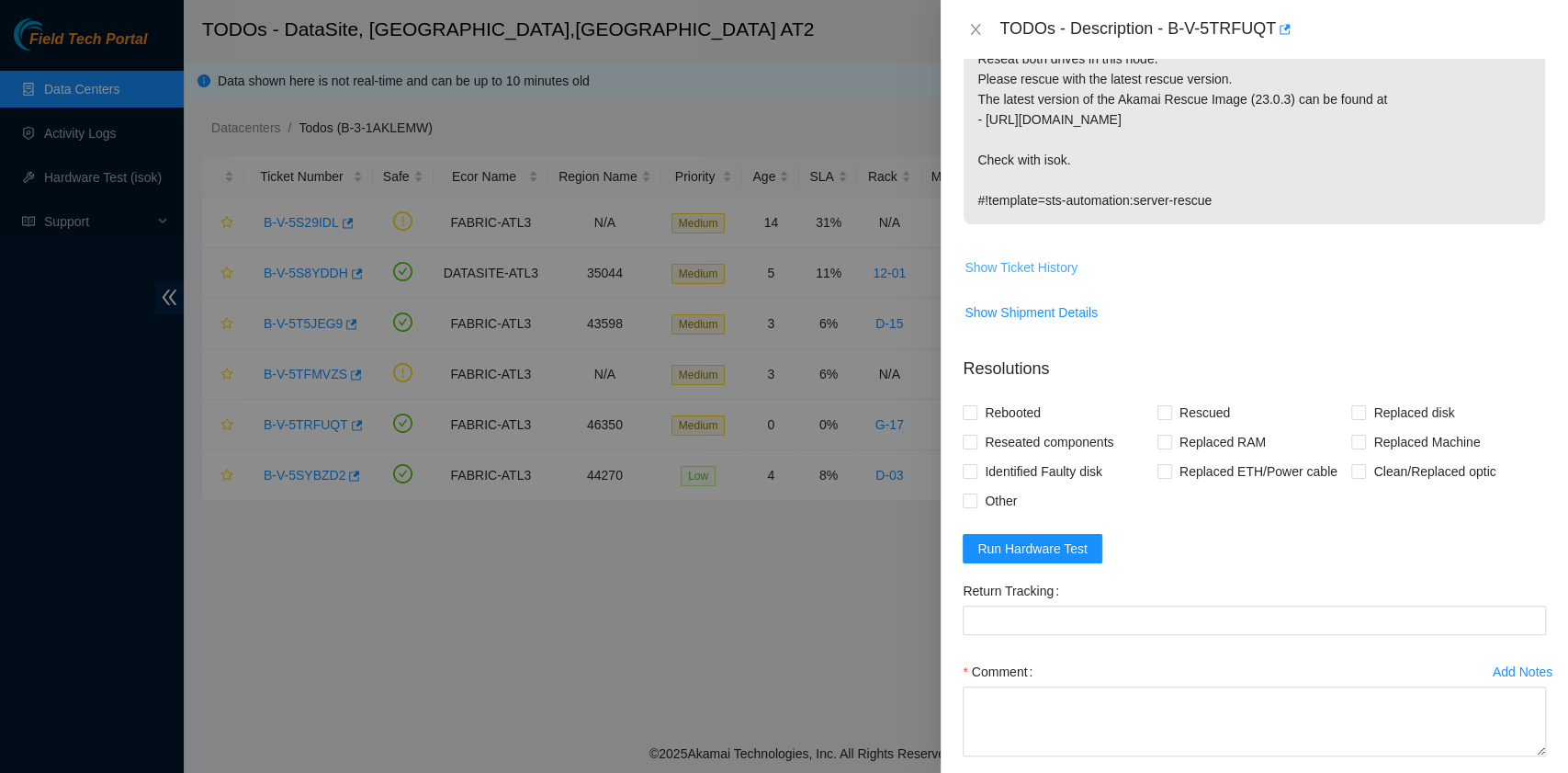
click at [1051, 277] on span "Show Ticket History" at bounding box center [1020, 268] width 113 height 20
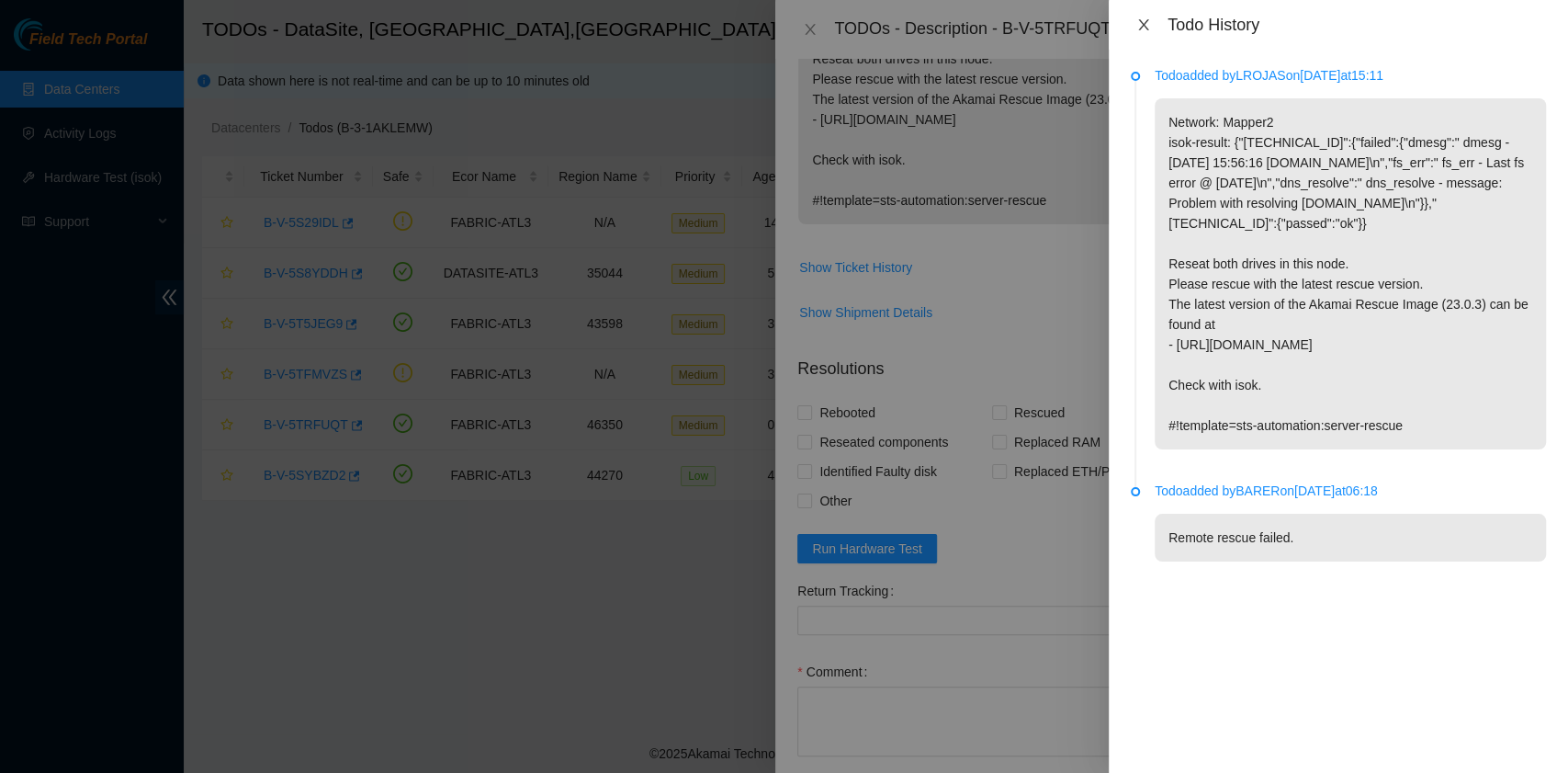
click at [1143, 30] on icon "close" at bounding box center [1144, 25] width 15 height 15
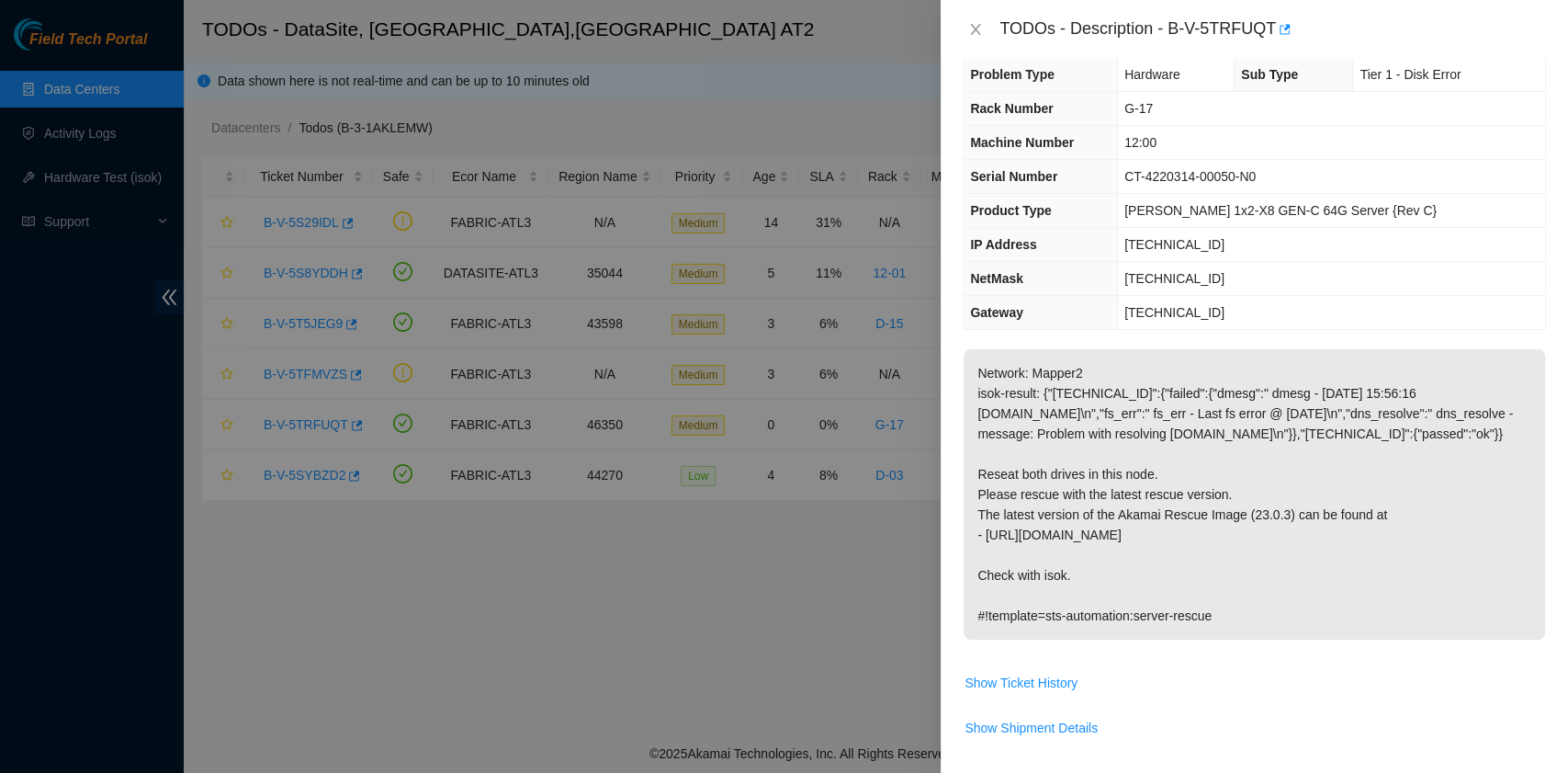
scroll to position [0, 0]
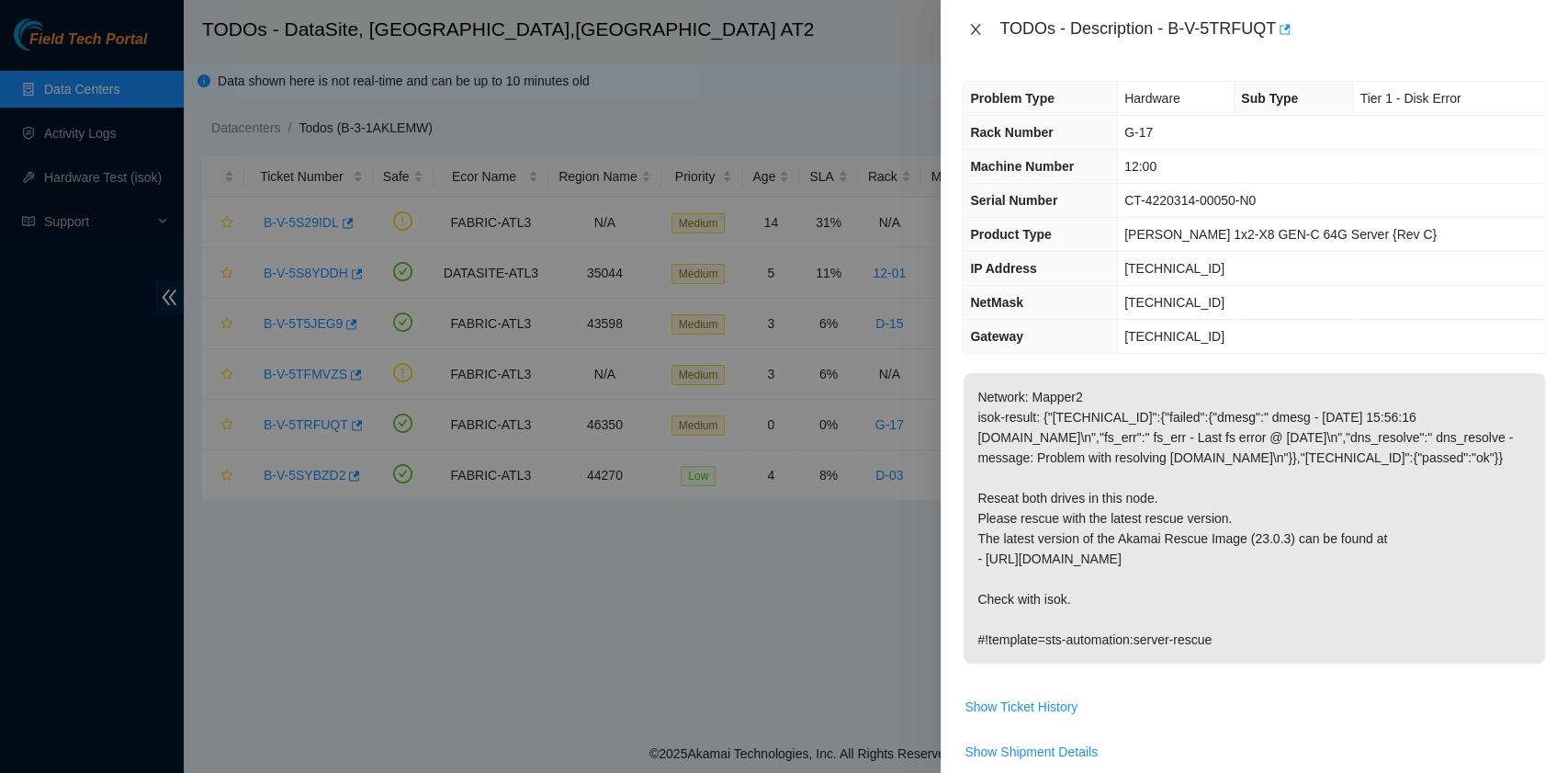
click at [978, 33] on icon "close" at bounding box center [976, 29] width 10 height 11
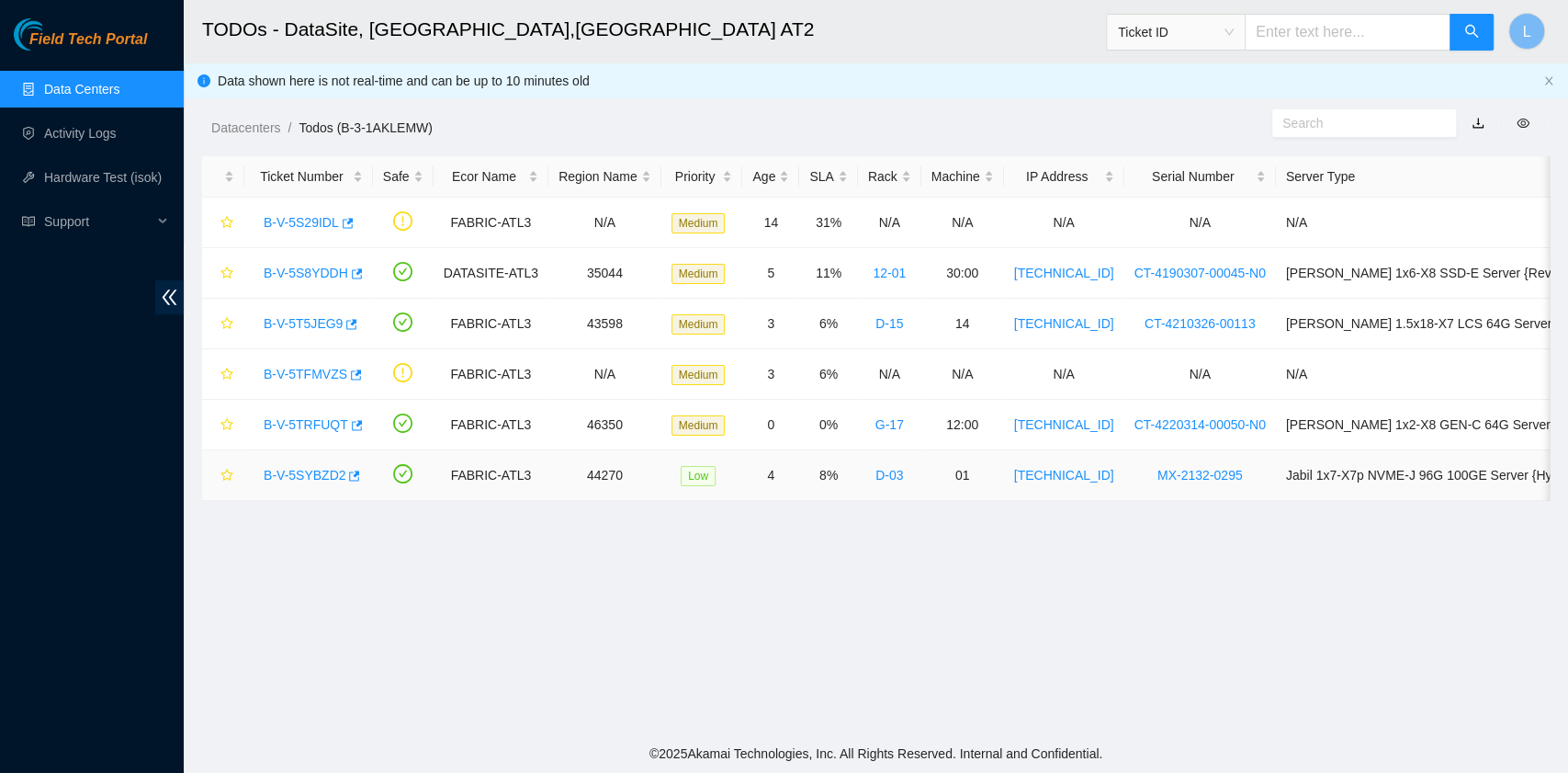
click at [335, 468] on link "B-V-5SYBZD2" at bounding box center [304, 475] width 82 height 15
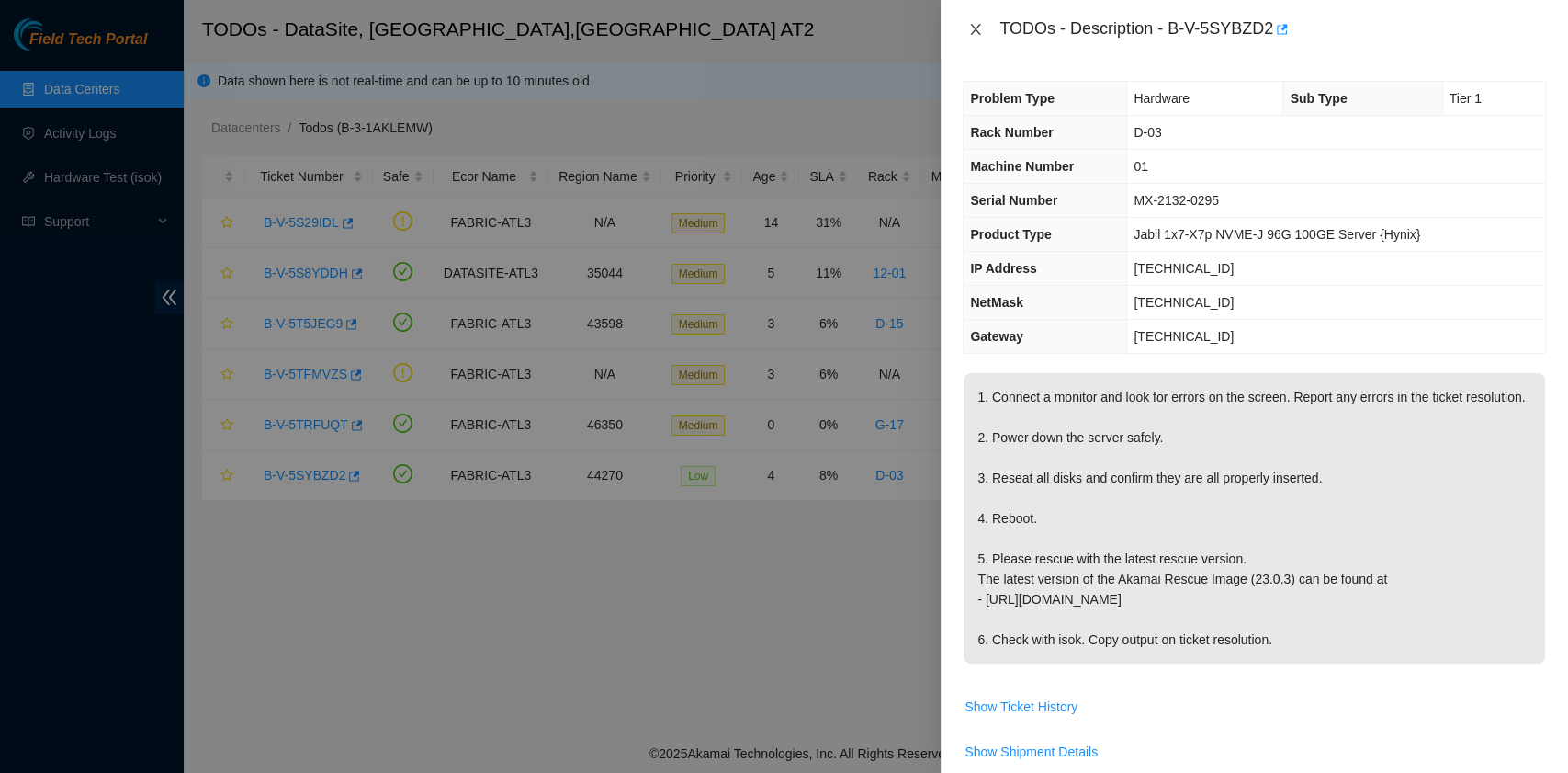
click at [981, 35] on icon "close" at bounding box center [975, 29] width 15 height 15
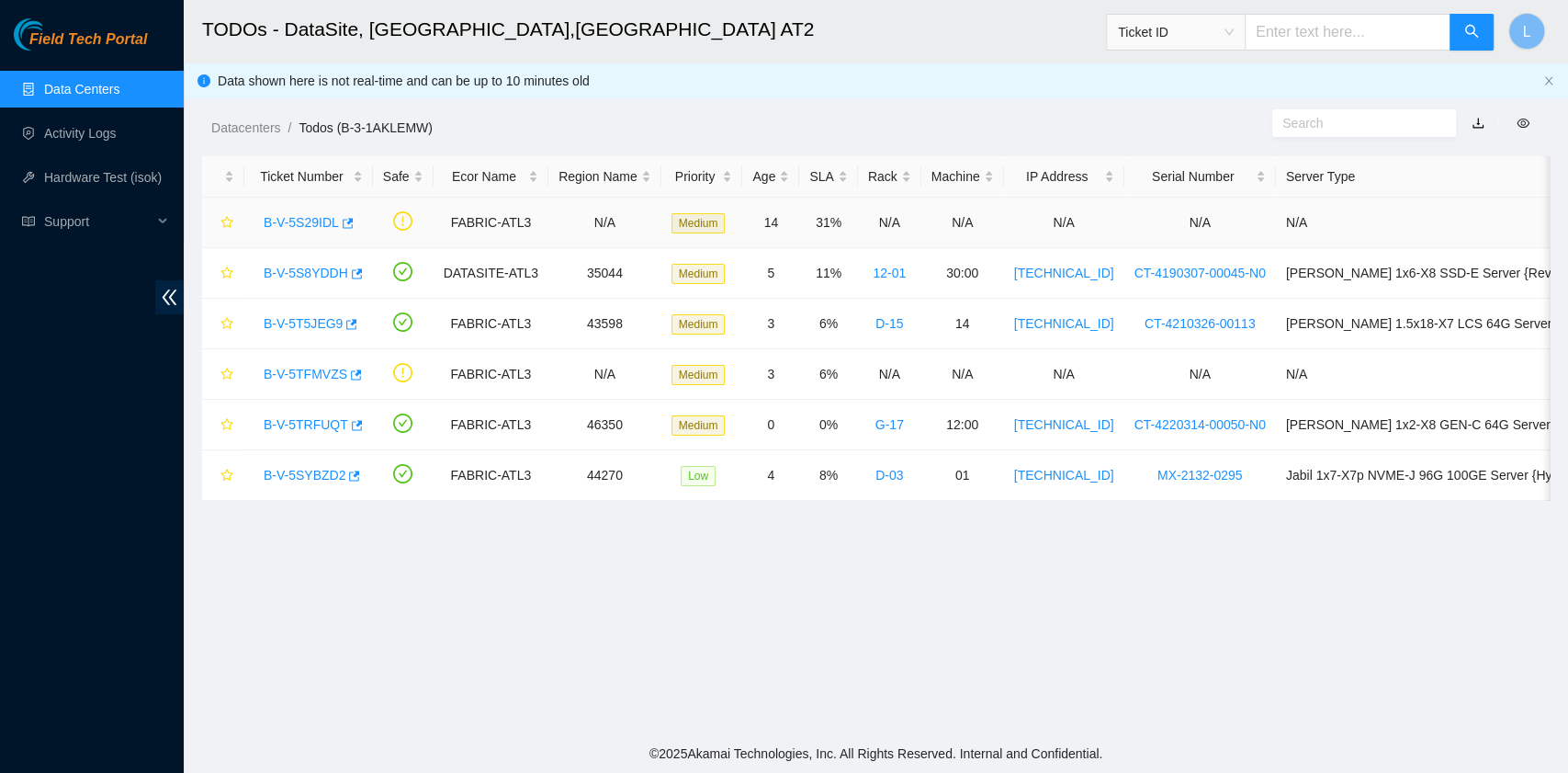
click at [301, 221] on link "B-V-5S29IDL" at bounding box center [301, 222] width 75 height 15
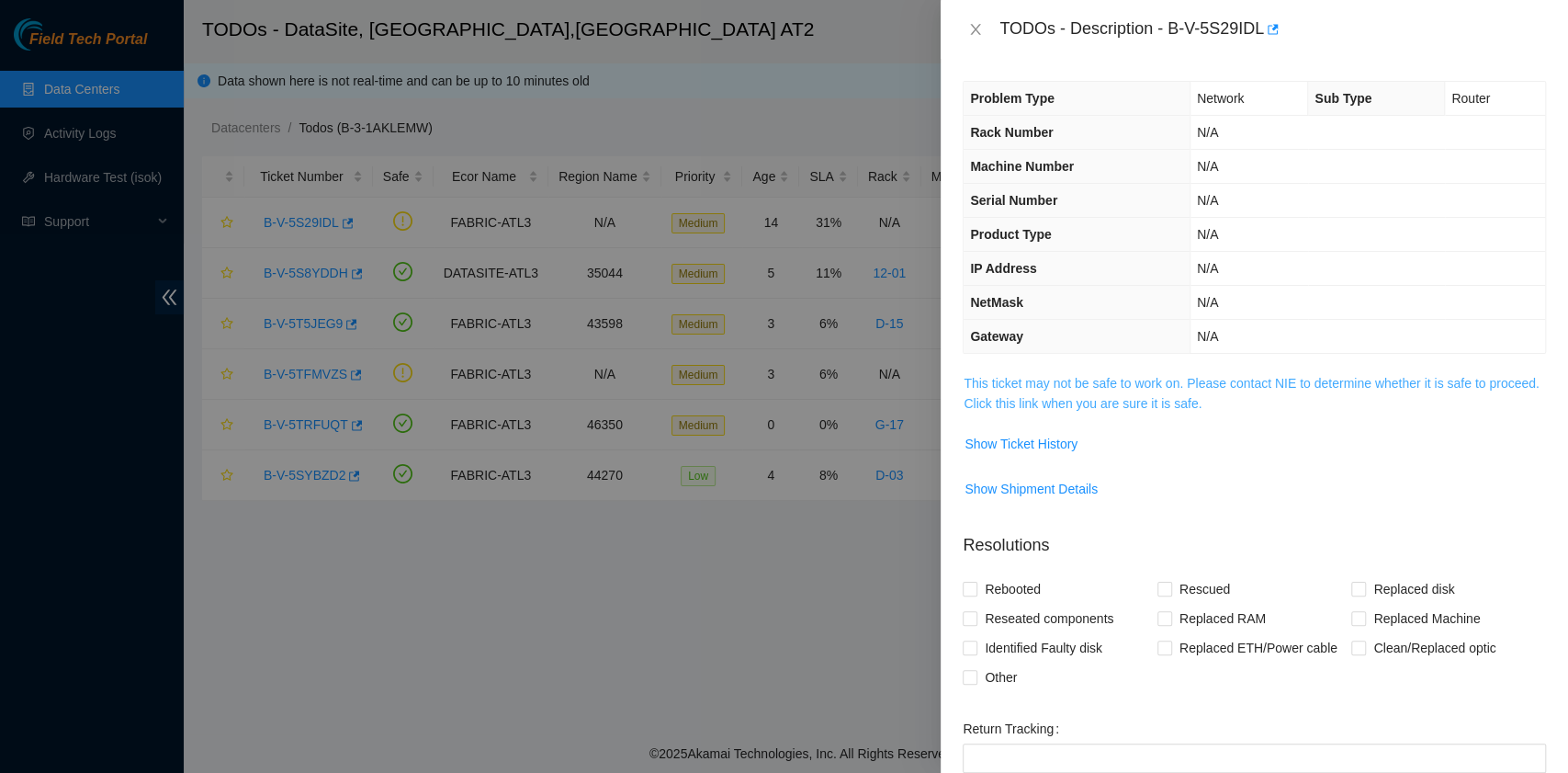
click at [1125, 399] on link "This ticket may not be safe to work on. Please contact NIE to determine whether…" at bounding box center [1251, 393] width 575 height 35
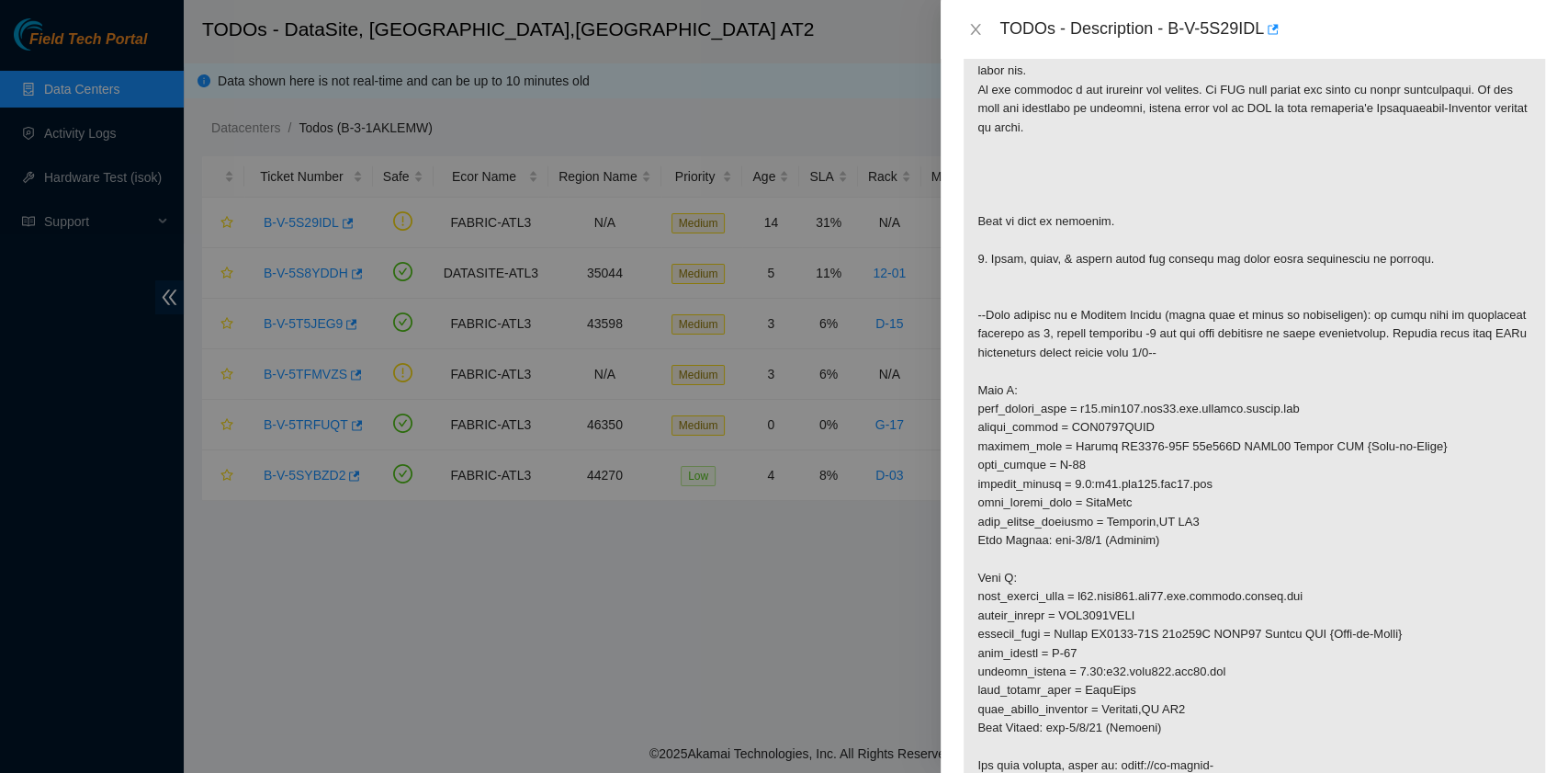
scroll to position [367, 0]
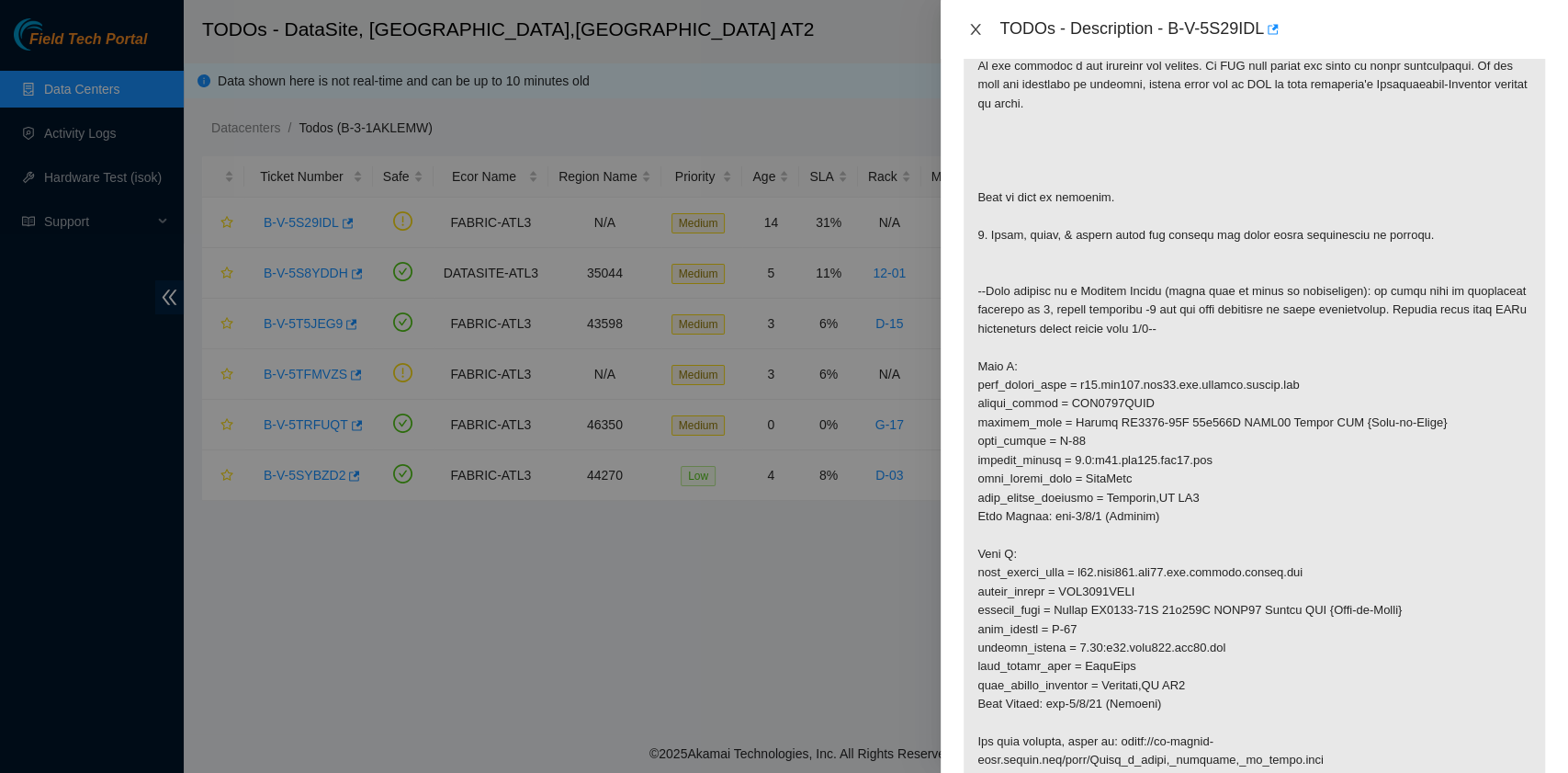
click at [978, 22] on icon "close" at bounding box center [975, 29] width 15 height 15
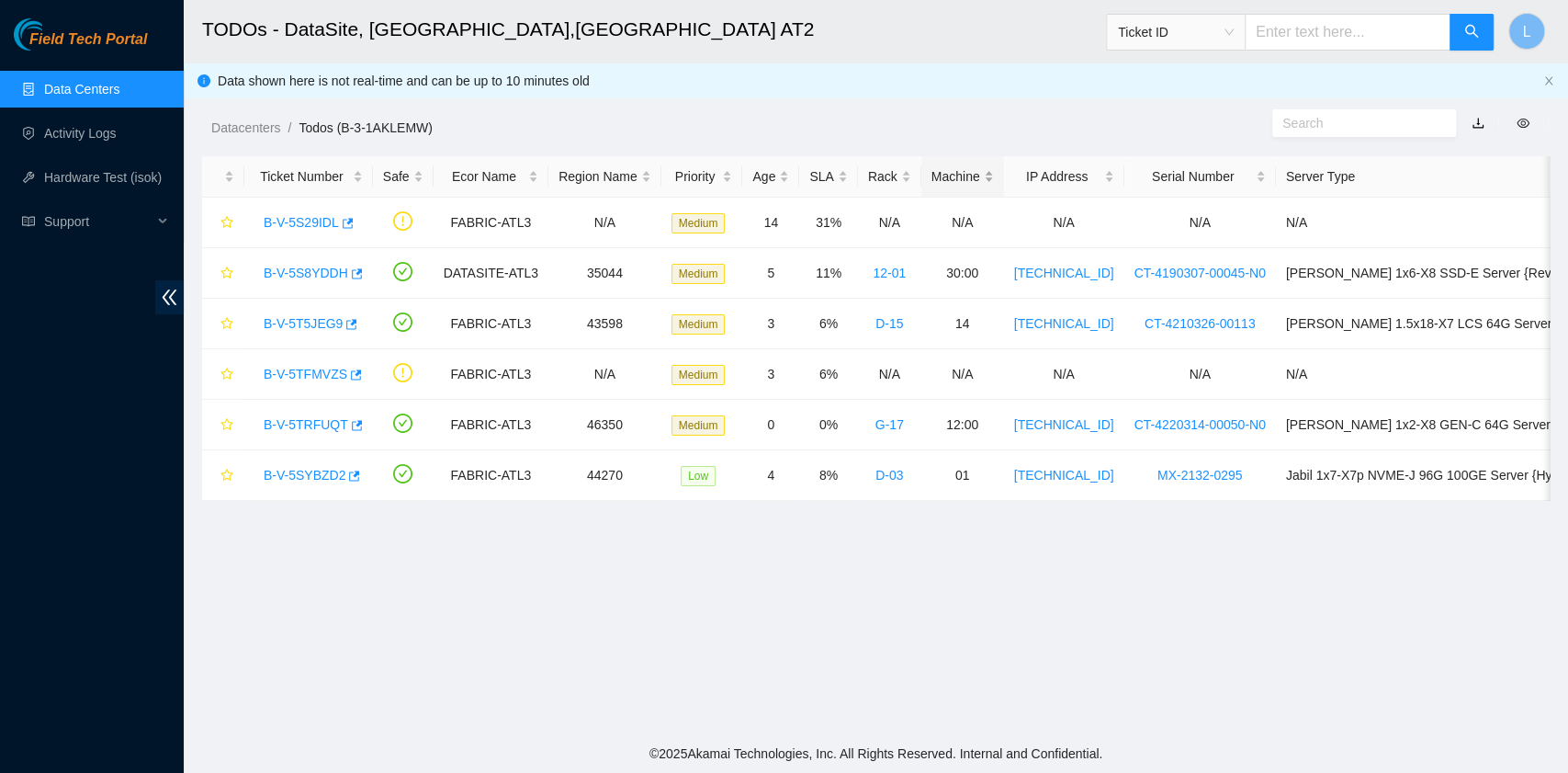
scroll to position [271, 0]
click at [309, 221] on link "B-V-5S29IDL" at bounding box center [301, 222] width 75 height 15
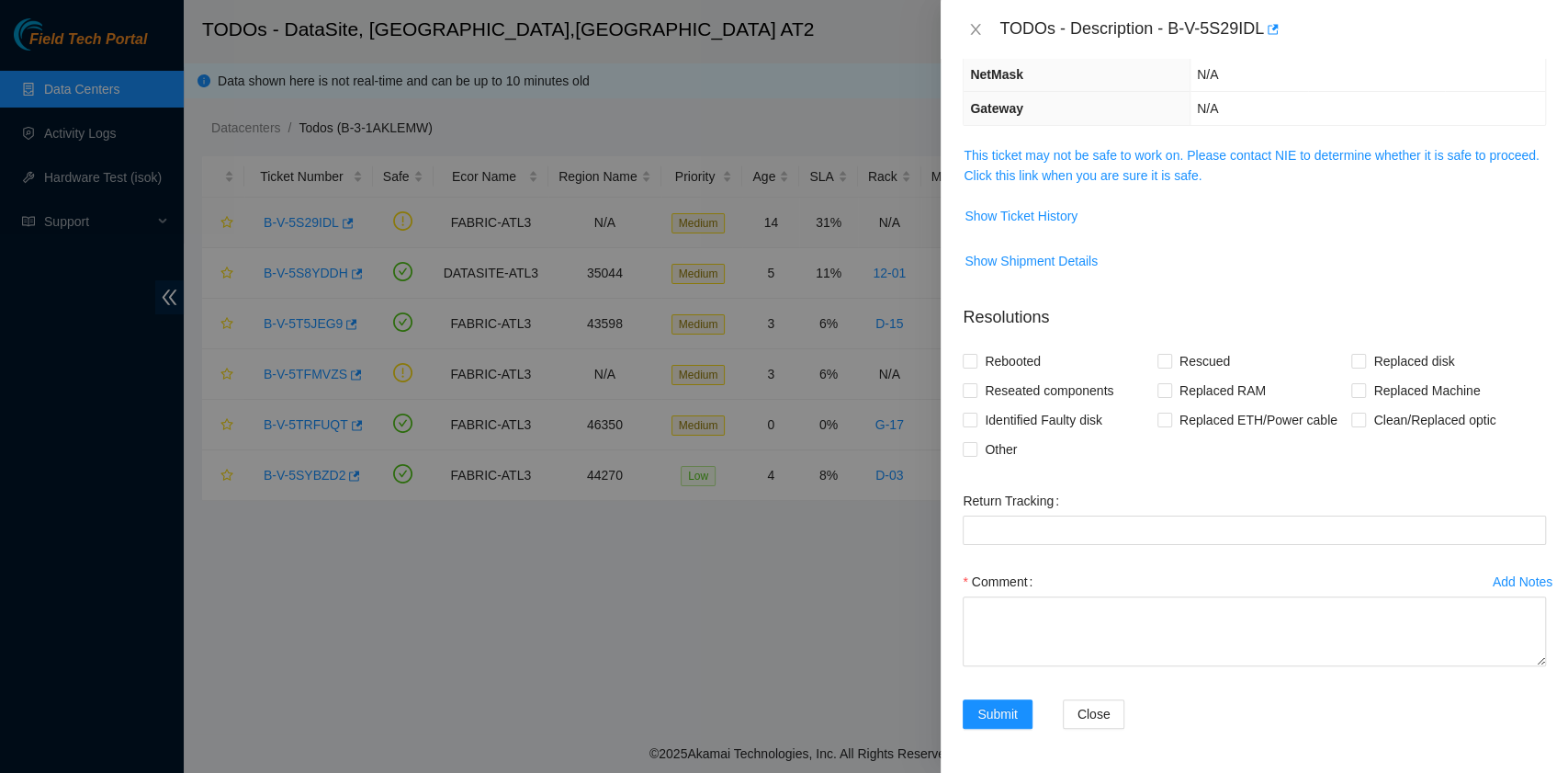
scroll to position [191, 0]
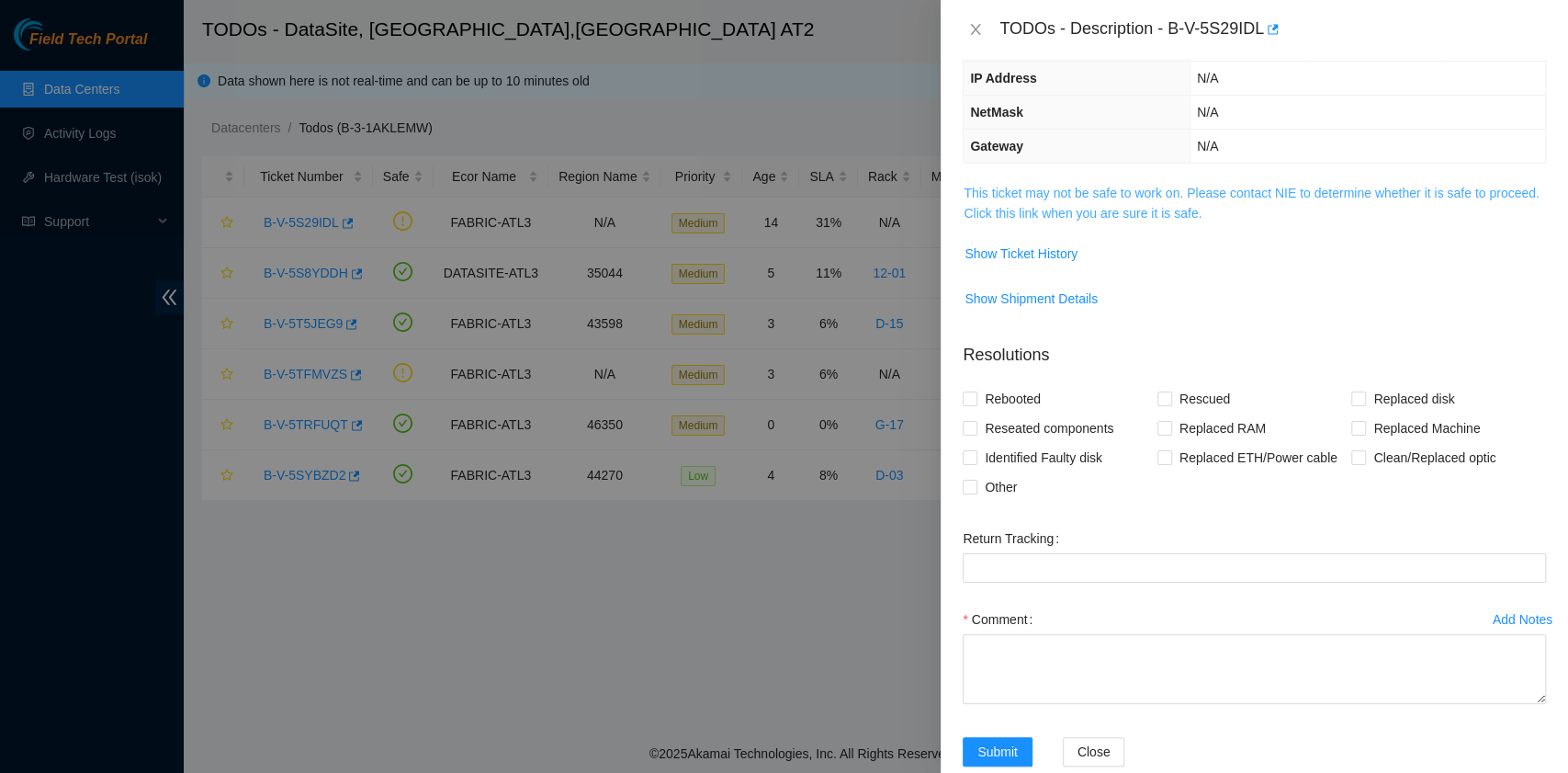
click at [1083, 209] on link "This ticket may not be safe to work on. Please contact NIE to determine whether…" at bounding box center [1251, 202] width 575 height 35
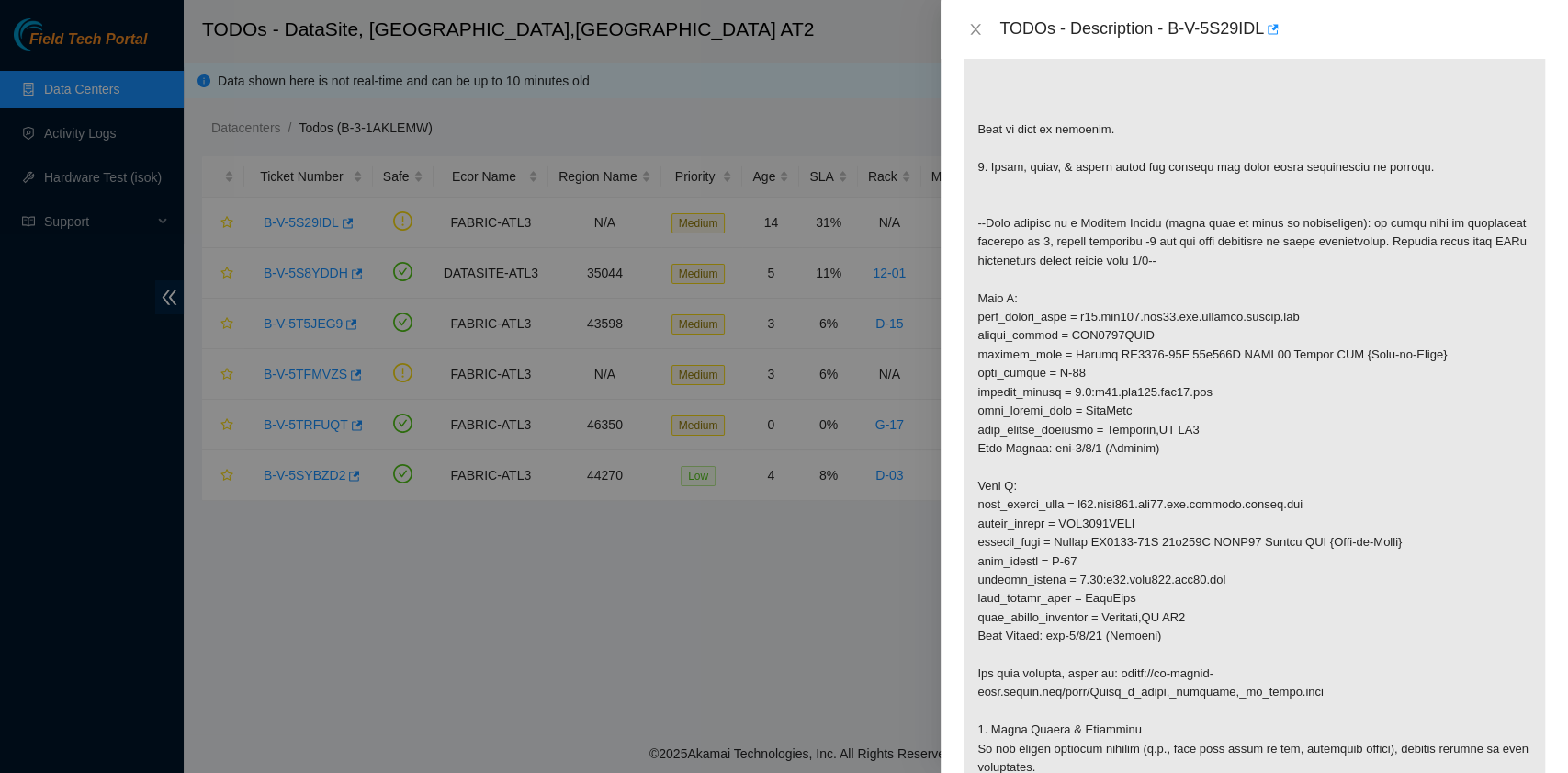
scroll to position [558, 0]
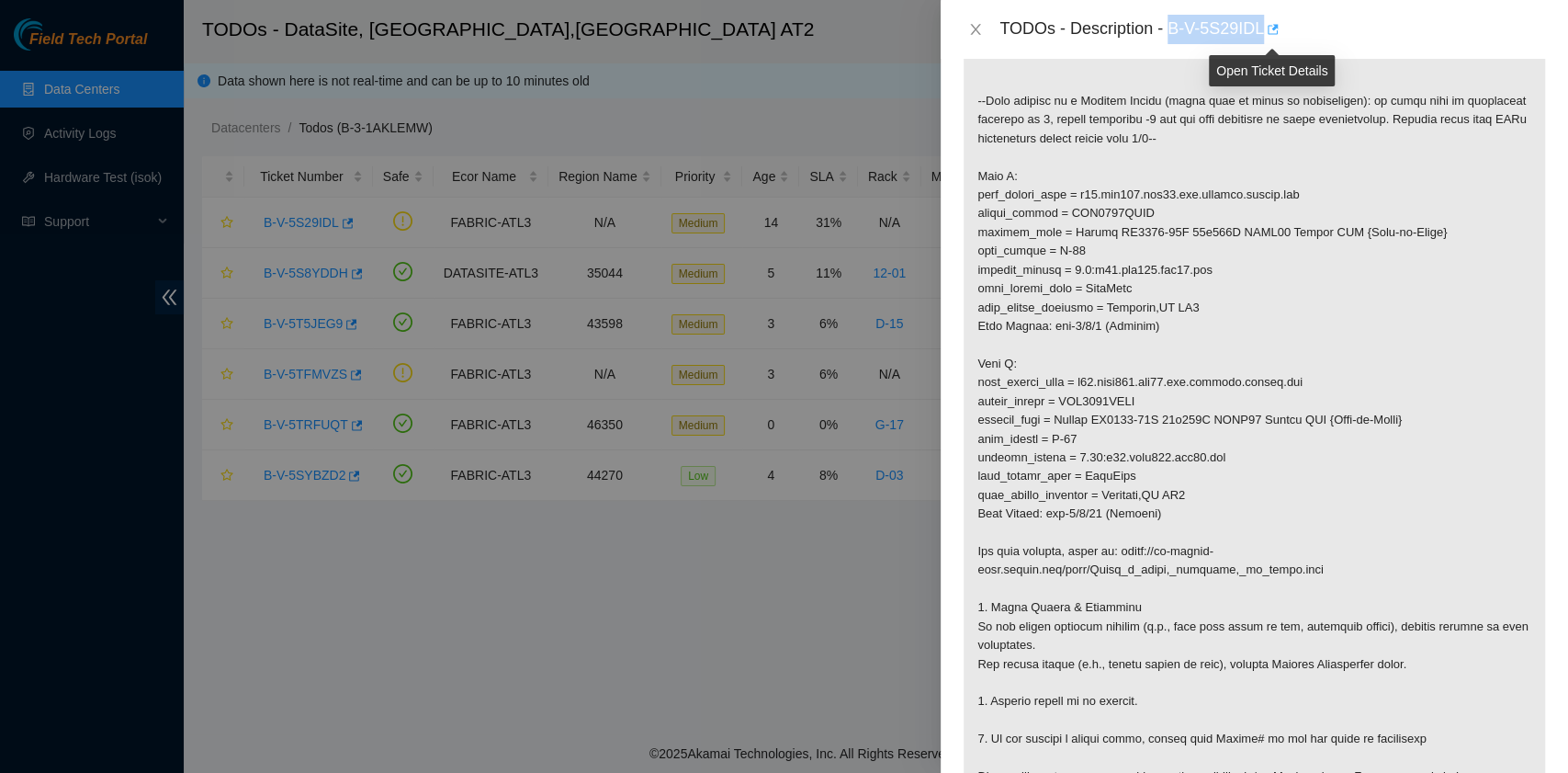
drag, startPoint x: 1174, startPoint y: 29, endPoint x: 1264, endPoint y: 27, distance: 90.0
click at [1264, 27] on div "TODOs - Description - B-V-5S29IDL" at bounding box center [1273, 30] width 547 height 30
click at [1298, 34] on div "TODOs - Description - B-V-5S29IDL" at bounding box center [1273, 30] width 547 height 30
drag, startPoint x: 1172, startPoint y: 28, endPoint x: 1261, endPoint y: 35, distance: 89.3
click at [1261, 35] on div "TODOs - Description - B-V-5S29IDL" at bounding box center [1273, 30] width 547 height 30
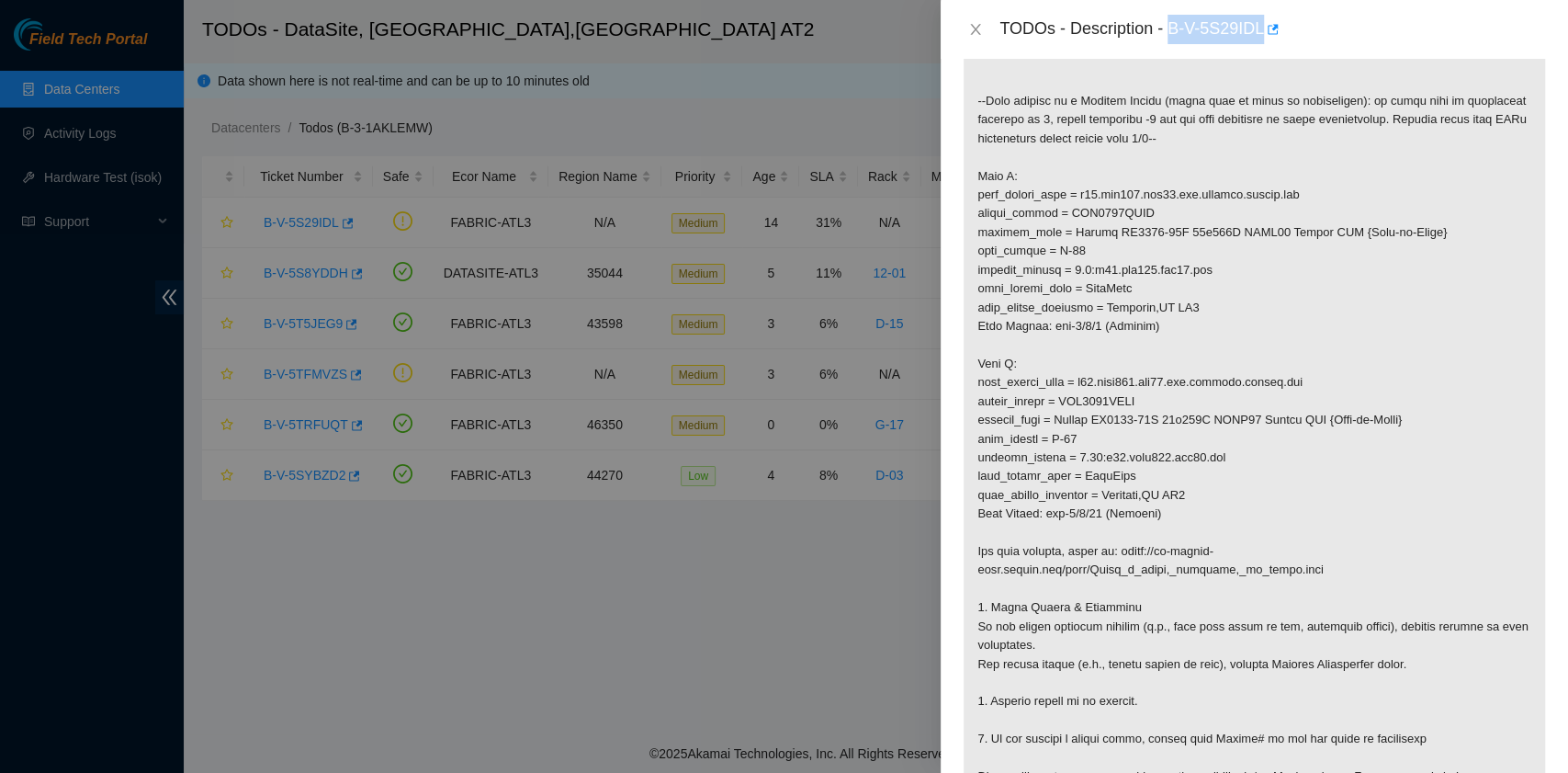
copy div "B-V-5S29IDL"
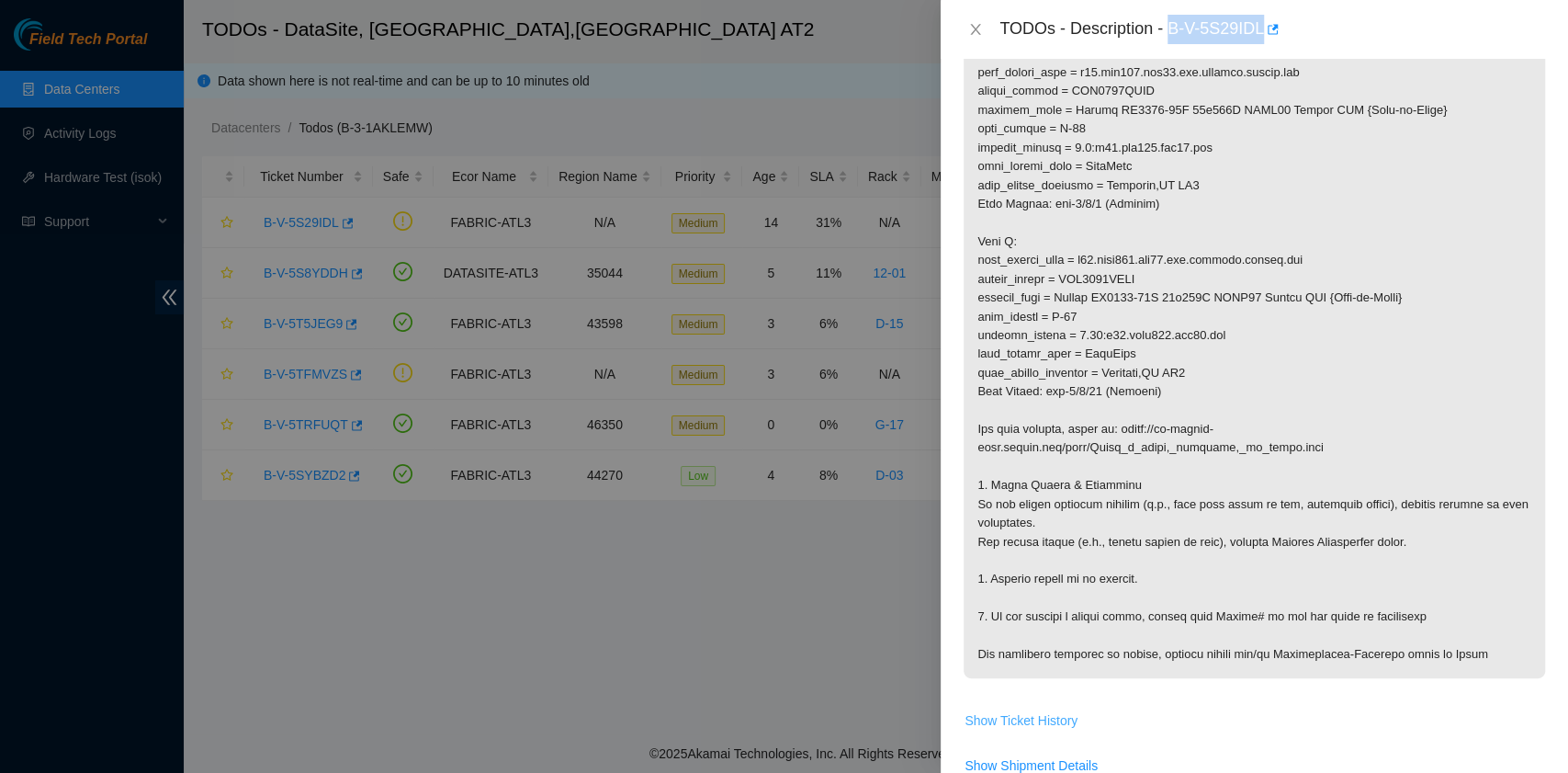
click at [1017, 711] on span "Show Ticket History" at bounding box center [1020, 721] width 113 height 20
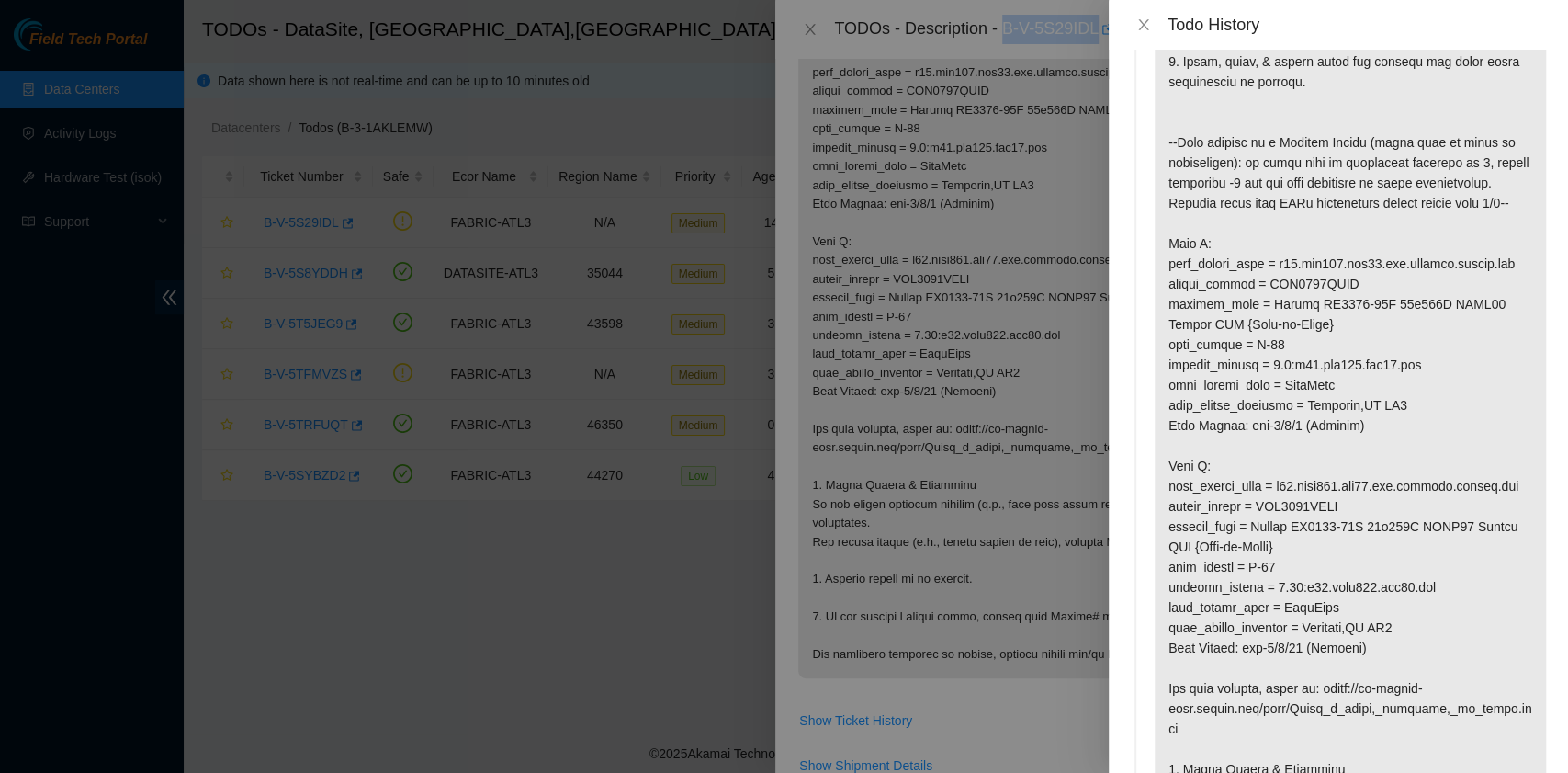
scroll to position [367, 0]
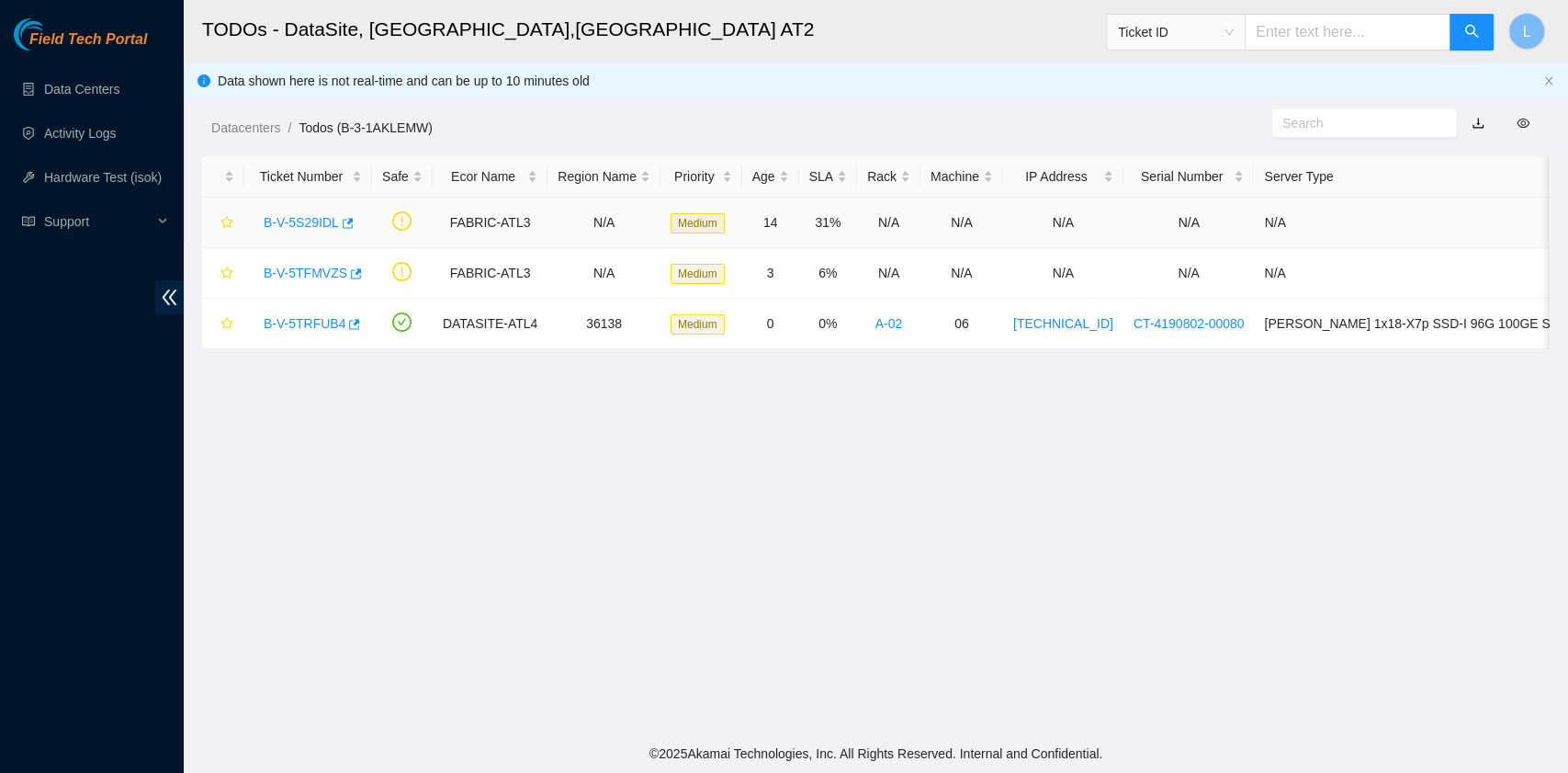
click at [318, 227] on link "B-V-5S29IDL" at bounding box center [301, 222] width 75 height 15
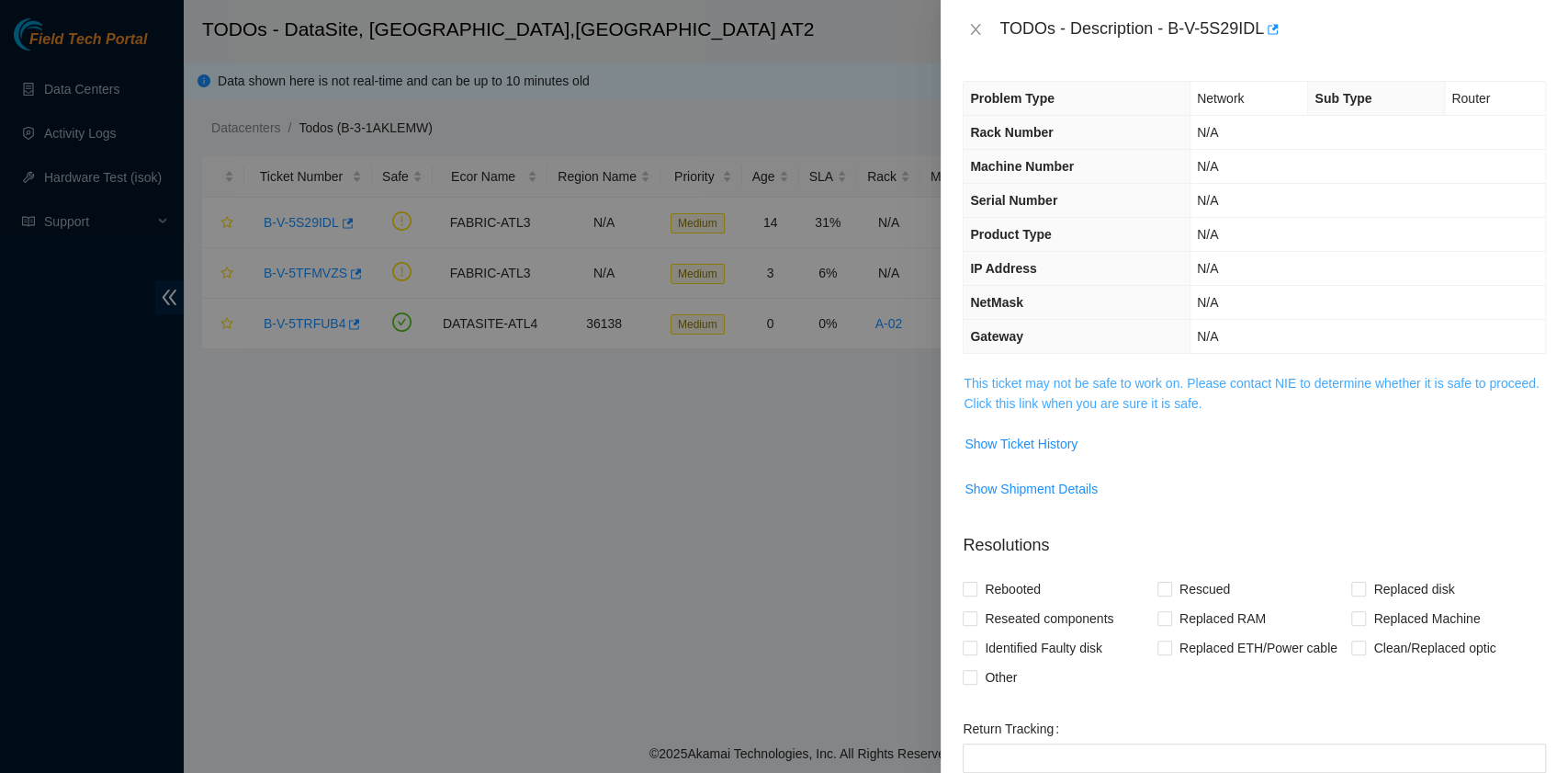
click at [1191, 407] on link "This ticket may not be safe to work on. Please contact NIE to determine whether…" at bounding box center [1251, 393] width 575 height 35
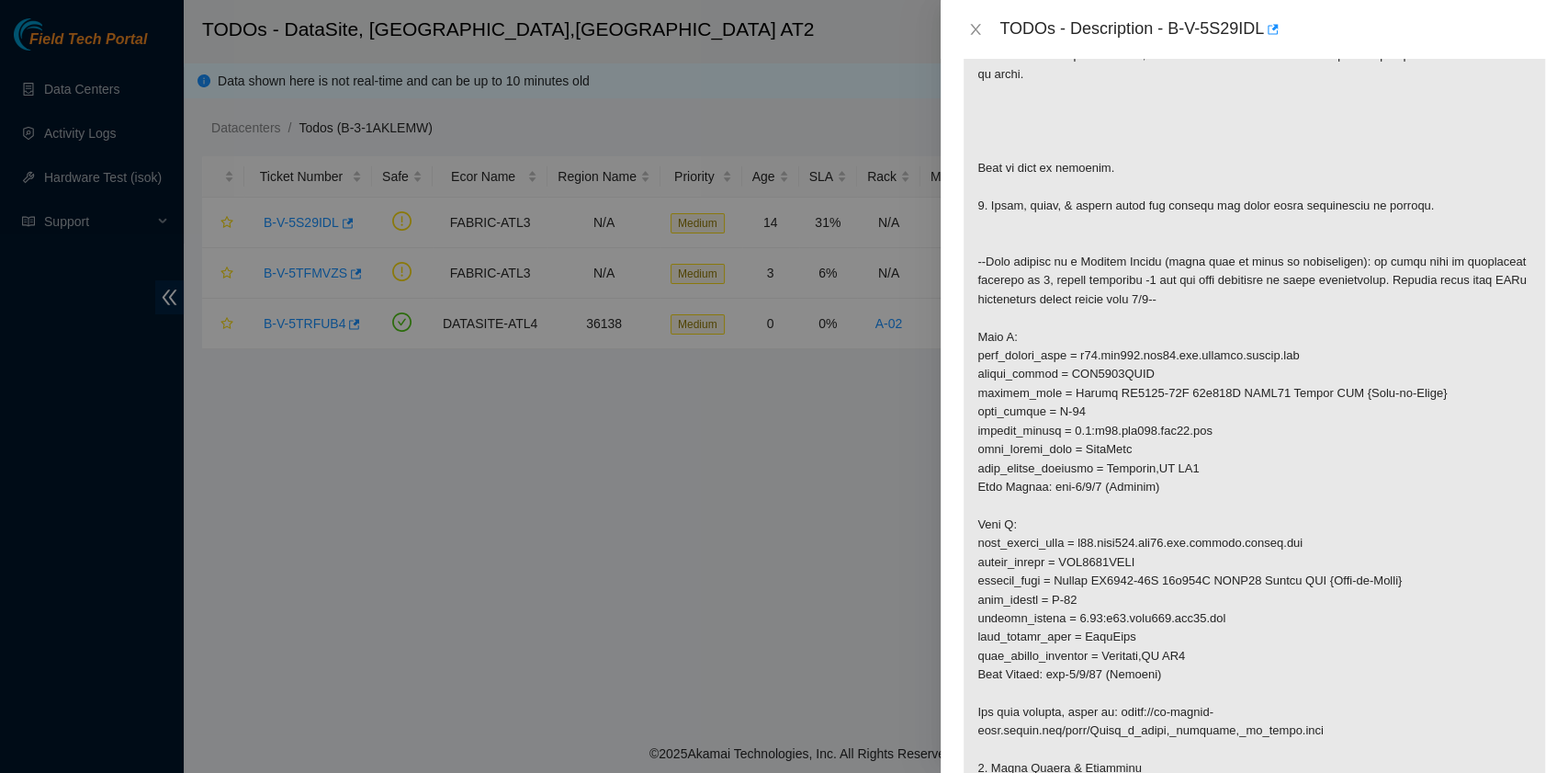
scroll to position [367, 0]
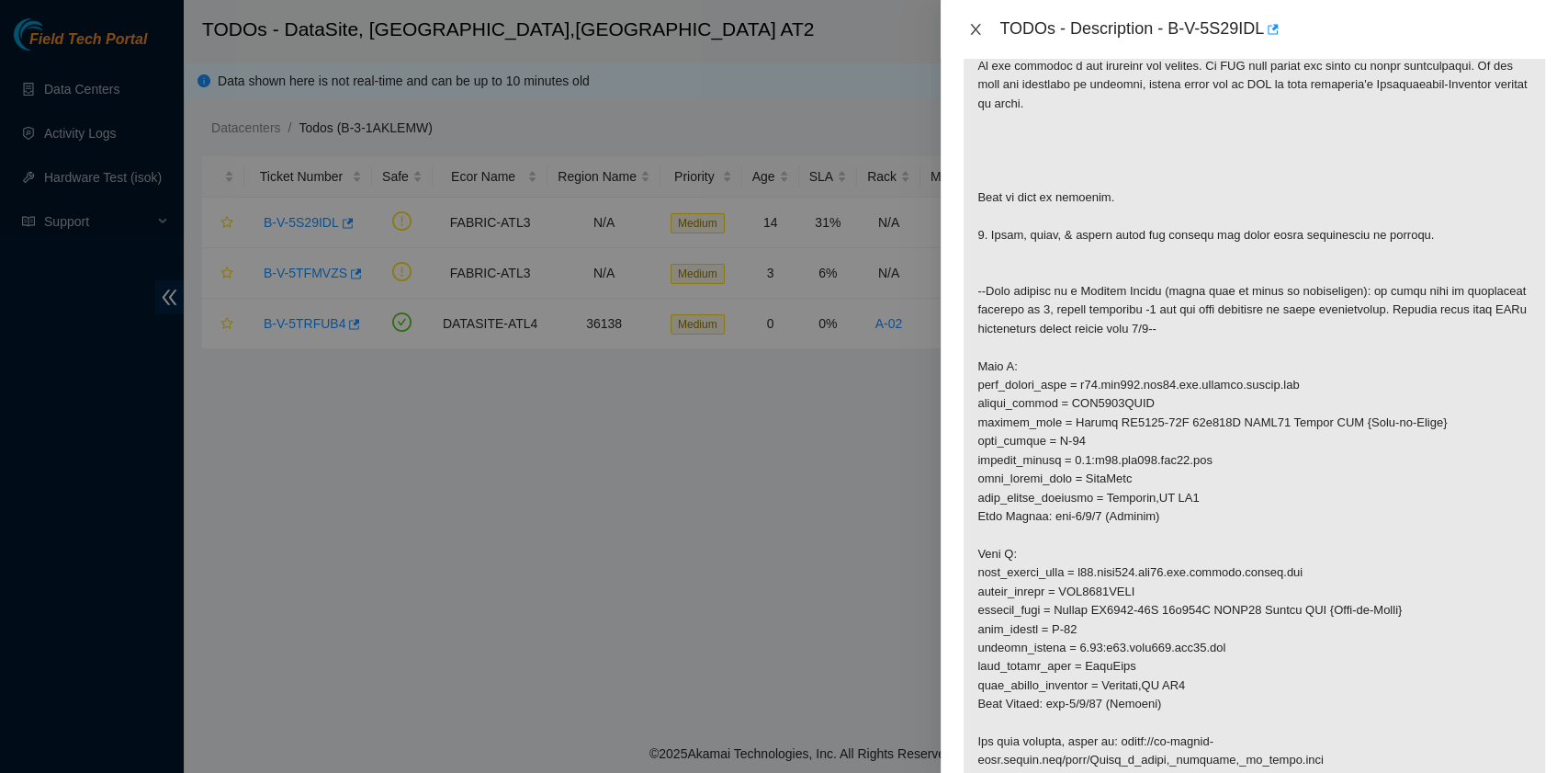
click at [978, 34] on icon "close" at bounding box center [975, 29] width 15 height 15
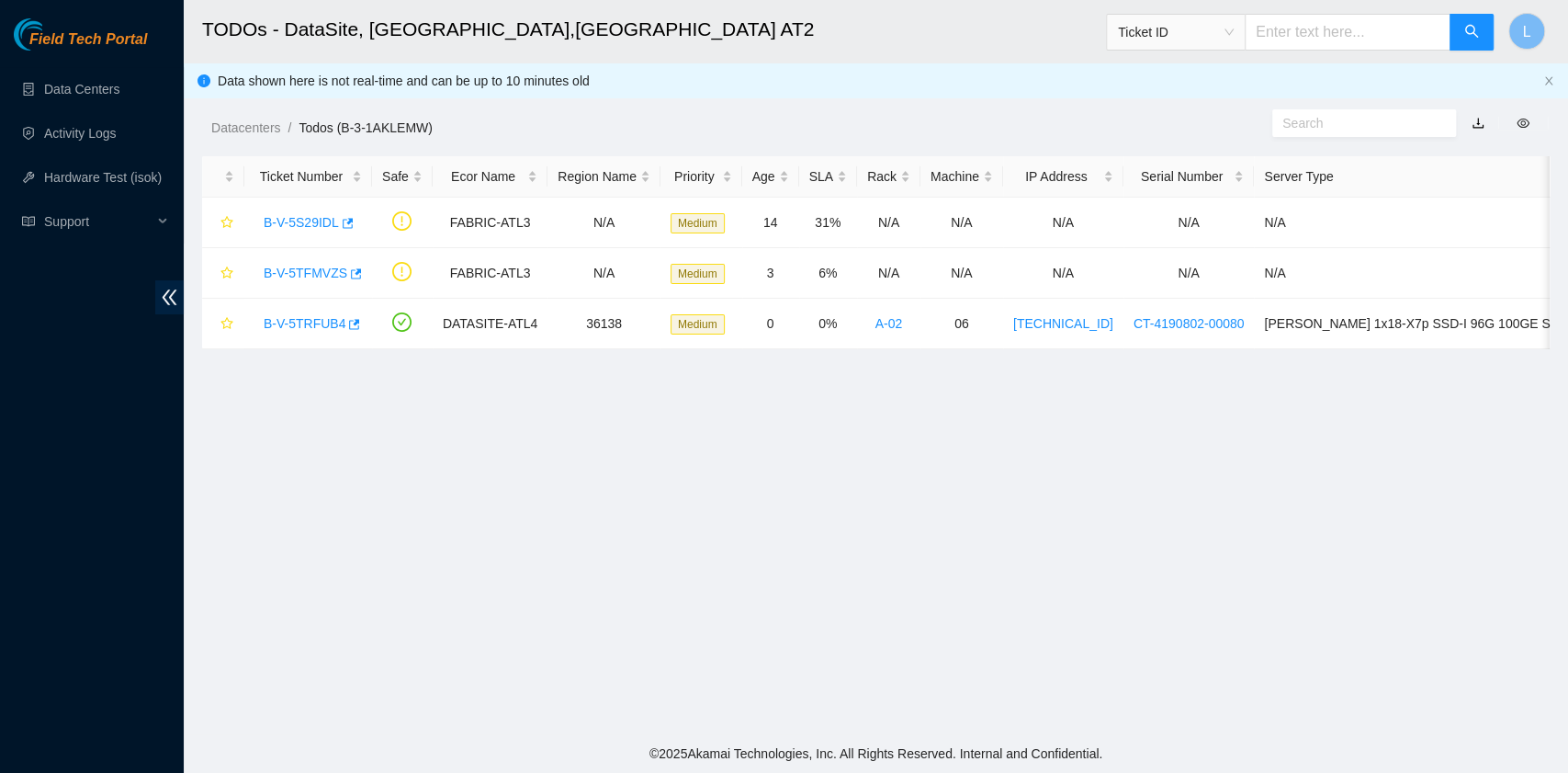
scroll to position [271, 0]
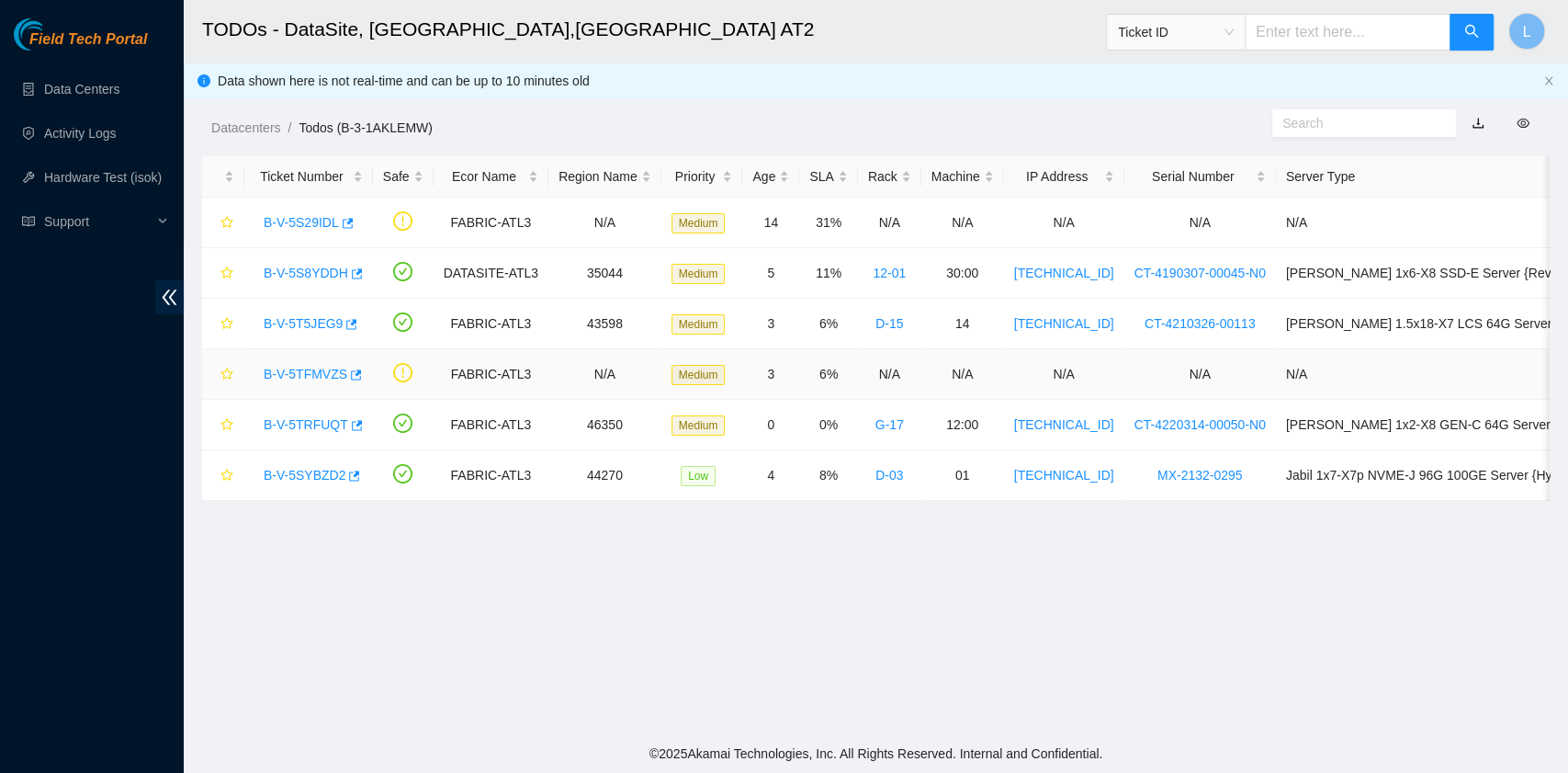
click at [320, 373] on link "B-V-5TFMVZS" at bounding box center [305, 373] width 84 height 15
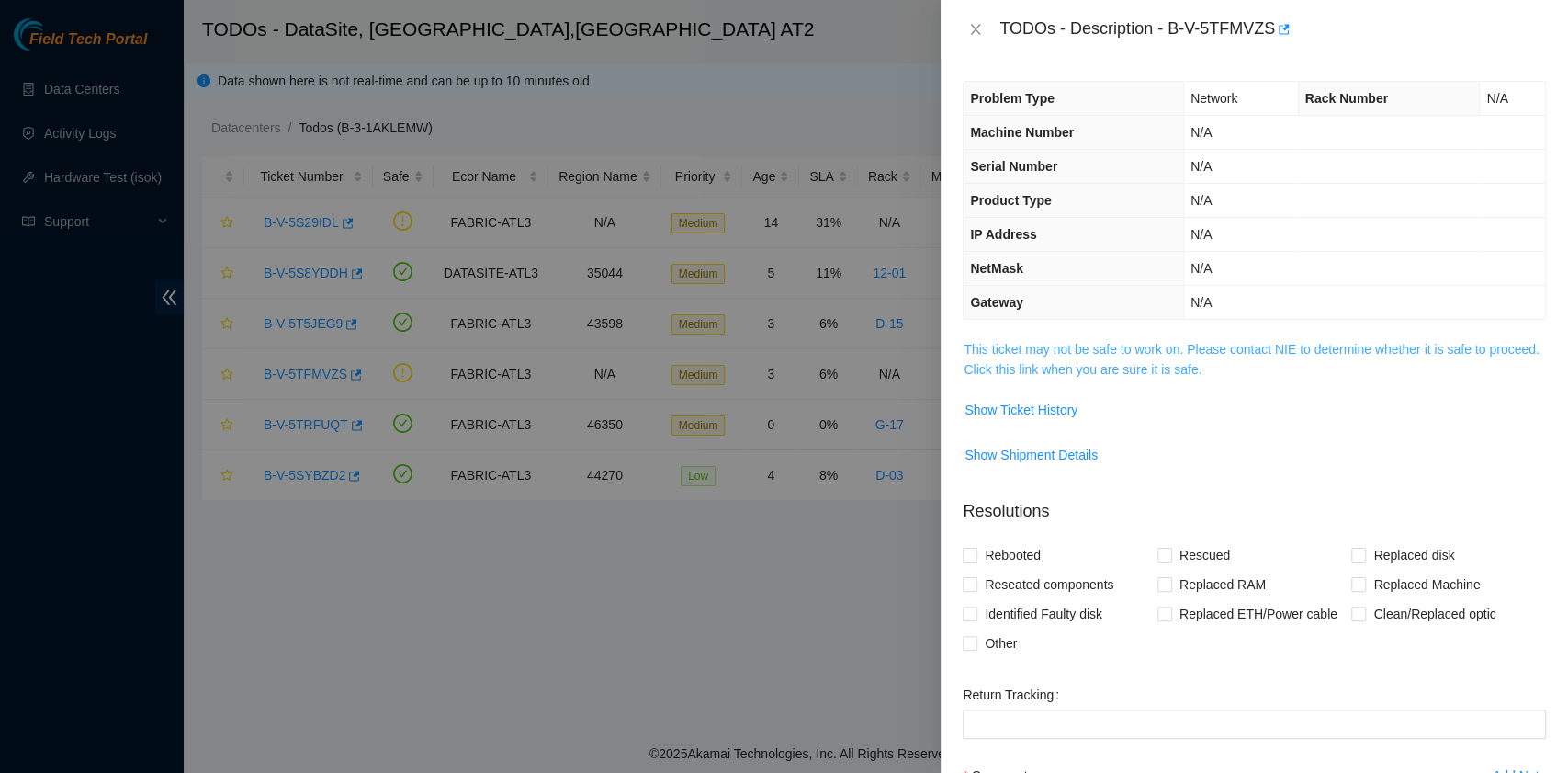
click at [1026, 362] on link "This ticket may not be safe to work on. Please contact NIE to determine whether…" at bounding box center [1251, 358] width 575 height 35
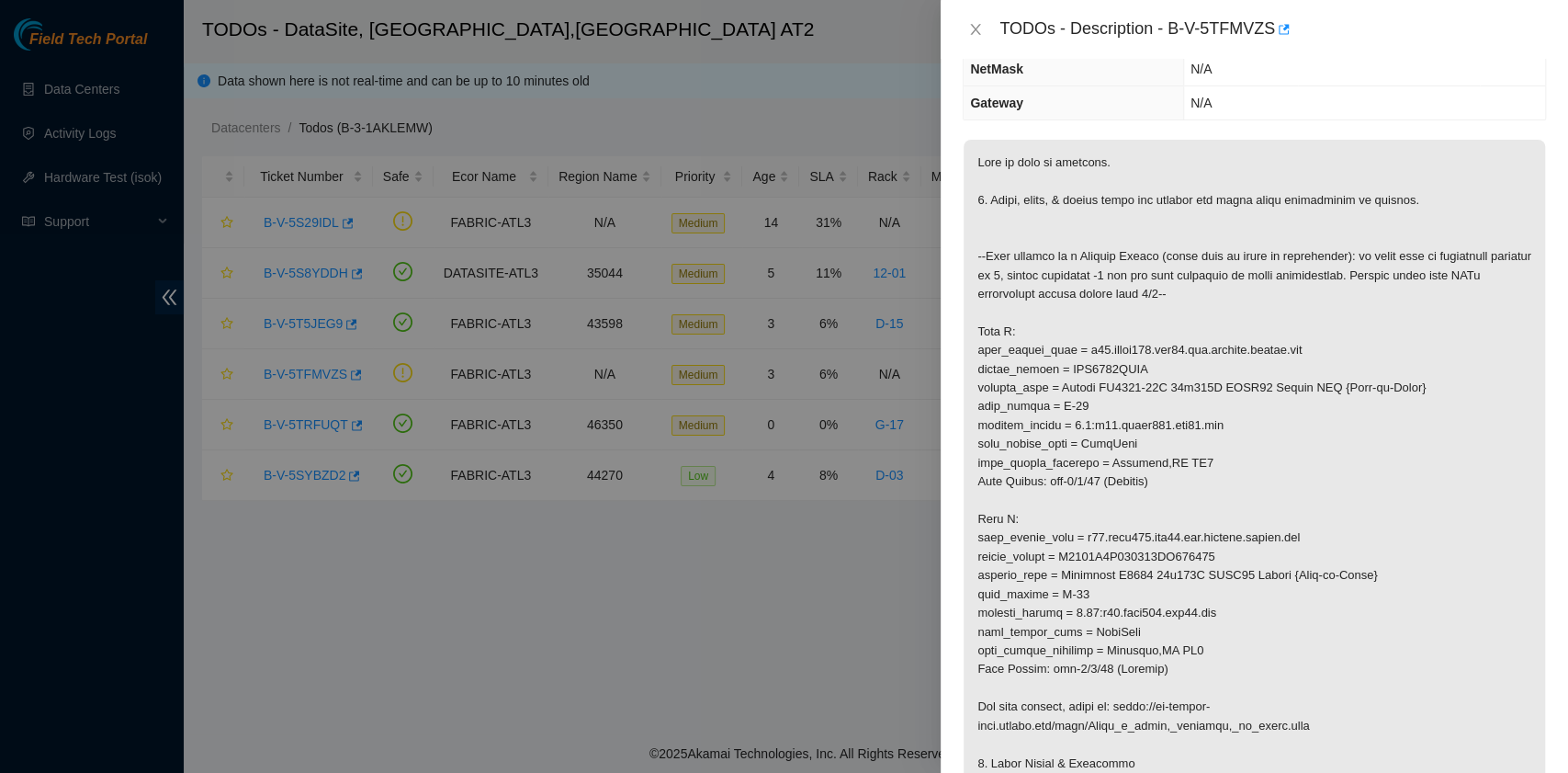
scroll to position [245, 0]
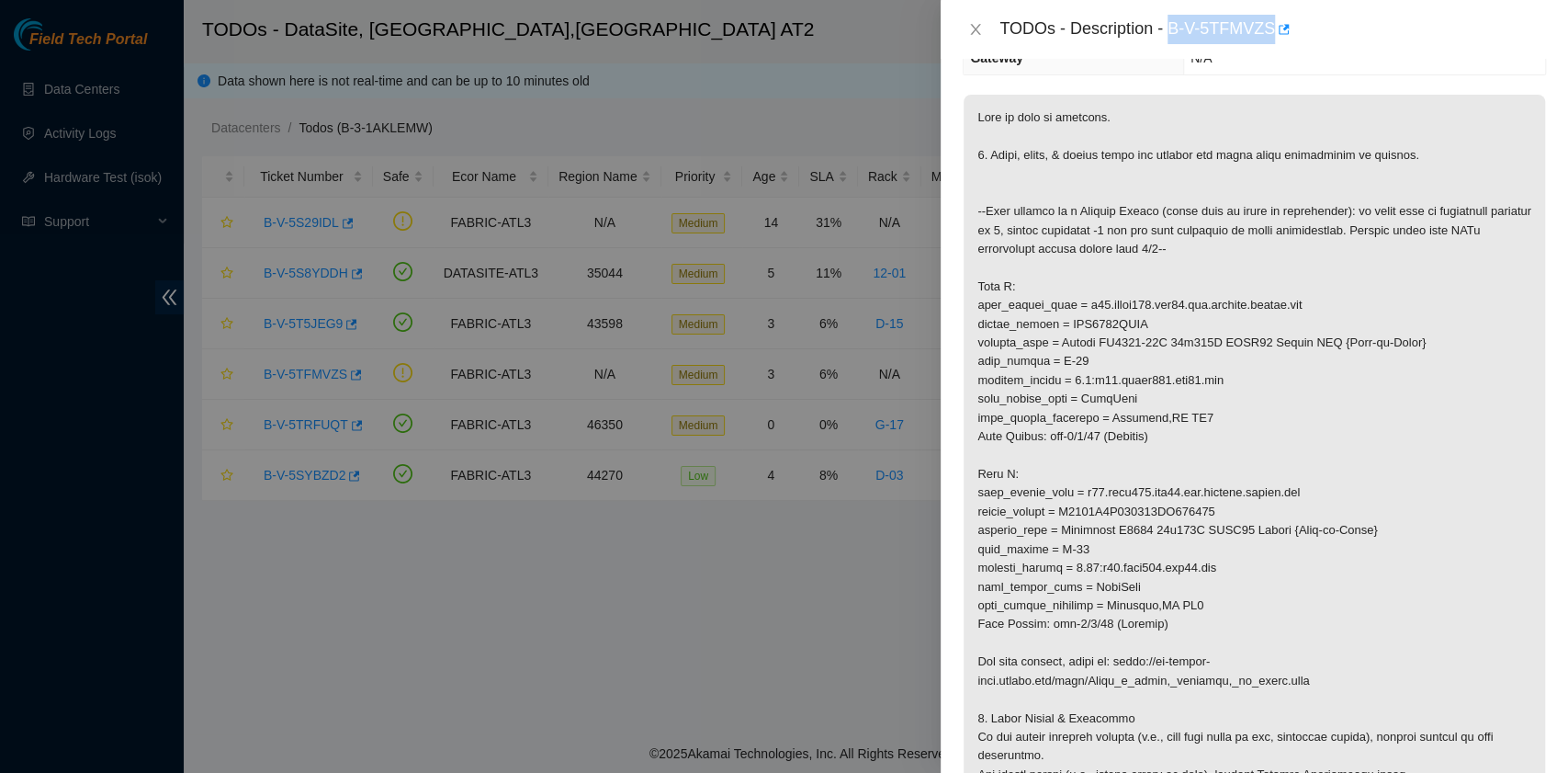
drag, startPoint x: 1172, startPoint y: 30, endPoint x: 1270, endPoint y: 37, distance: 98.2
click at [1270, 37] on div "TODOs - Description - B-V-5TFMVZS" at bounding box center [1273, 30] width 547 height 30
copy div "B-V-5TFMVZS"
drag, startPoint x: 1089, startPoint y: 493, endPoint x: 1192, endPoint y: 517, distance: 105.8
click at [1192, 517] on p at bounding box center [1254, 502] width 581 height 816
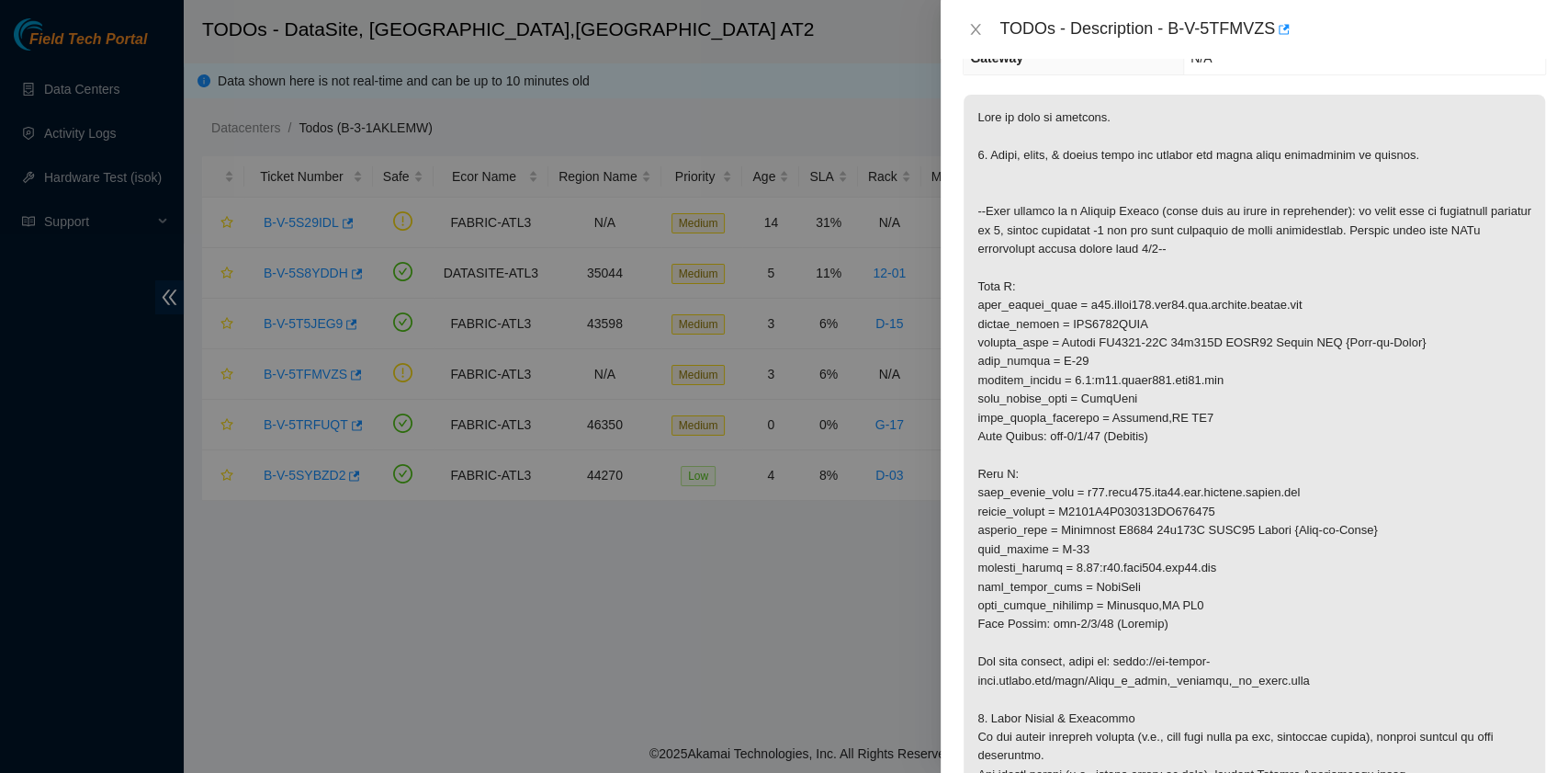
click at [1204, 506] on p at bounding box center [1254, 502] width 581 height 816
drag, startPoint x: 1087, startPoint y: 486, endPoint x: 1193, endPoint y: 489, distance: 106.0
click at [1193, 489] on p at bounding box center [1254, 502] width 581 height 816
copy p "r01.leaf106.atl03.fab"
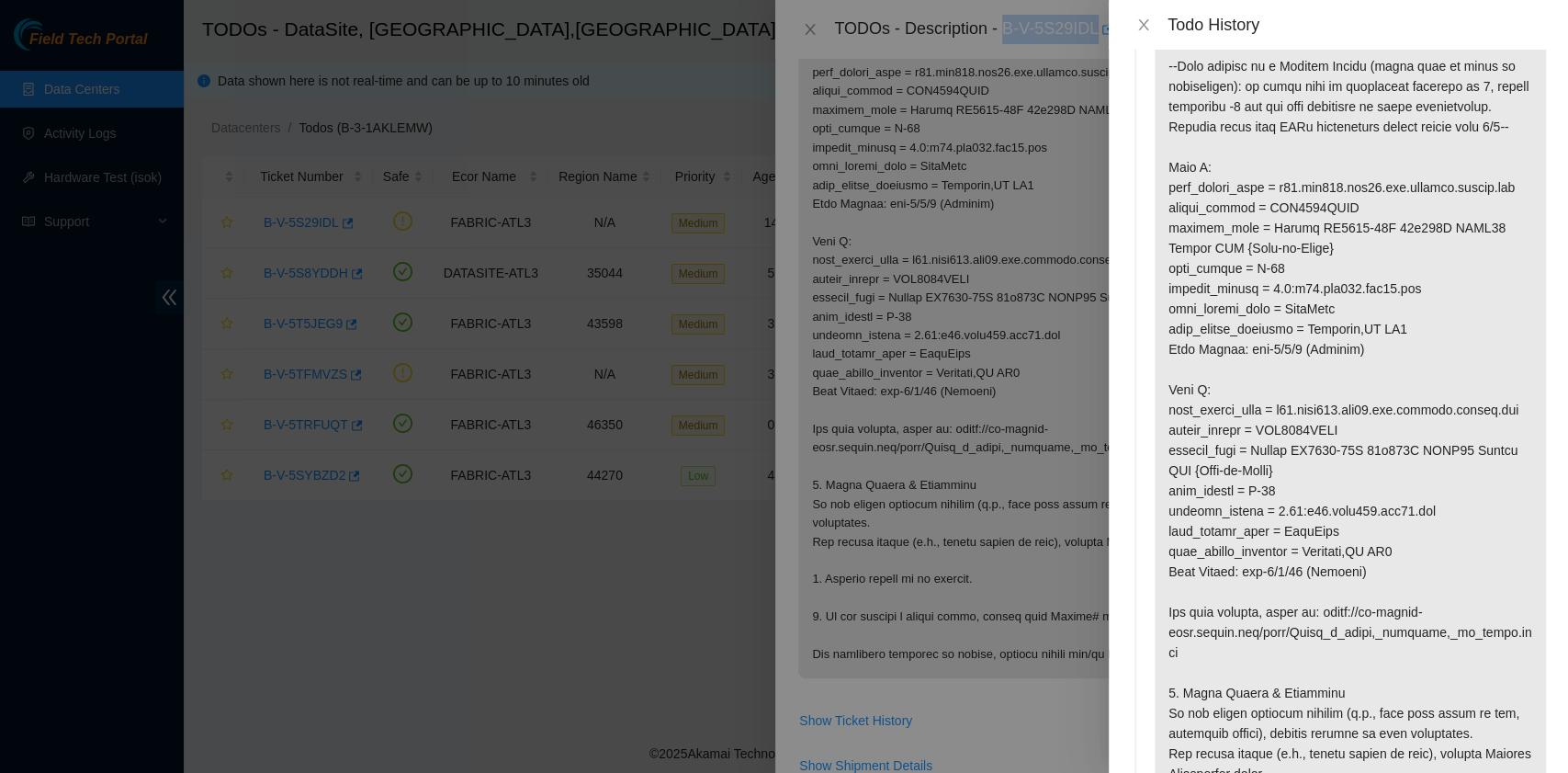
scroll to position [367, 0]
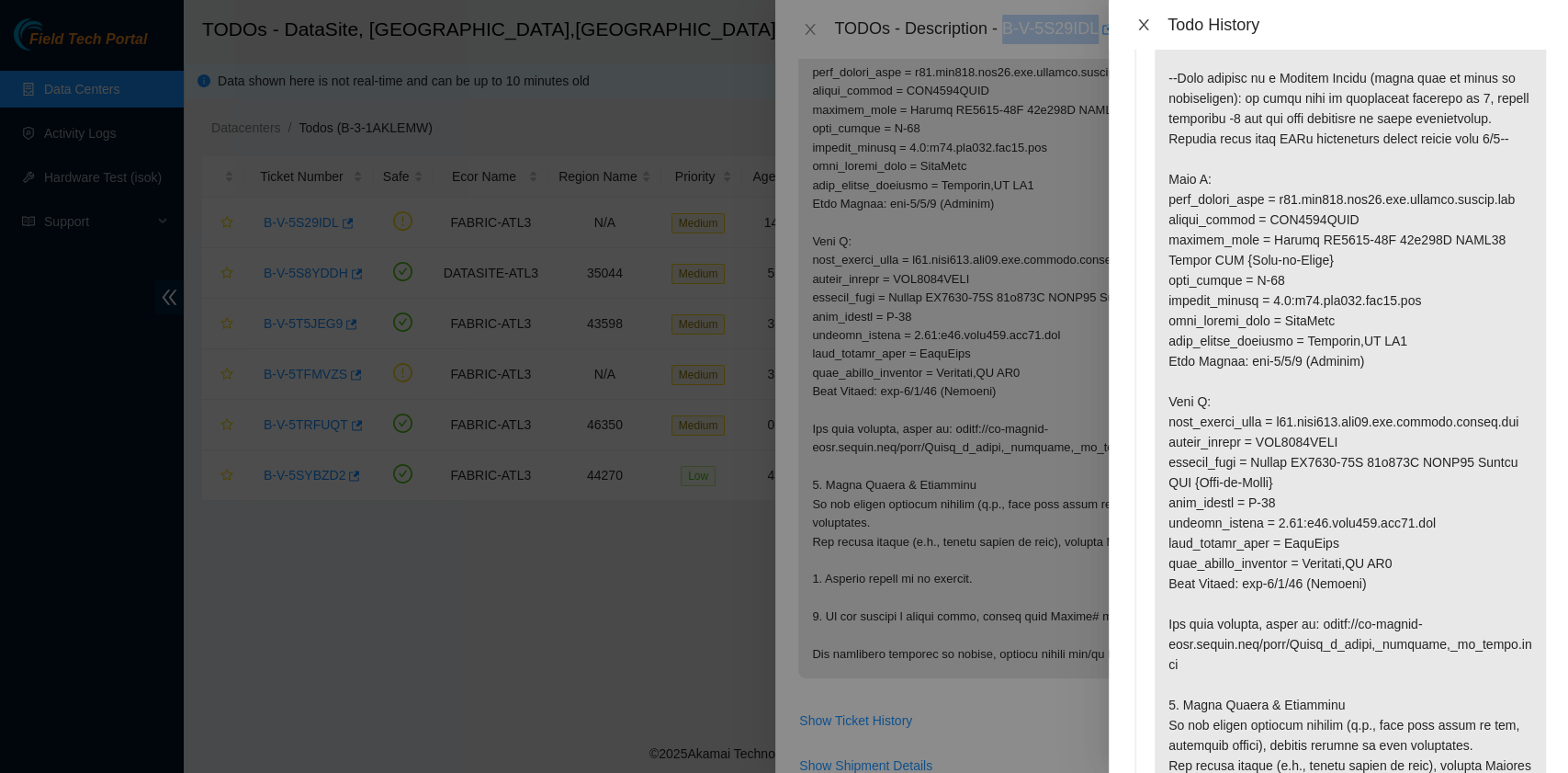
click at [1144, 24] on icon "close" at bounding box center [1143, 25] width 10 height 11
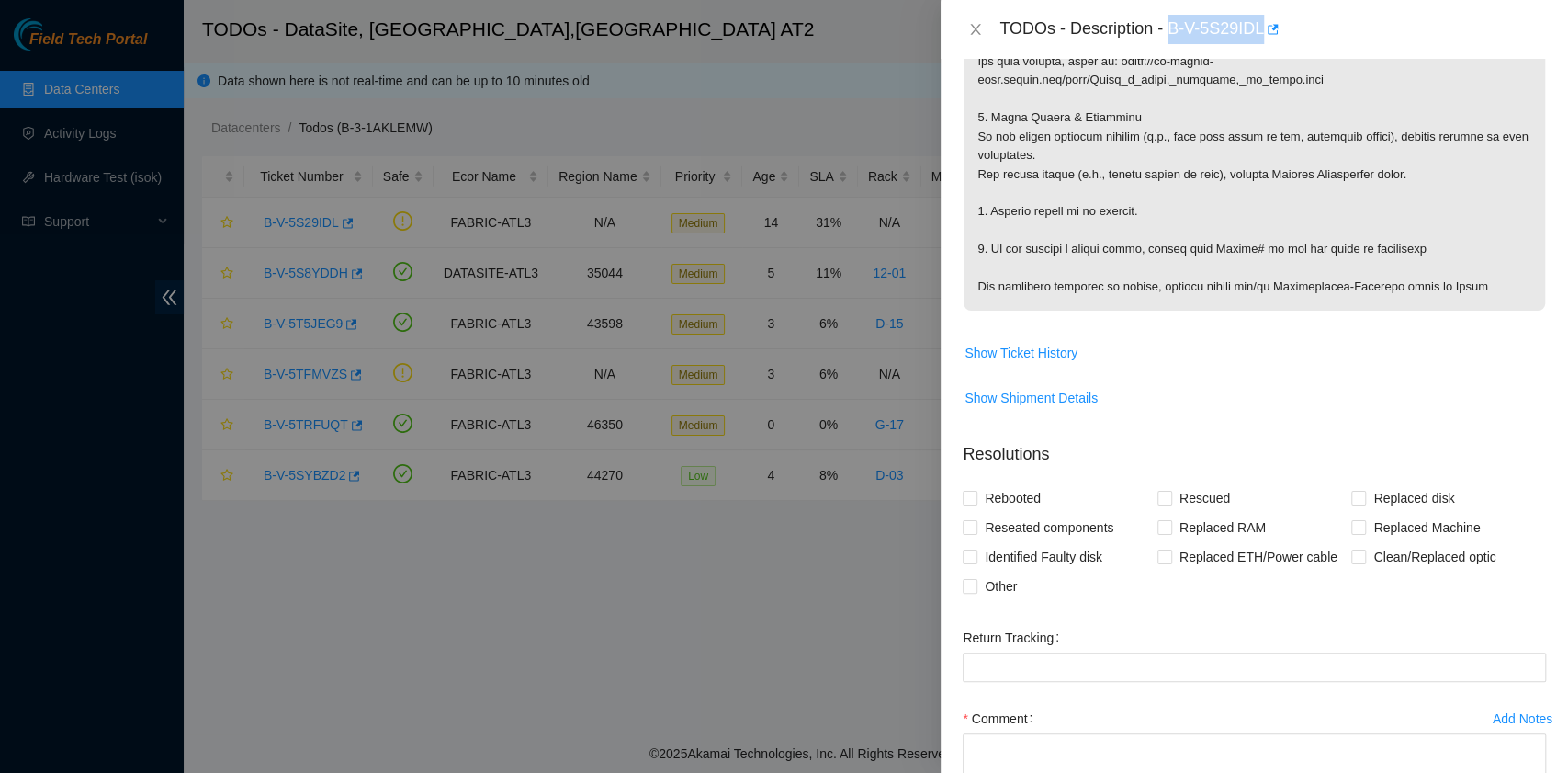
scroll to position [1162, 0]
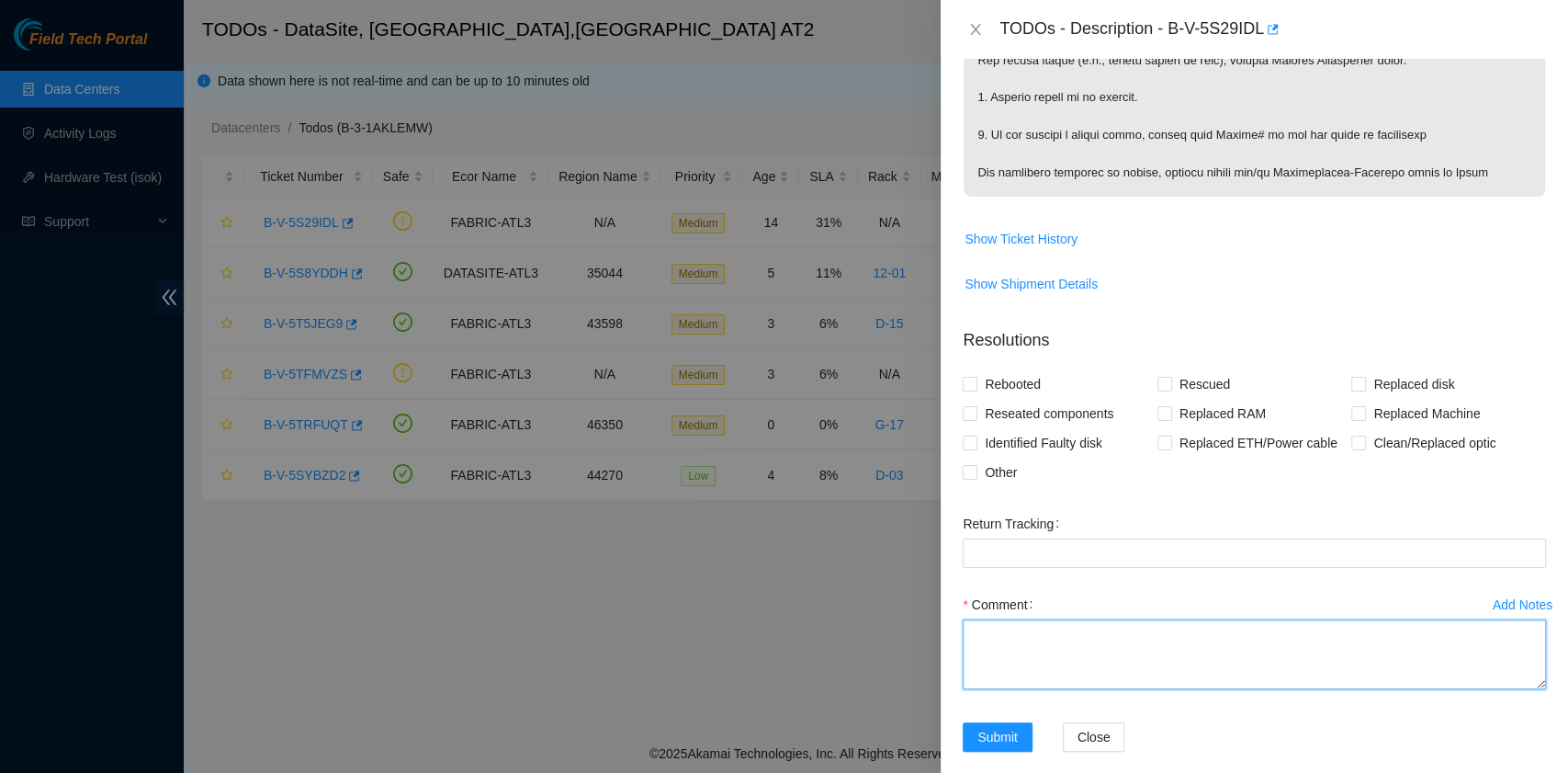
click at [1019, 619] on textarea "Comment" at bounding box center [1254, 654] width 583 height 70
type textarea "Replaced optic at leaf."
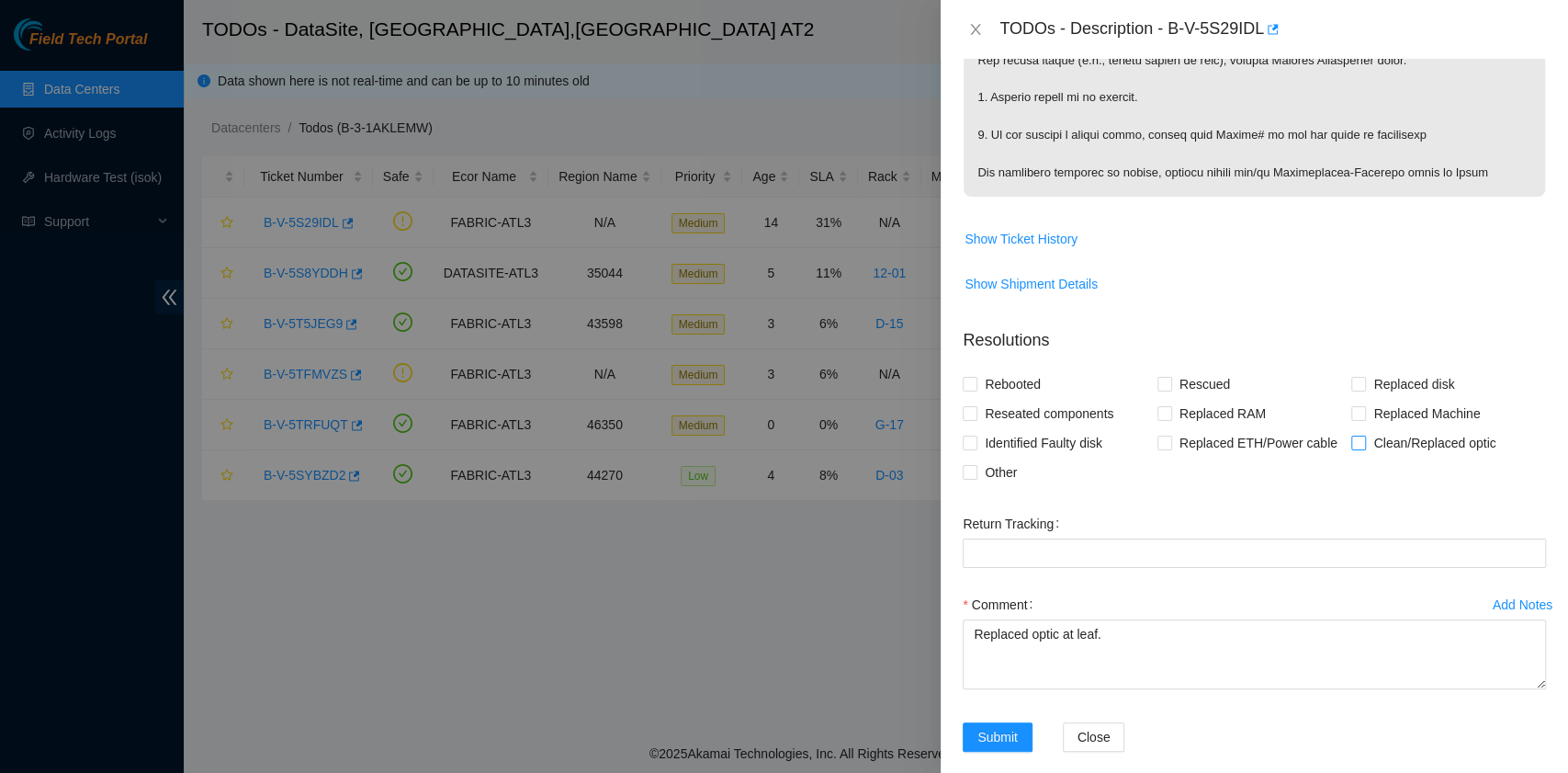
click at [1351, 435] on input "Clean/Replaced optic" at bounding box center [1357, 441] width 13 height 13
checkbox input "true"
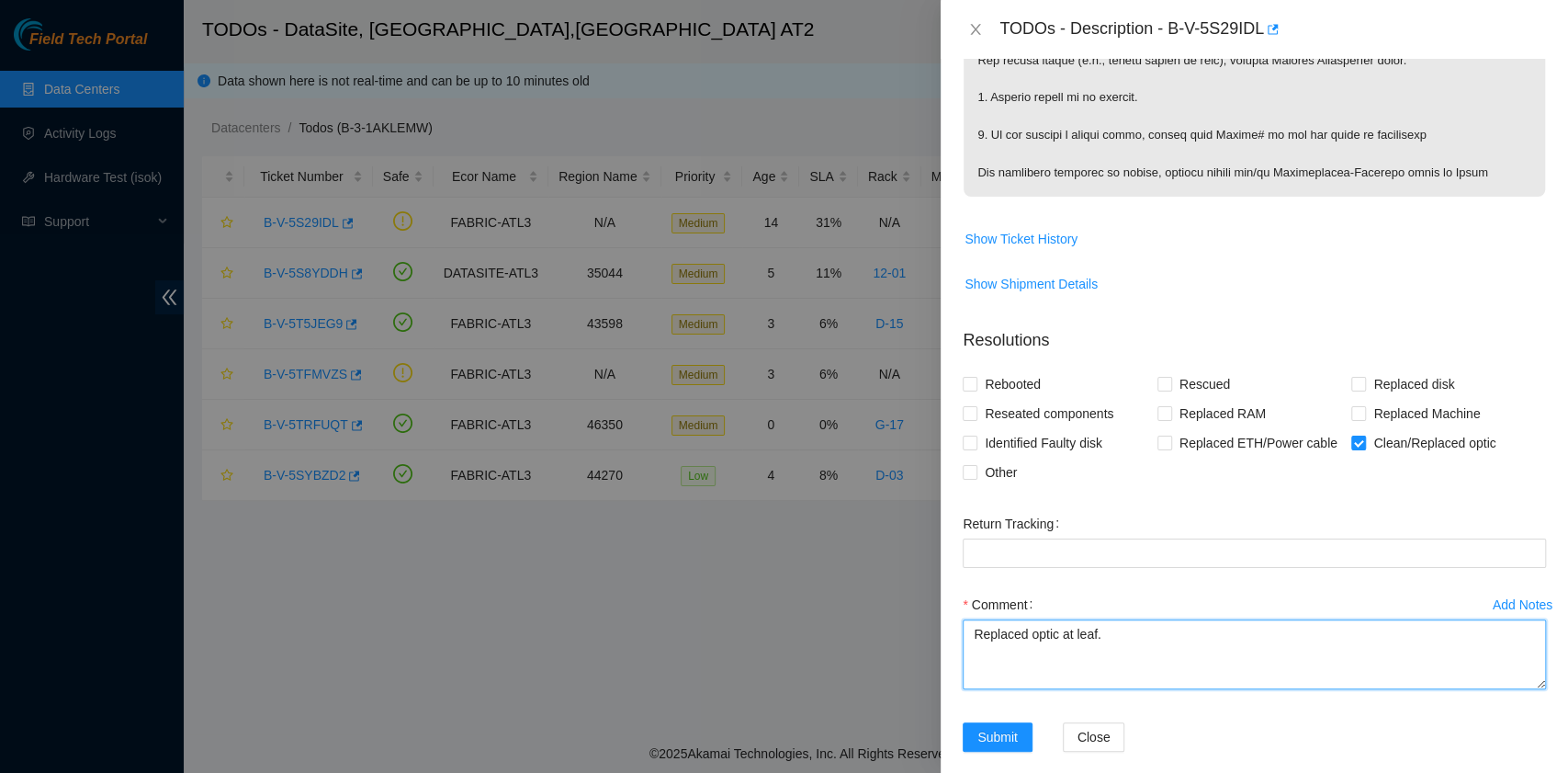
click at [1149, 619] on textarea "Replaced optic at leaf." at bounding box center [1254, 654] width 583 height 70
paste textarea "[PERSON_NAME] (Eng/Spa) [DATE] 1:01 PM • Looking good. Safe to report your reso…"
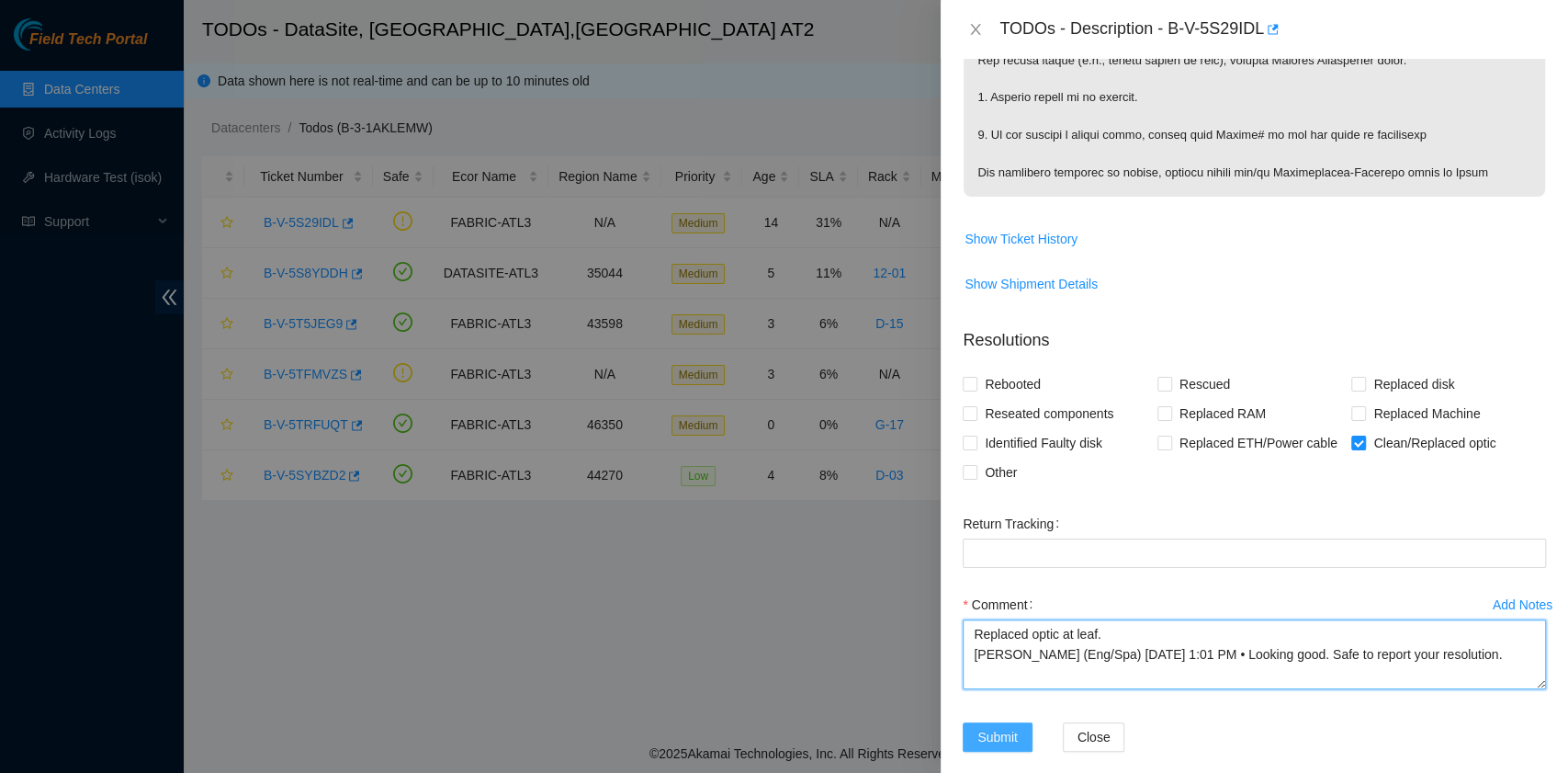
type textarea "Replaced optic at leaf. [PERSON_NAME] (Eng/Spa) [DATE] 1:01 PM • Looking good. …"
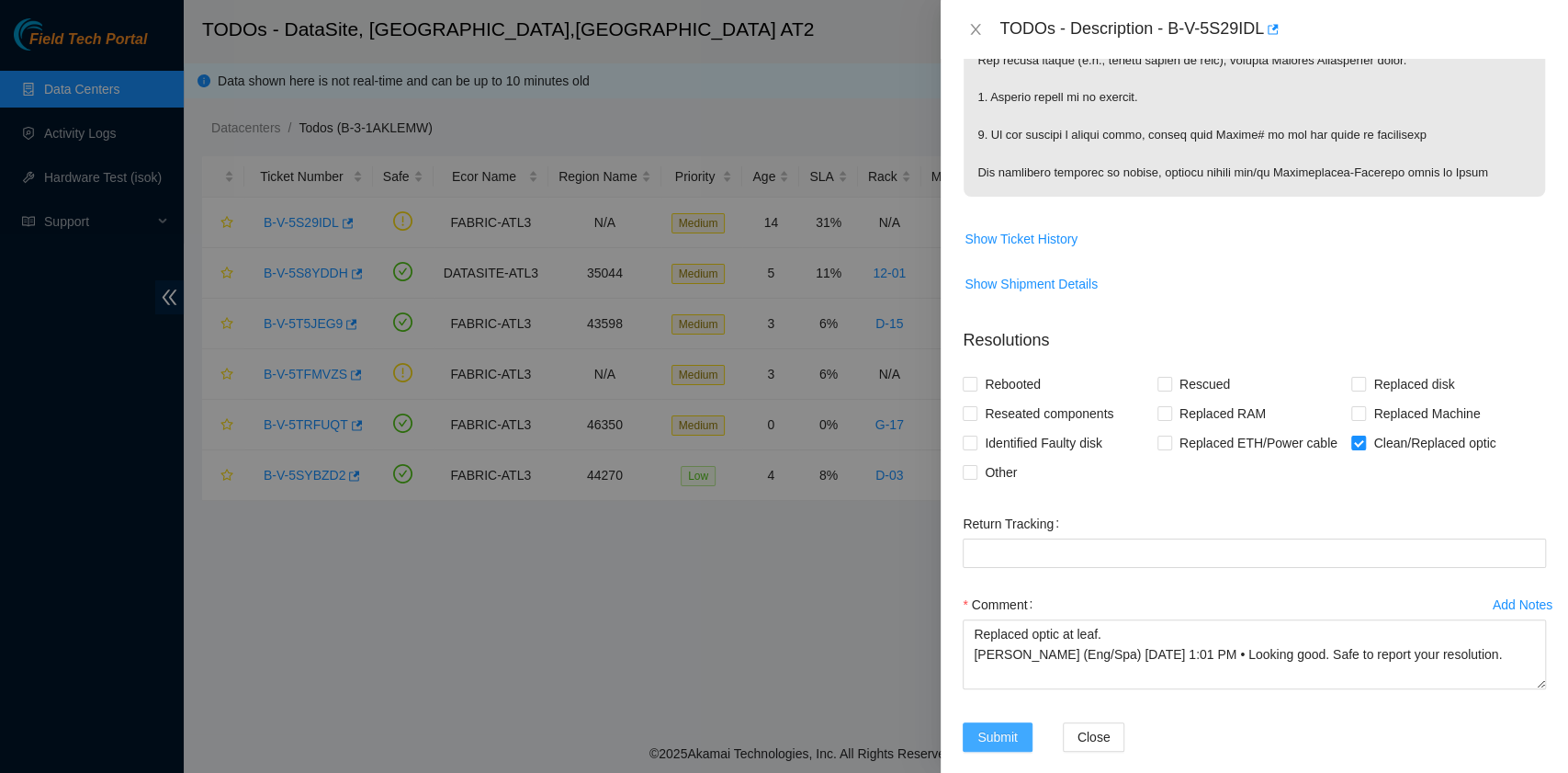
click at [991, 727] on span "Submit" at bounding box center [998, 736] width 40 height 20
